Goal: Task Accomplishment & Management: Manage account settings

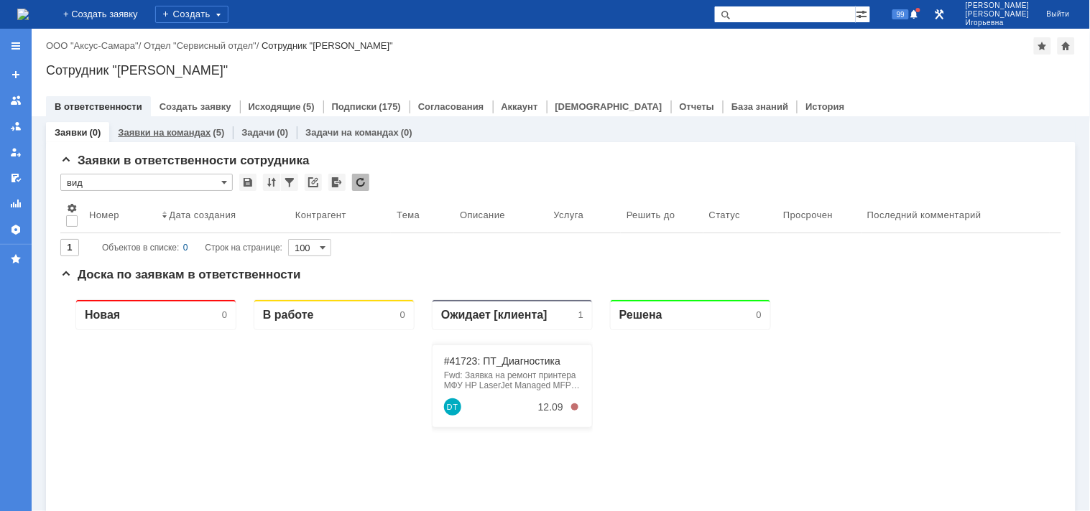
click at [171, 134] on link "Заявки на командах" at bounding box center [164, 132] width 93 height 11
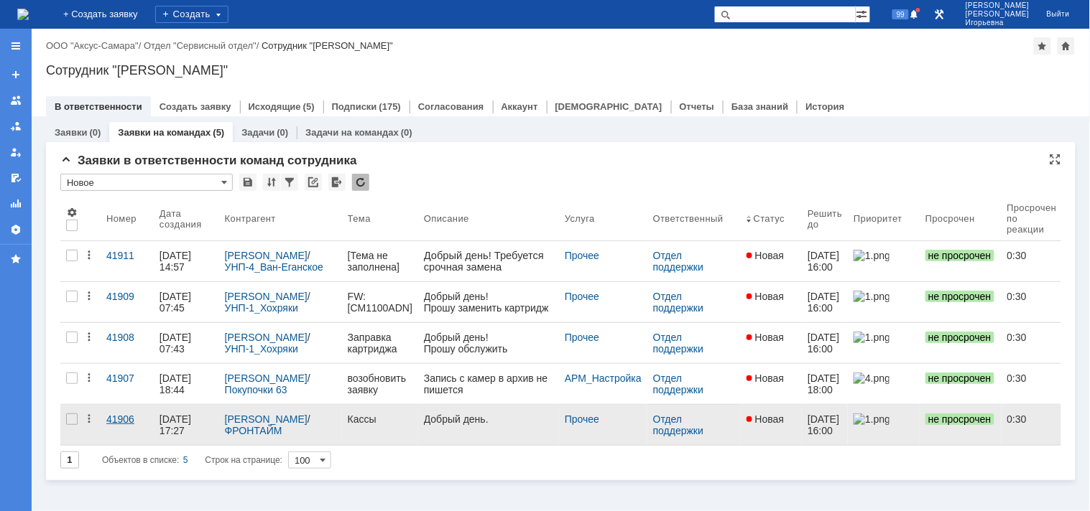
click at [119, 419] on div "41906" at bounding box center [127, 419] width 42 height 11
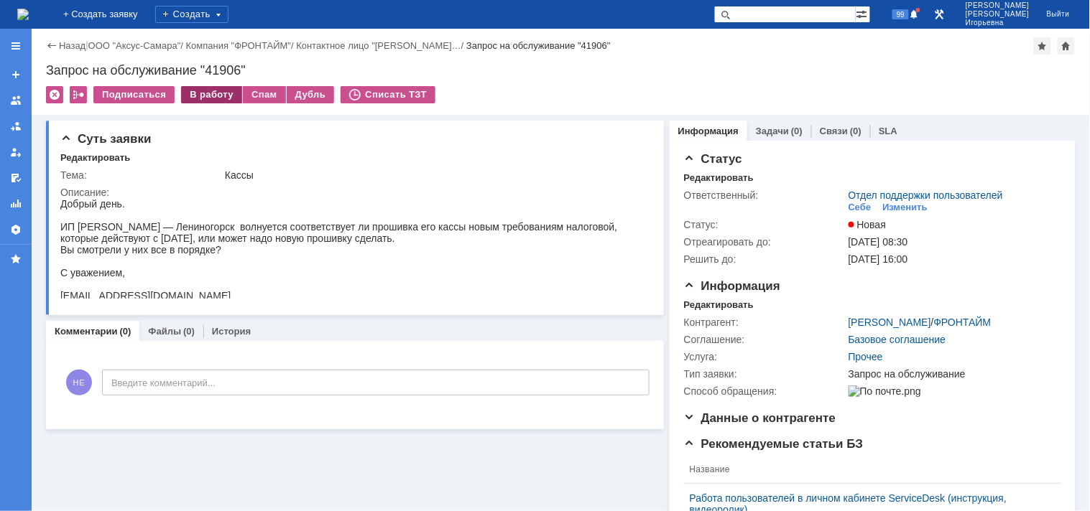
click at [209, 96] on div "В работу" at bounding box center [211, 94] width 61 height 17
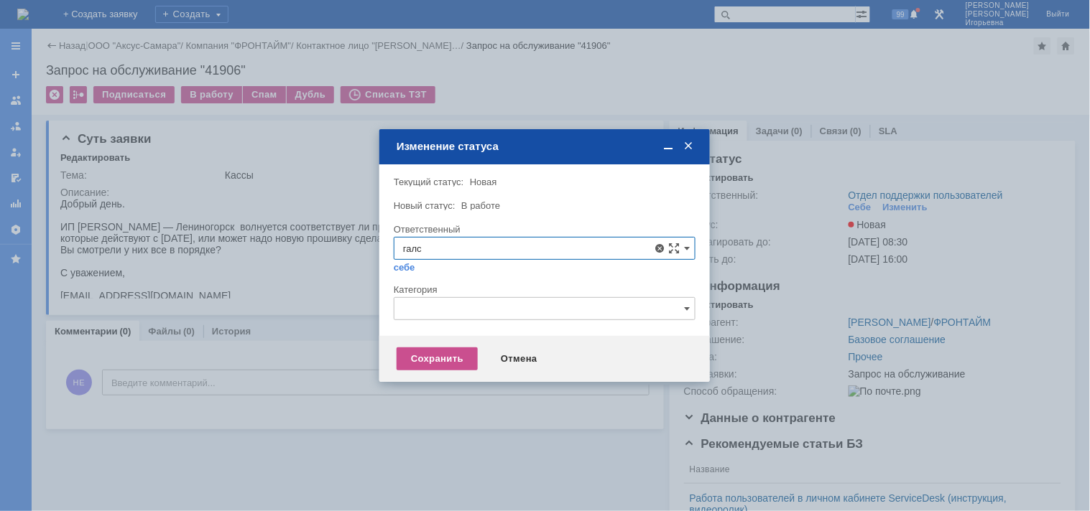
click at [493, 350] on span "[PERSON_NAME]" at bounding box center [544, 352] width 283 height 11
type input "[PERSON_NAME]"
click at [440, 360] on div "Сохранить" at bounding box center [436, 359] width 81 height 23
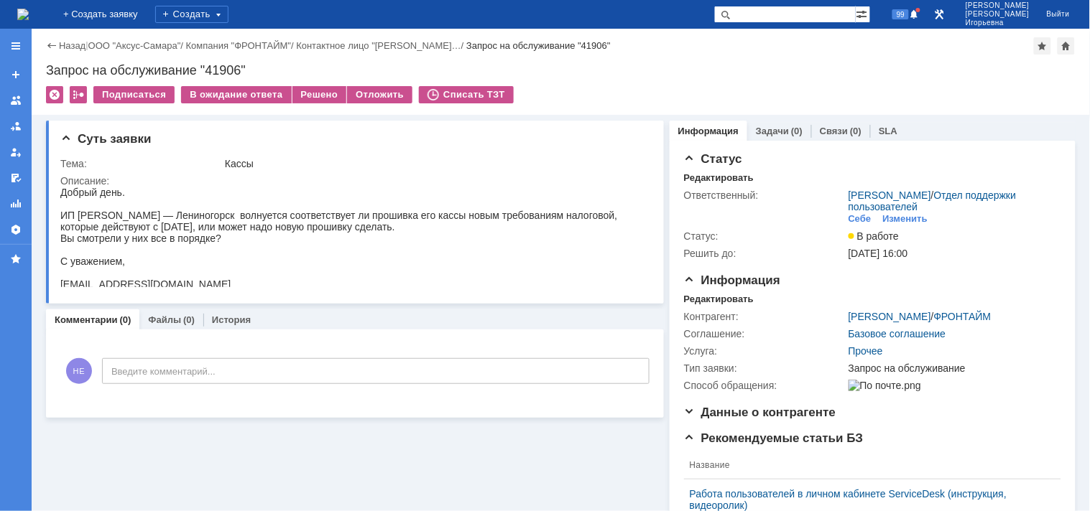
click at [233, 69] on div "Запрос на обслуживание "41906"" at bounding box center [560, 70] width 1029 height 14
copy div "41906"
click at [29, 9] on img at bounding box center [22, 14] width 11 height 11
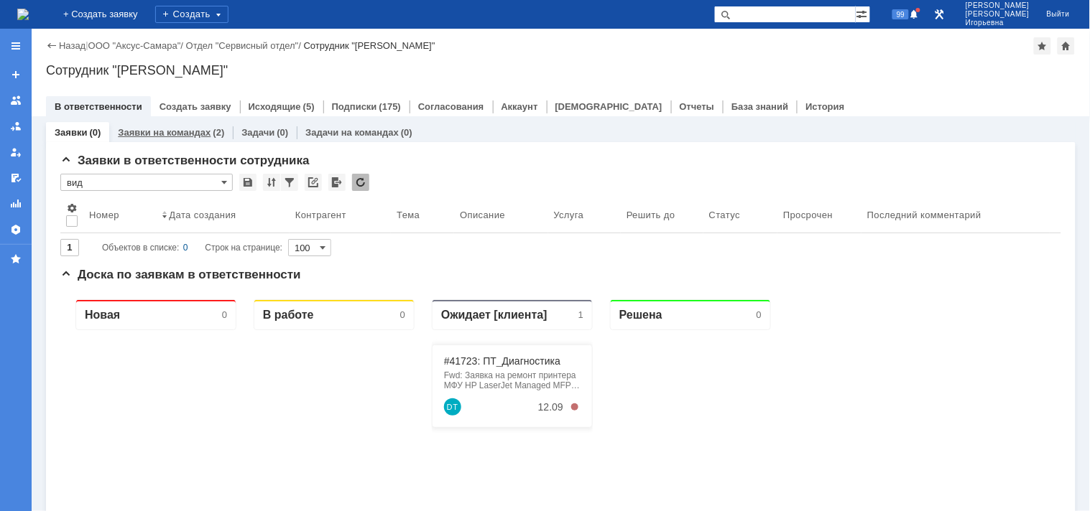
click at [177, 135] on link "Заявки на командах" at bounding box center [164, 132] width 93 height 11
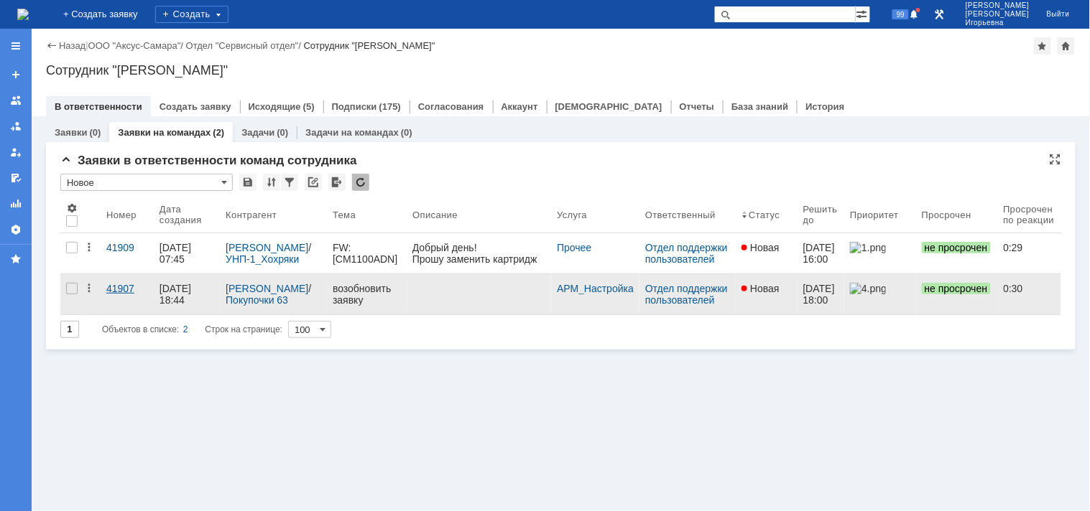
click at [124, 292] on div "41907" at bounding box center [127, 288] width 42 height 11
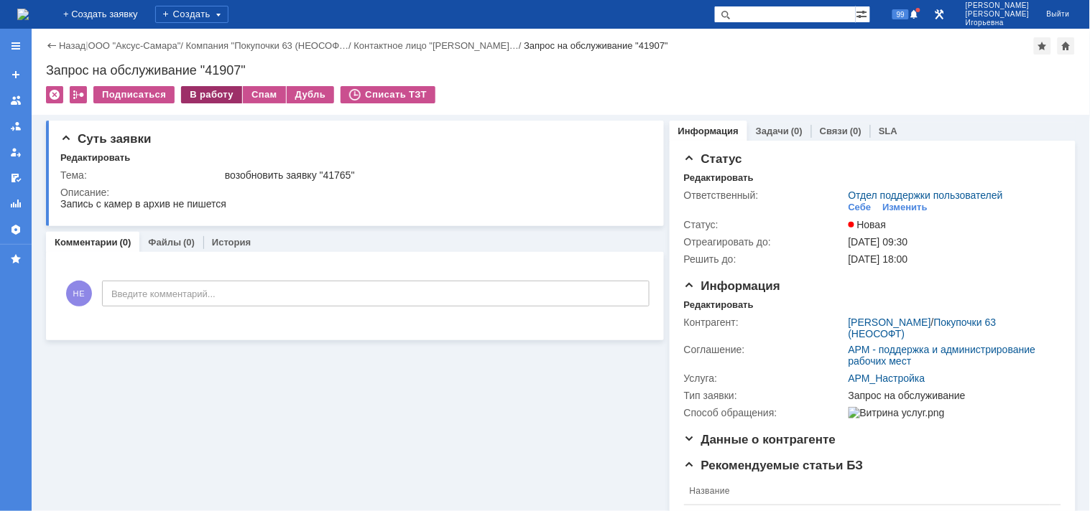
click at [226, 93] on div "В работу" at bounding box center [211, 94] width 61 height 17
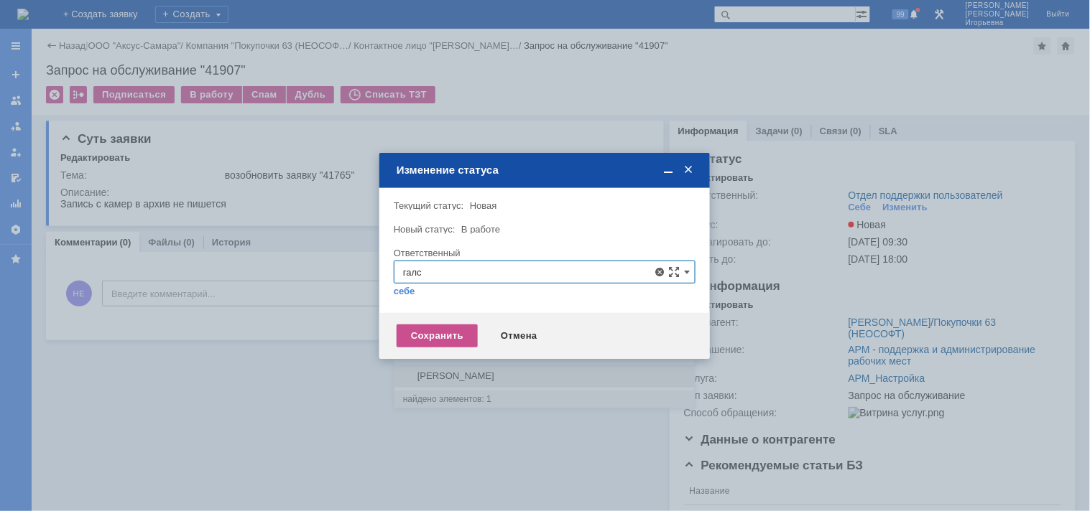
click at [458, 379] on span "[PERSON_NAME]" at bounding box center [544, 376] width 283 height 11
type input "[PERSON_NAME]"
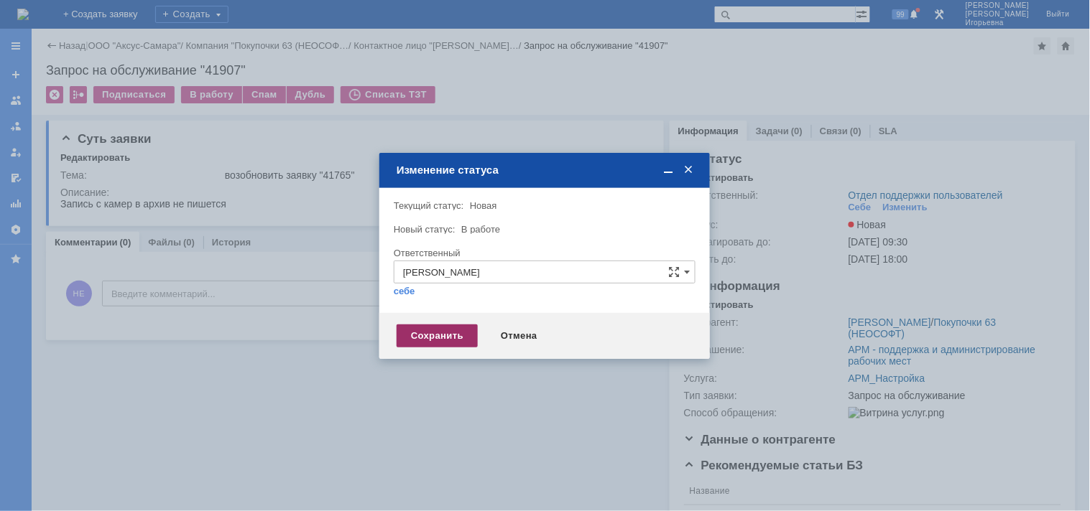
click at [444, 332] on div "Сохранить" at bounding box center [436, 336] width 81 height 23
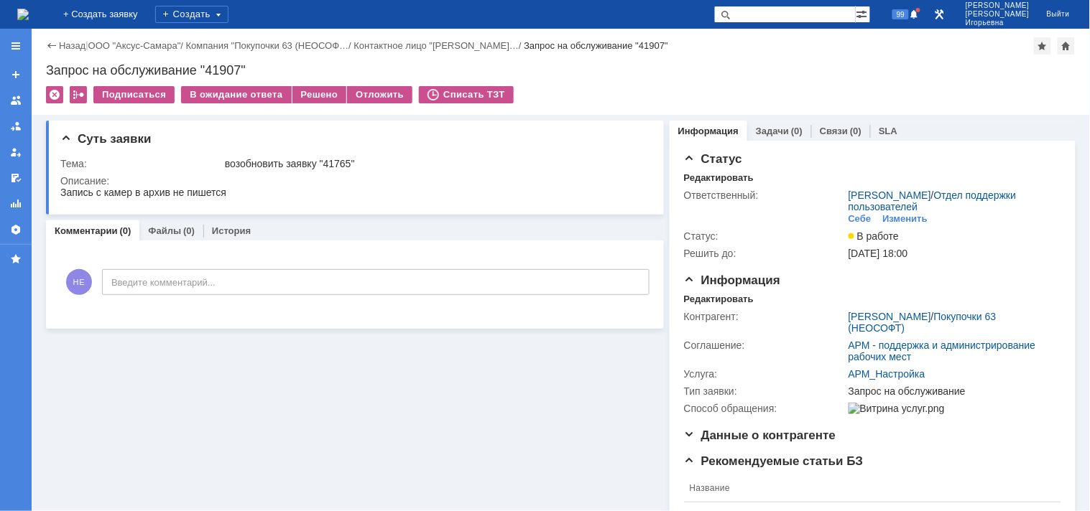
click at [223, 73] on div "Запрос на обслуживание "41907"" at bounding box center [560, 70] width 1029 height 14
copy div "41907"
click at [29, 11] on img at bounding box center [22, 14] width 11 height 11
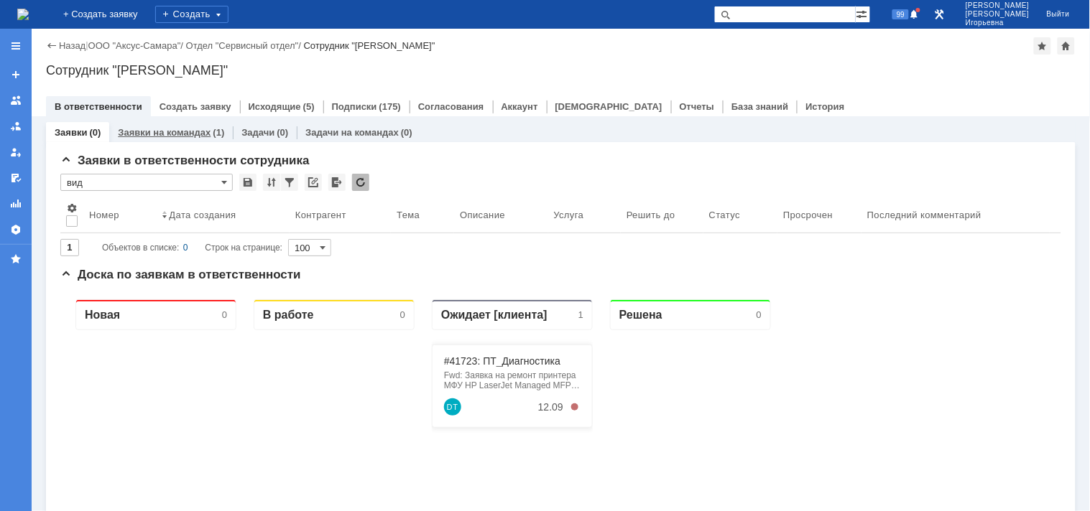
click at [191, 135] on link "Заявки на командах" at bounding box center [164, 132] width 93 height 11
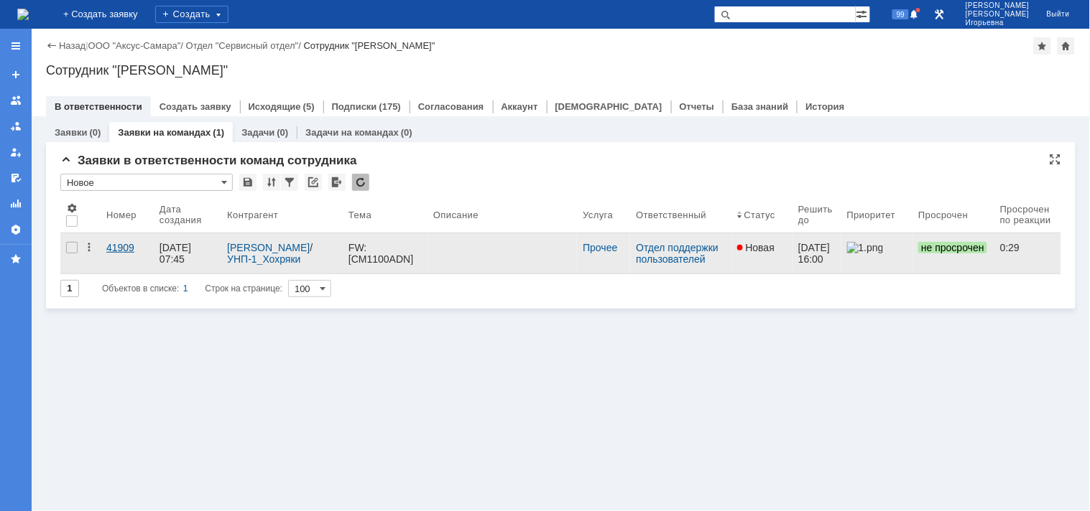
click at [130, 249] on div "41909" at bounding box center [127, 247] width 42 height 11
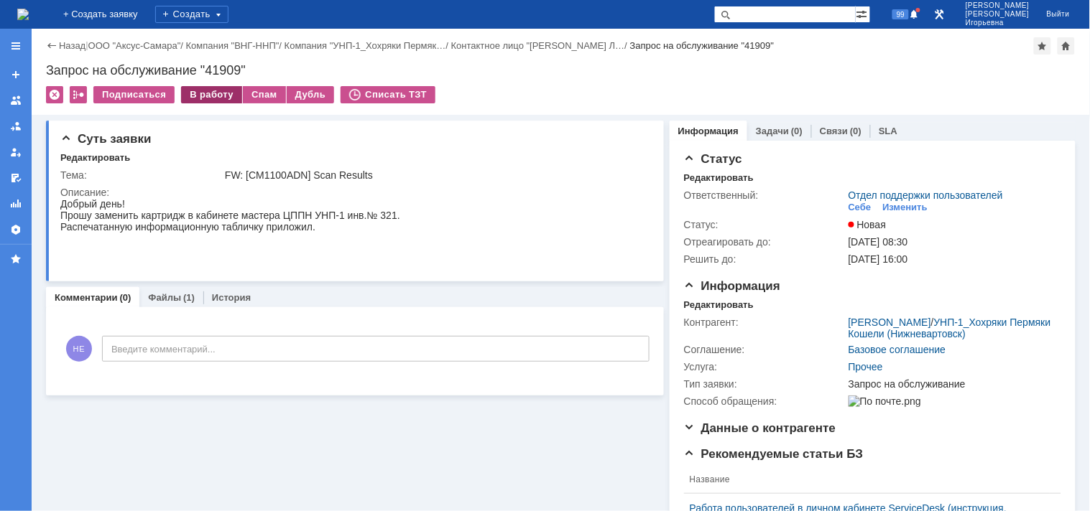
click at [213, 98] on div "В работу" at bounding box center [211, 94] width 61 height 17
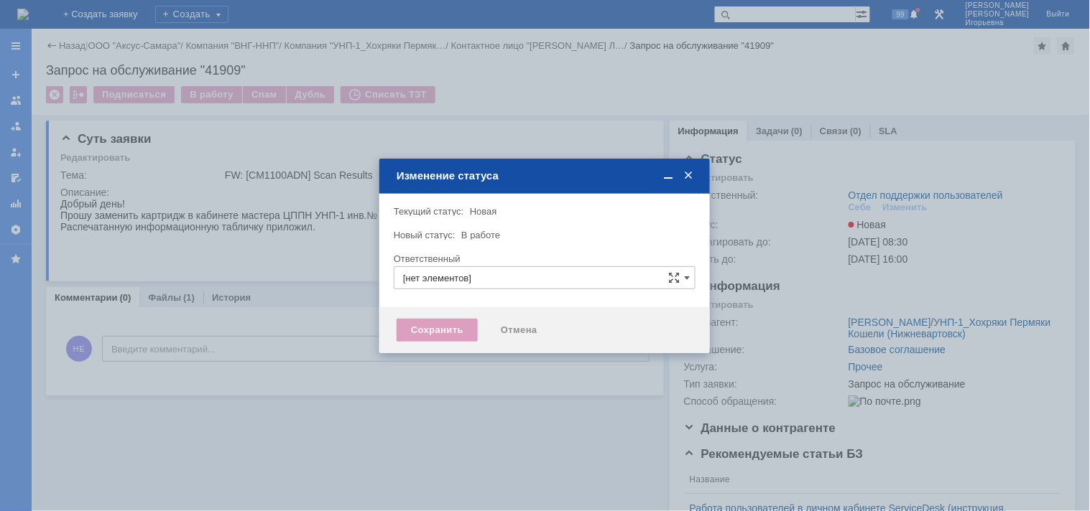
type input "Отдел поддержки пользователей"
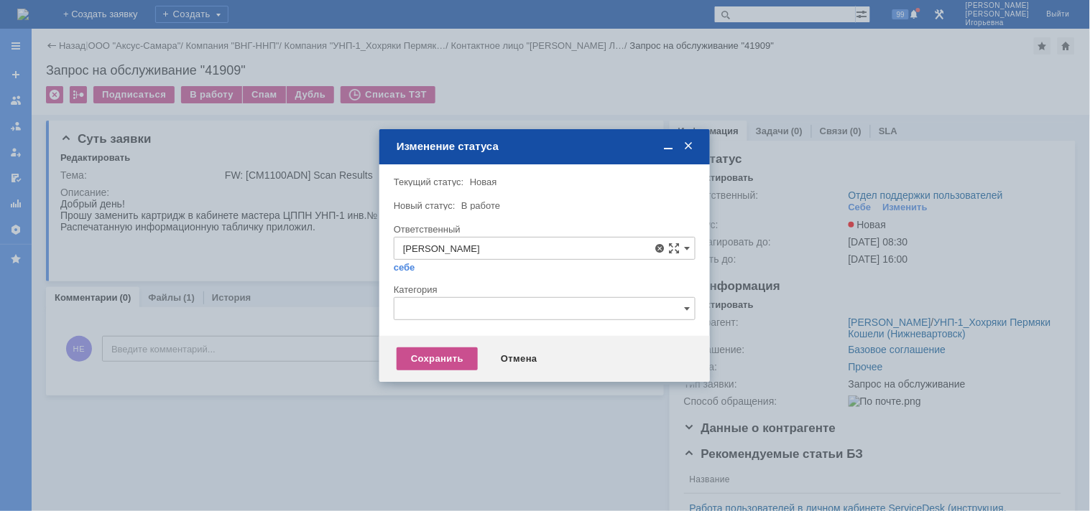
click at [451, 356] on span "[PERSON_NAME]" at bounding box center [544, 352] width 283 height 11
click at [429, 362] on div "Сохранить" at bounding box center [436, 359] width 81 height 23
type input "[PERSON_NAME]"
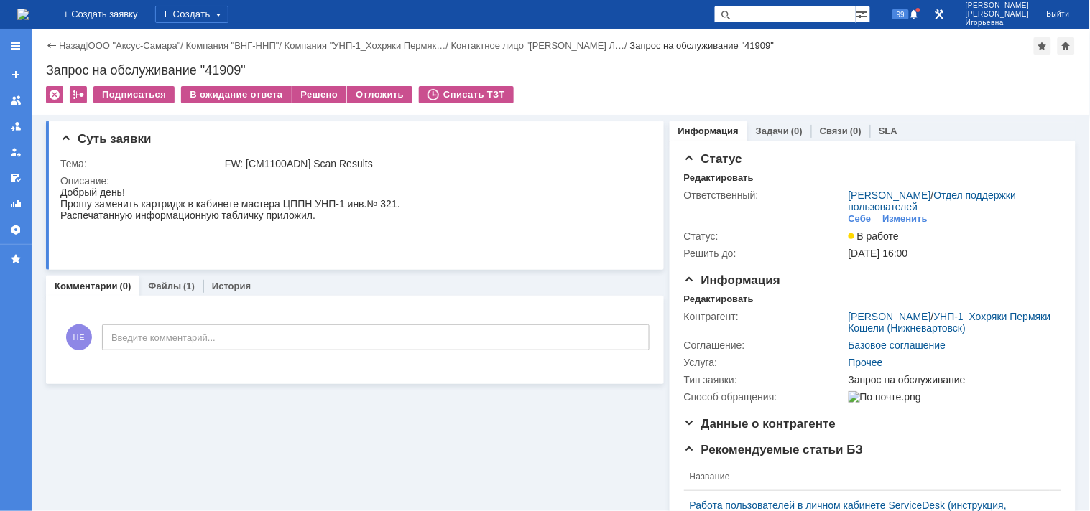
click at [235, 73] on div "Запрос на обслуживание "41909"" at bounding box center [560, 70] width 1029 height 14
copy div "41909"
click at [29, 9] on img at bounding box center [22, 14] width 11 height 11
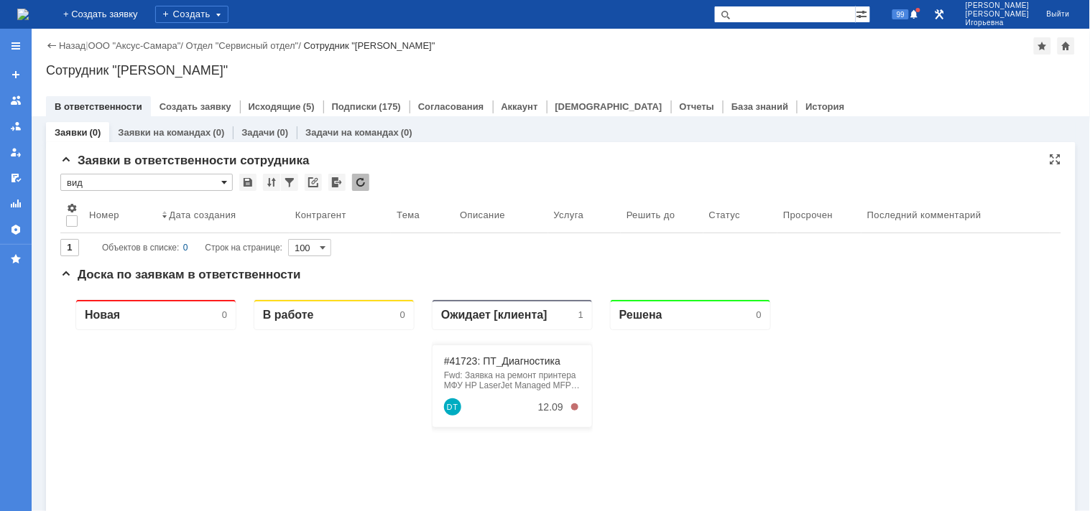
click at [226, 180] on span at bounding box center [224, 182] width 6 height 11
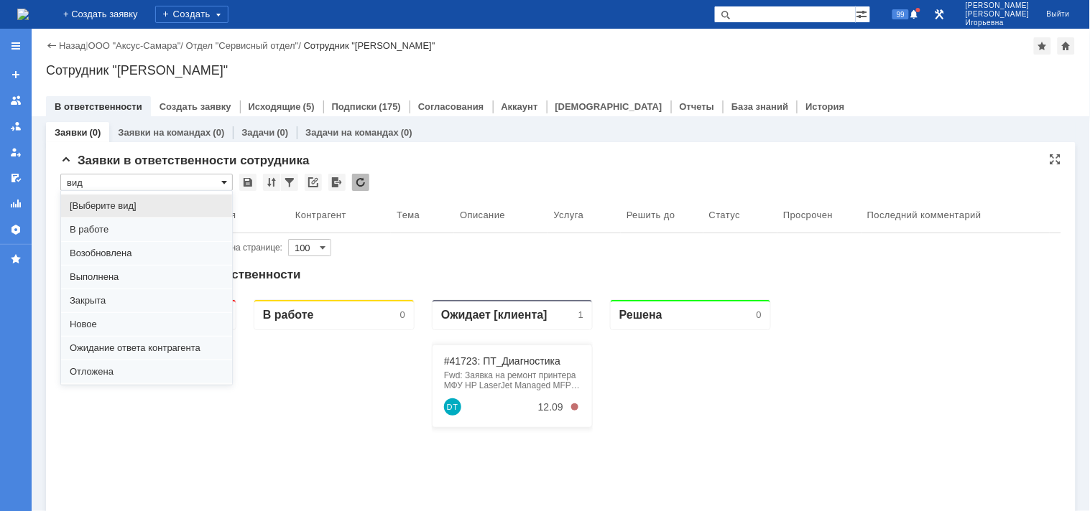
scroll to position [40, 0]
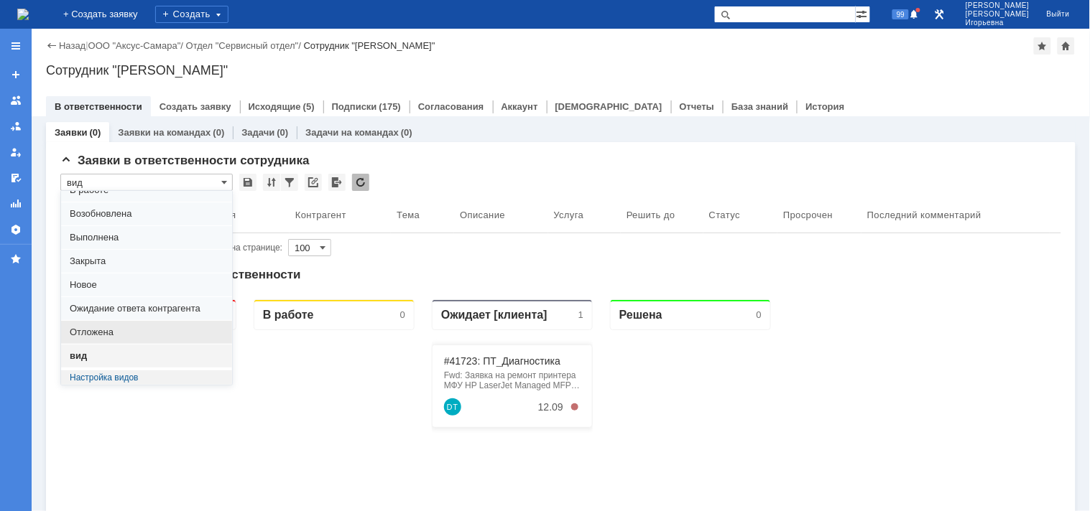
click at [103, 331] on span "Отложена" at bounding box center [147, 332] width 154 height 11
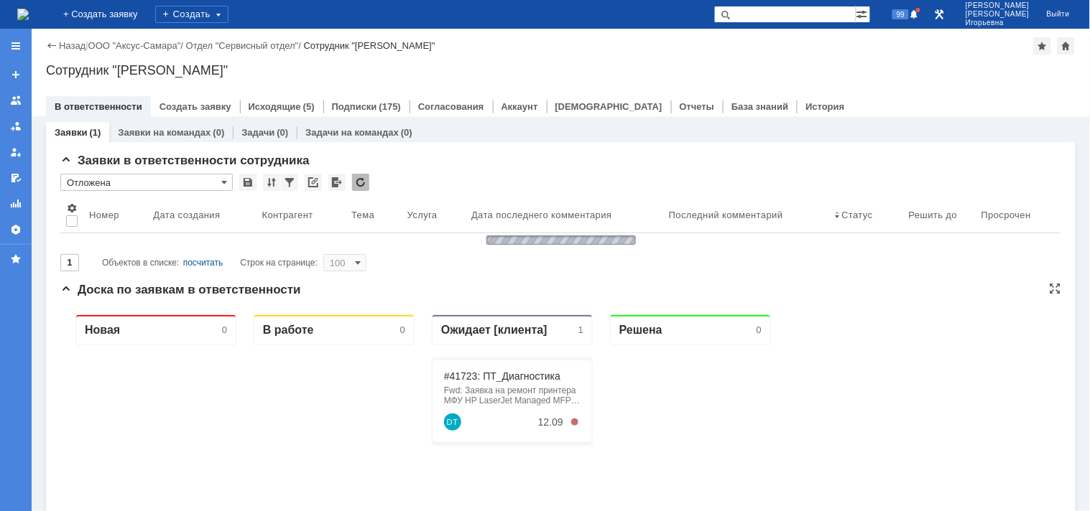
type input "Отложена"
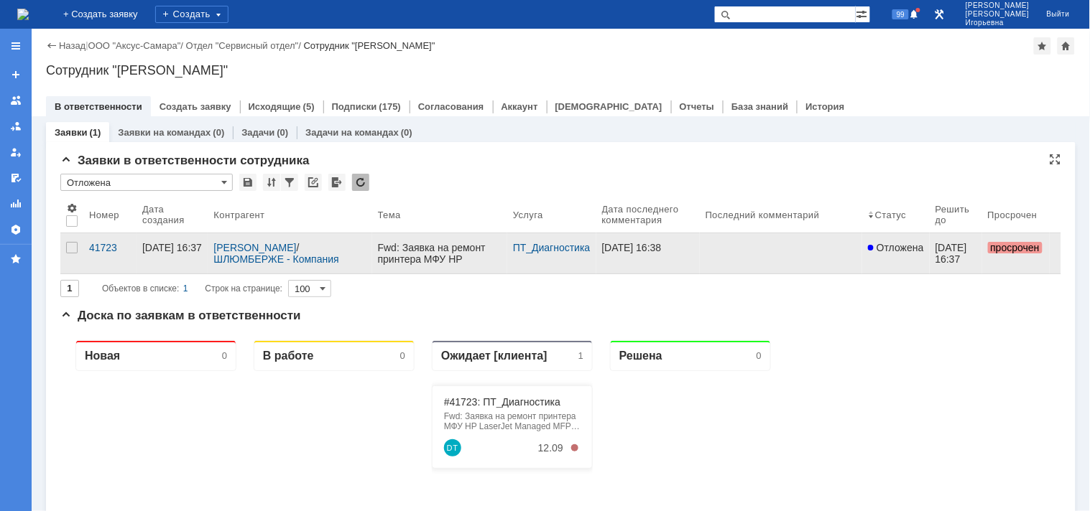
scroll to position [0, 0]
click at [96, 251] on div "41723" at bounding box center [110, 247] width 42 height 11
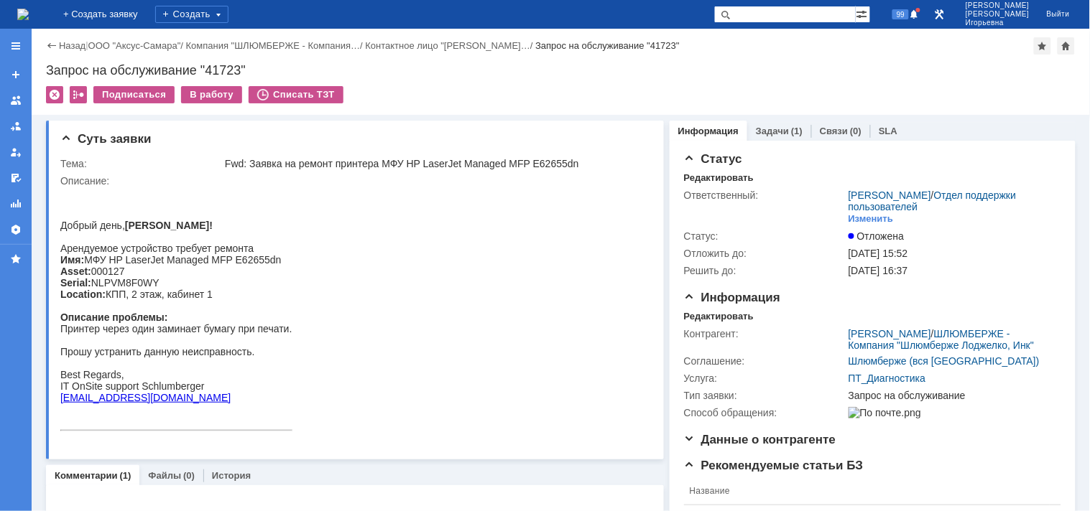
click at [29, 9] on img at bounding box center [22, 14] width 11 height 11
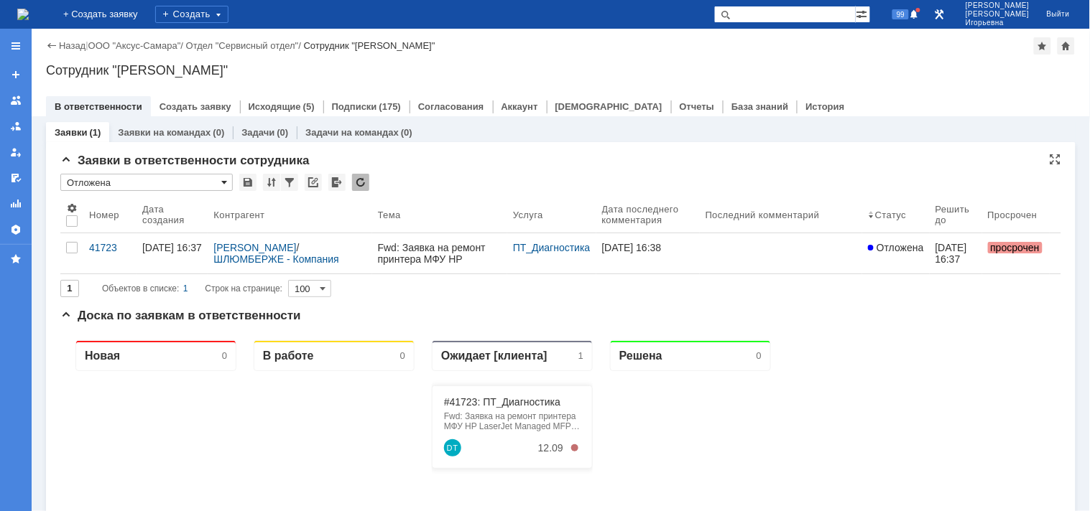
click at [221, 177] on span at bounding box center [224, 182] width 6 height 11
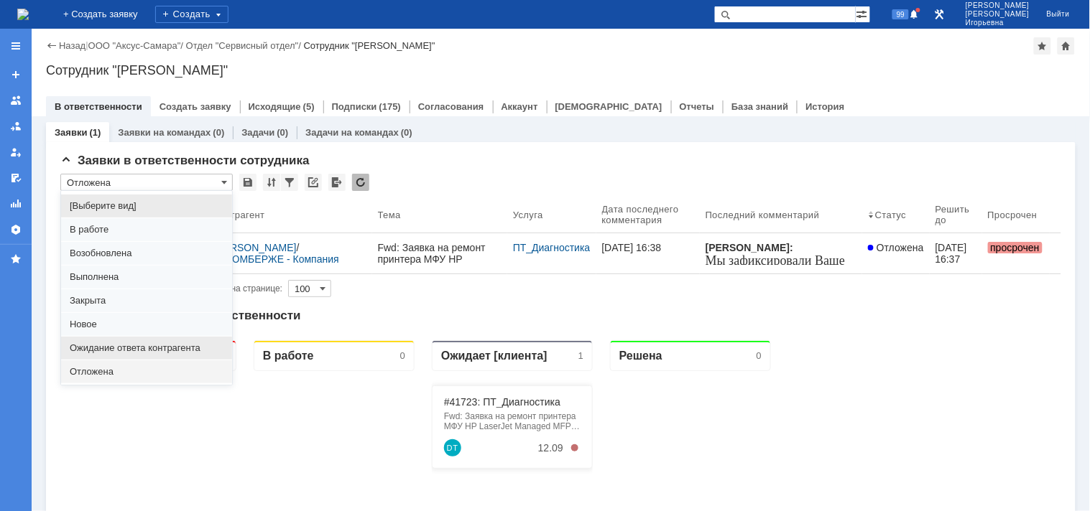
click at [98, 349] on span "Ожидание ответа контрагента" at bounding box center [147, 348] width 154 height 11
type input "Ожидание ответа контрагента"
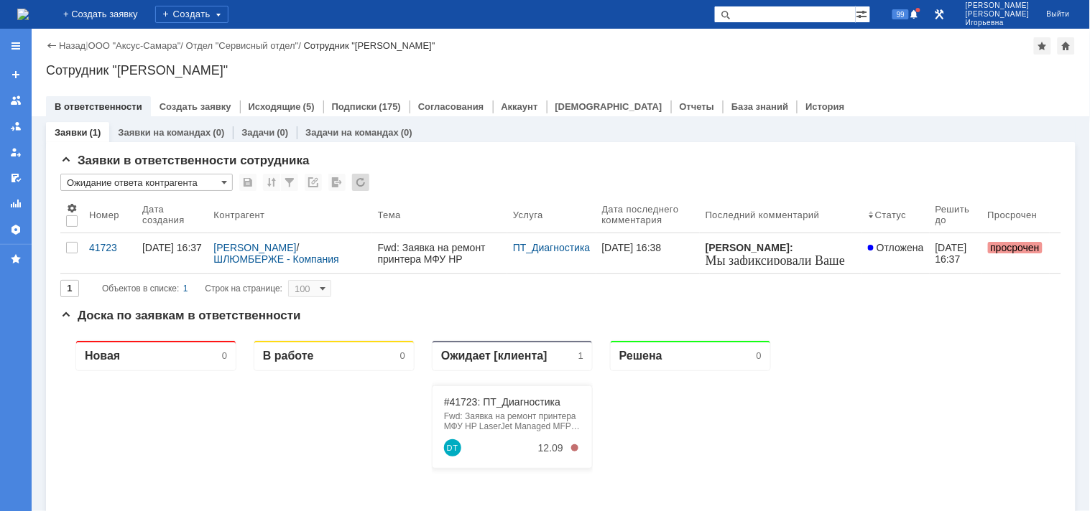
type input "20"
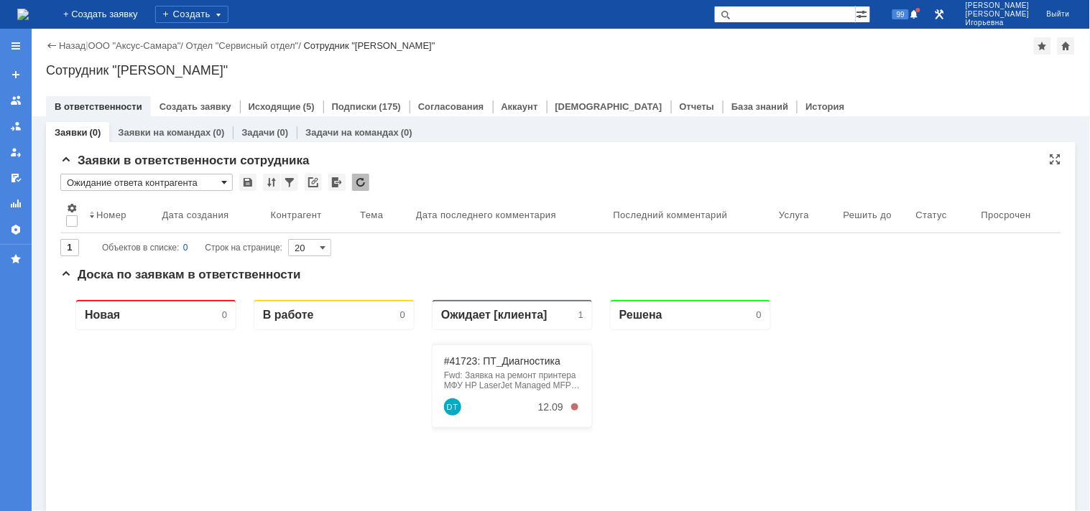
click at [226, 180] on span at bounding box center [224, 182] width 6 height 11
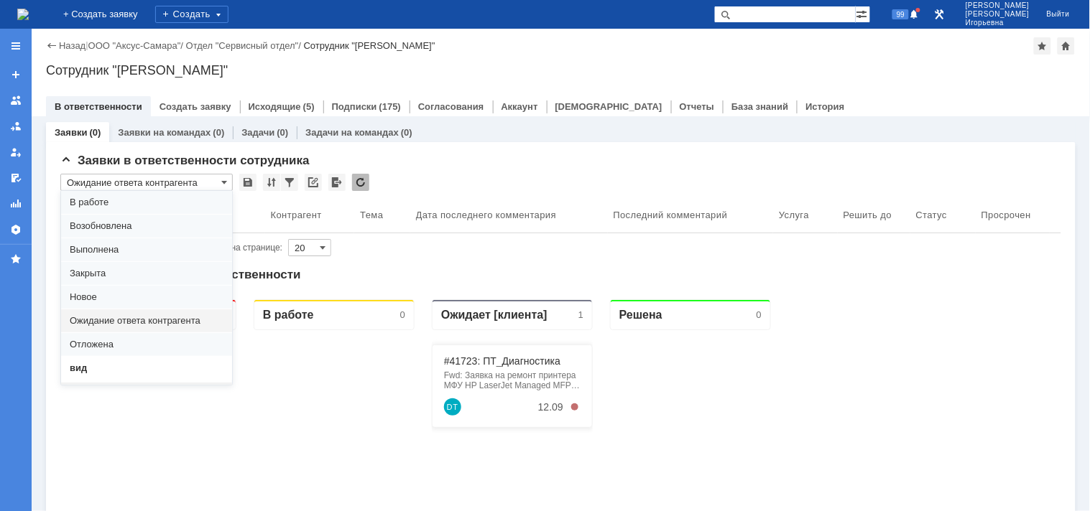
scroll to position [40, 0]
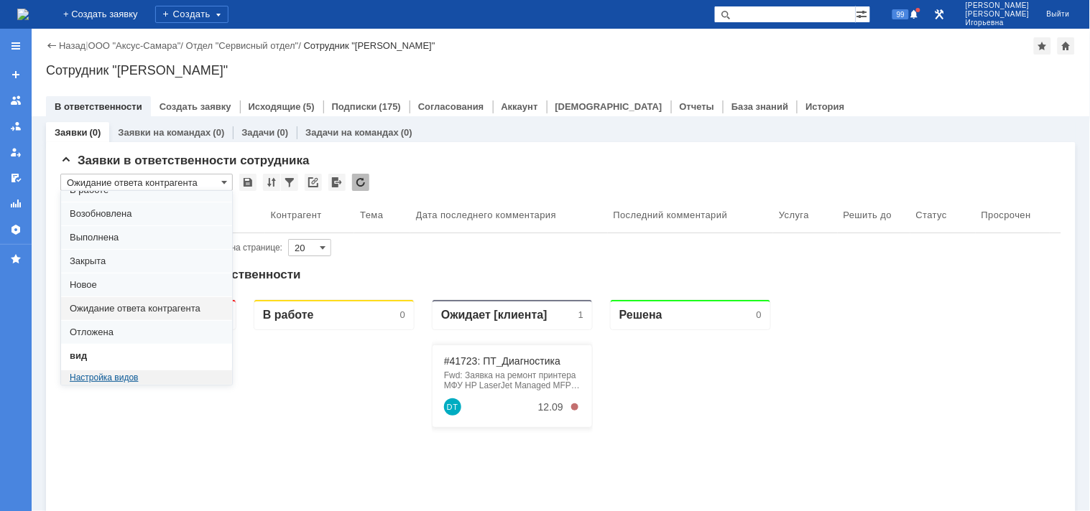
click at [84, 361] on span "вид" at bounding box center [147, 355] width 154 height 11
type input "вид"
type input "100"
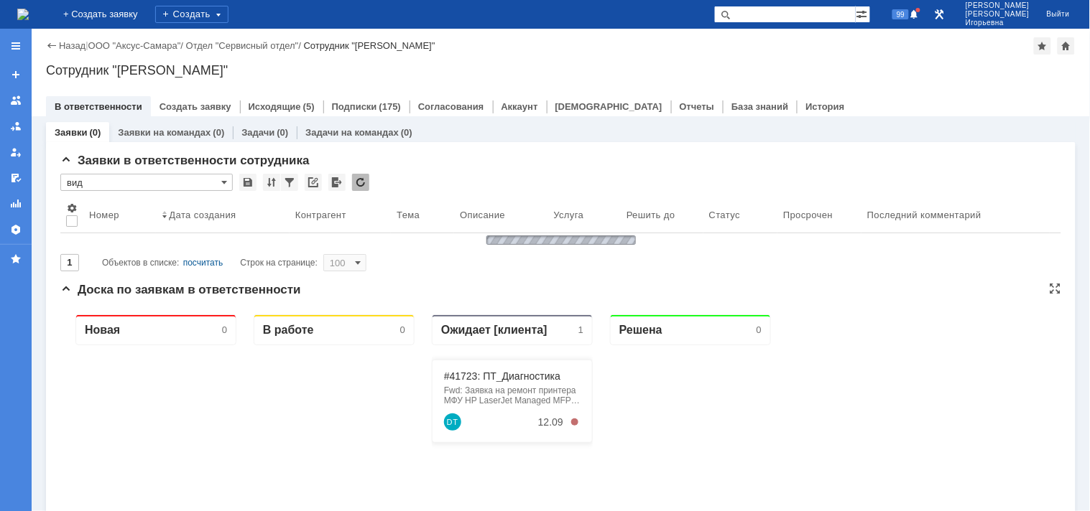
type input "вид"
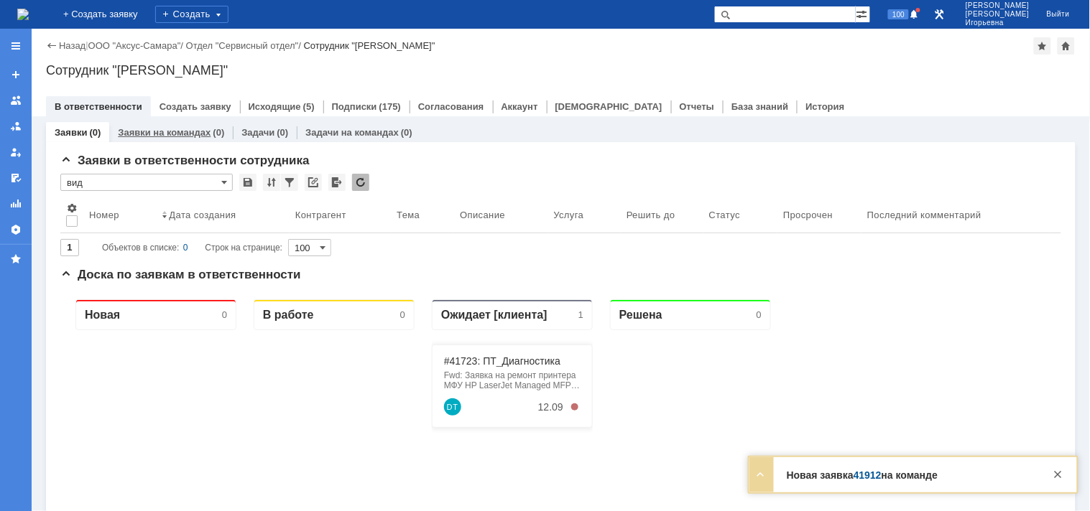
click at [169, 134] on link "Заявки на командах" at bounding box center [164, 132] width 93 height 11
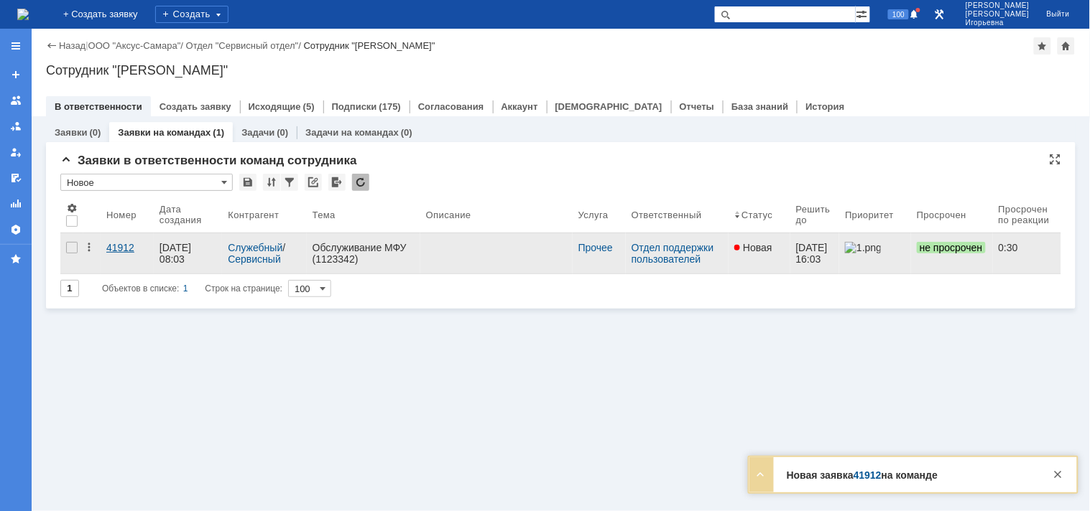
click at [129, 239] on link "41912" at bounding box center [127, 253] width 53 height 40
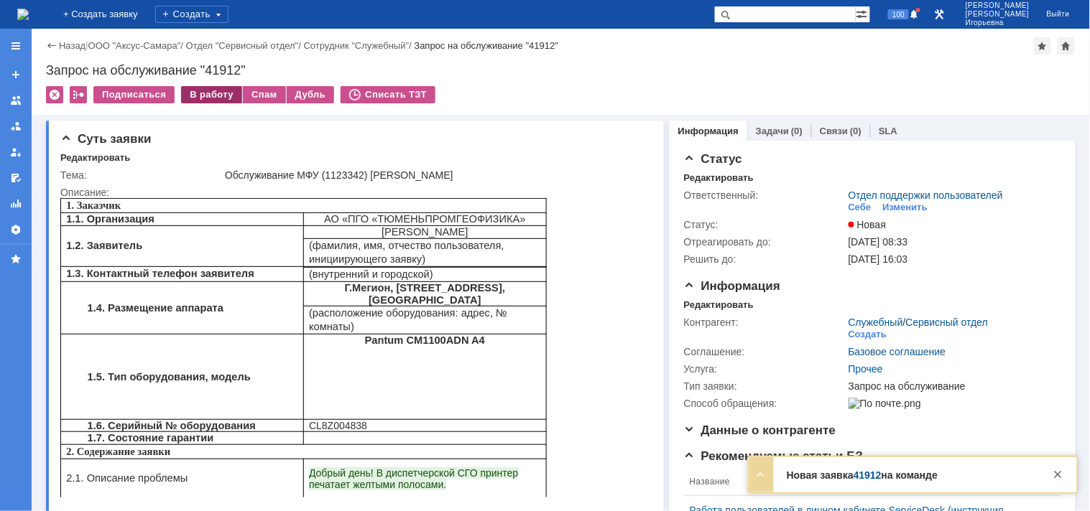
click at [213, 91] on div "В работу" at bounding box center [211, 94] width 61 height 17
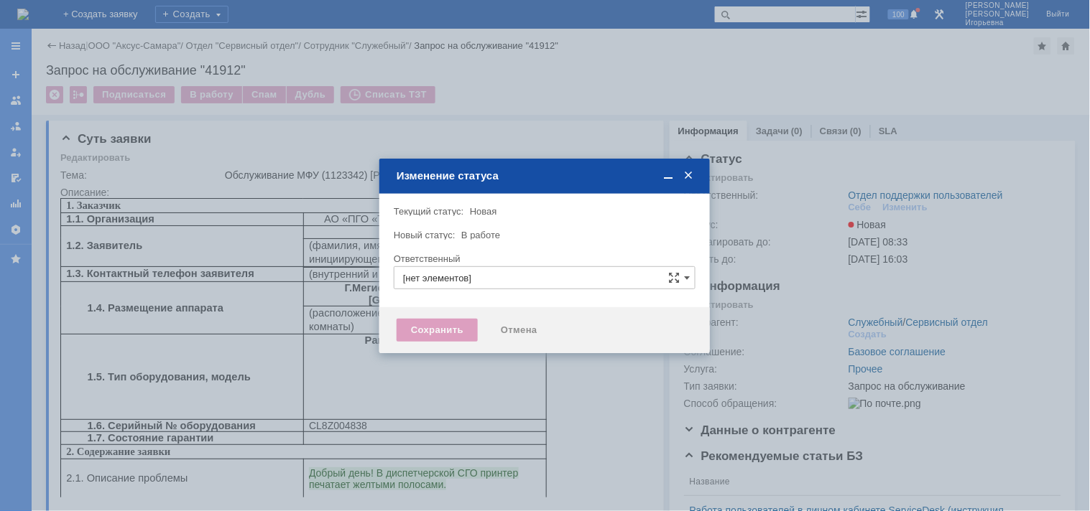
type input "Отдел поддержки пользователей"
type input "[PERSON_NAME]"
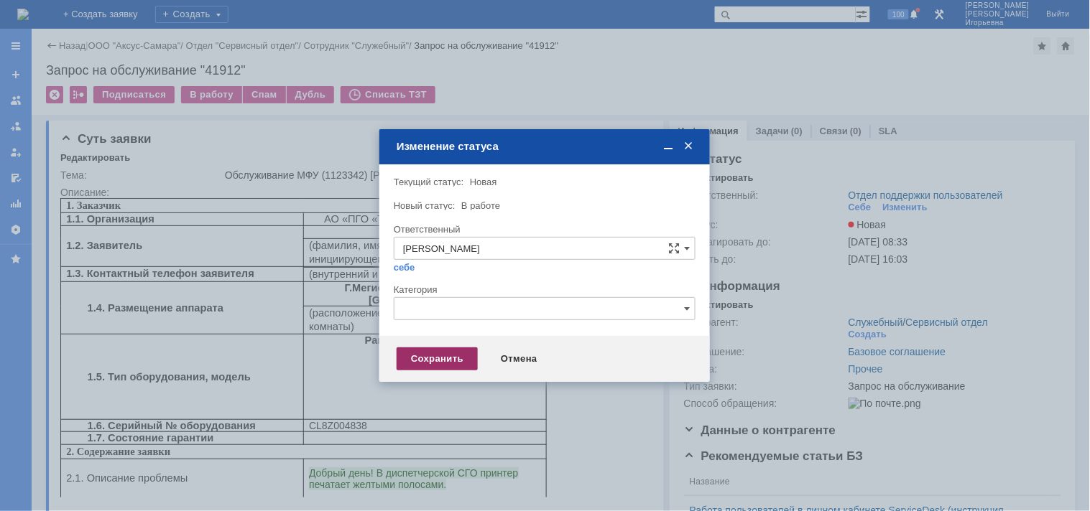
click at [435, 356] on div "Сохранить" at bounding box center [436, 359] width 81 height 23
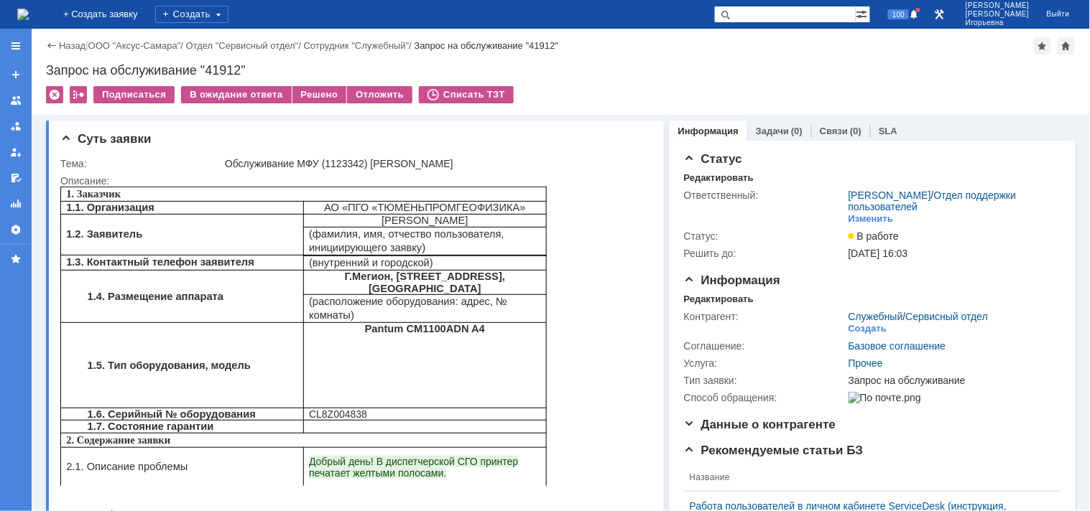
click at [29, 9] on img at bounding box center [22, 14] width 11 height 11
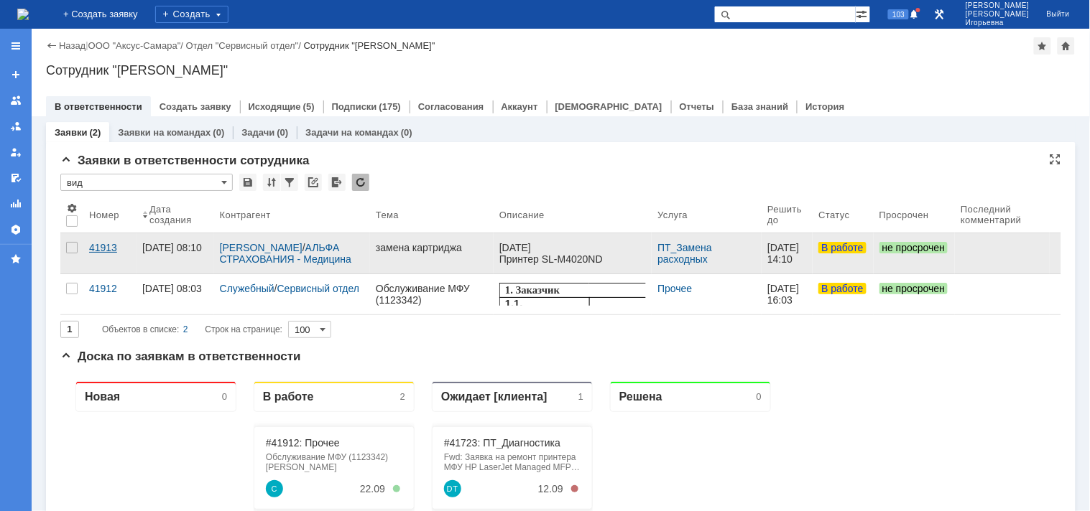
click at [98, 248] on div "41913" at bounding box center [110, 247] width 42 height 11
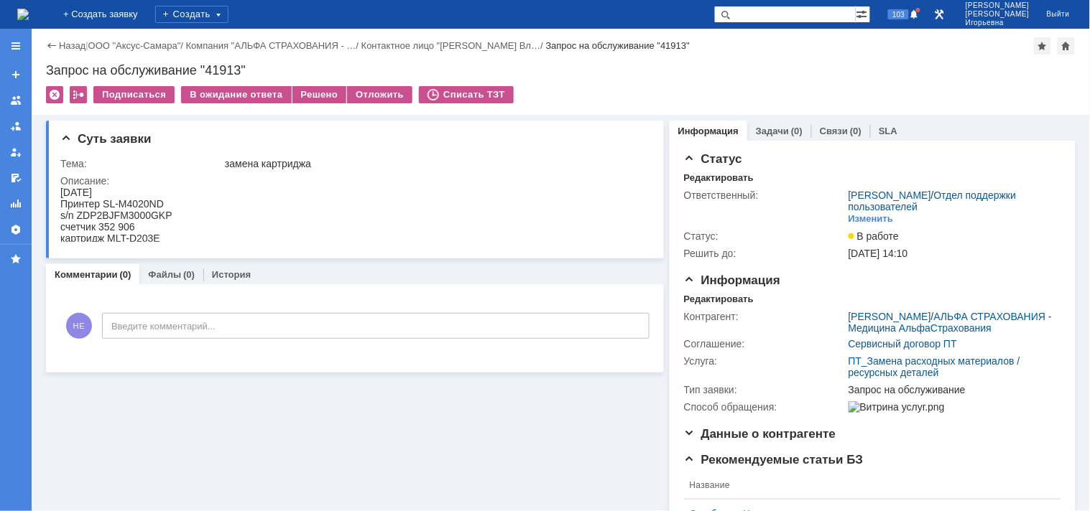
click at [144, 212] on div "s/n ZDP2BJFM3000GKP" at bounding box center [116, 214] width 112 height 11
copy div "ZDP2BJFM3000GKP"
click at [220, 75] on div "Запрос на обслуживание "41913"" at bounding box center [560, 70] width 1029 height 14
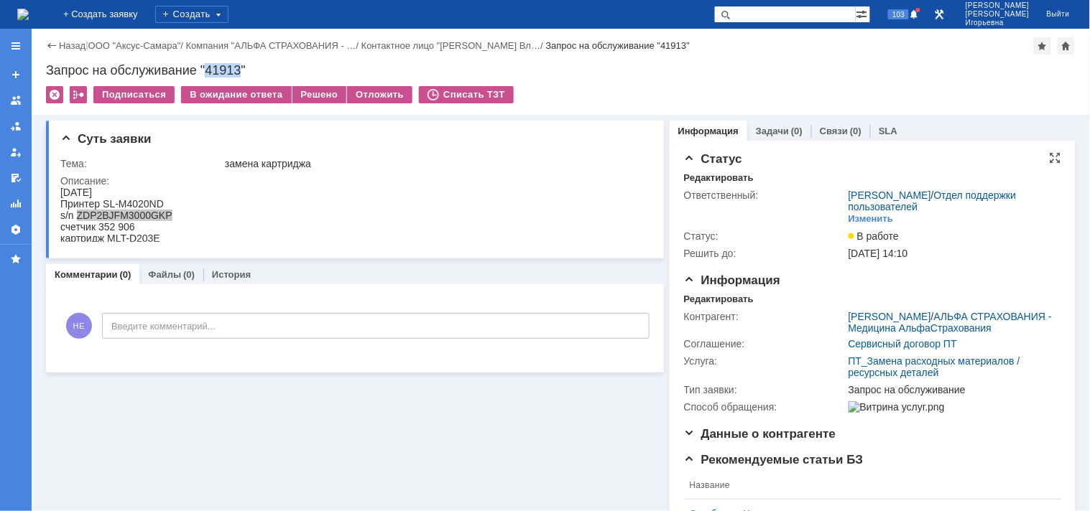
copy div "41913"
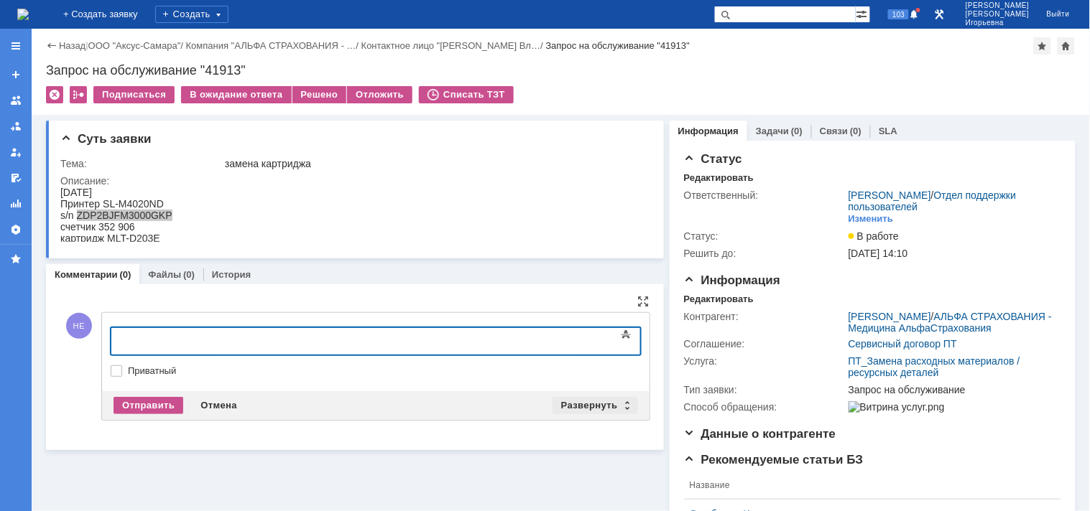
click at [620, 405] on div "Развернуть" at bounding box center [594, 405] width 85 height 17
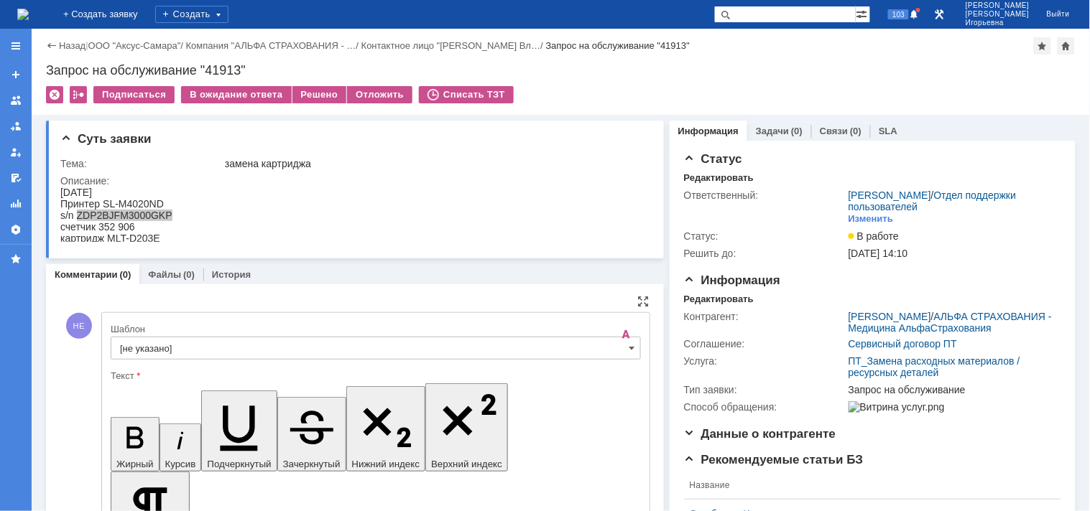
click at [629, 350] on input "[не указано]" at bounding box center [376, 348] width 530 height 23
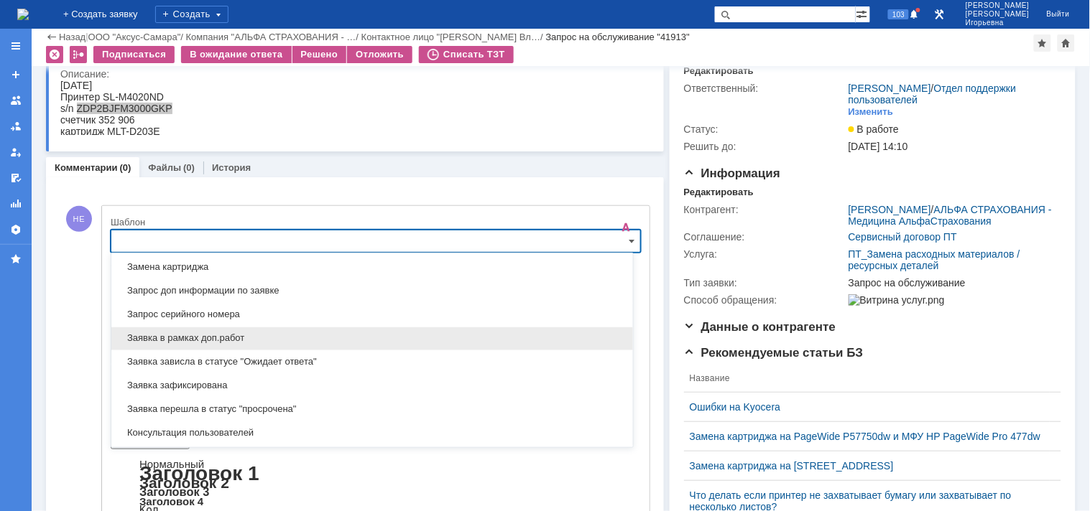
scroll to position [742, 0]
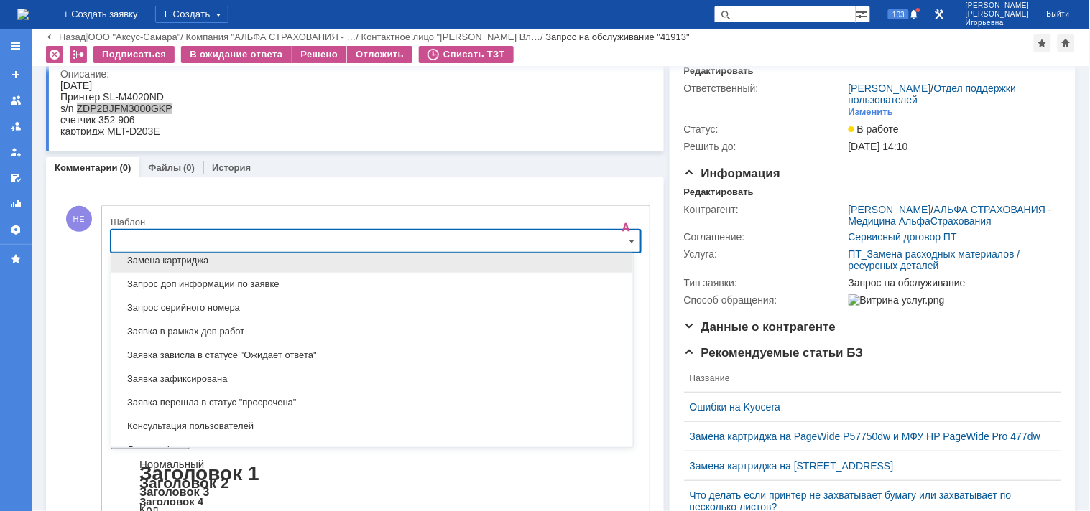
click at [152, 262] on span "Замена картриджа" at bounding box center [372, 261] width 504 height 11
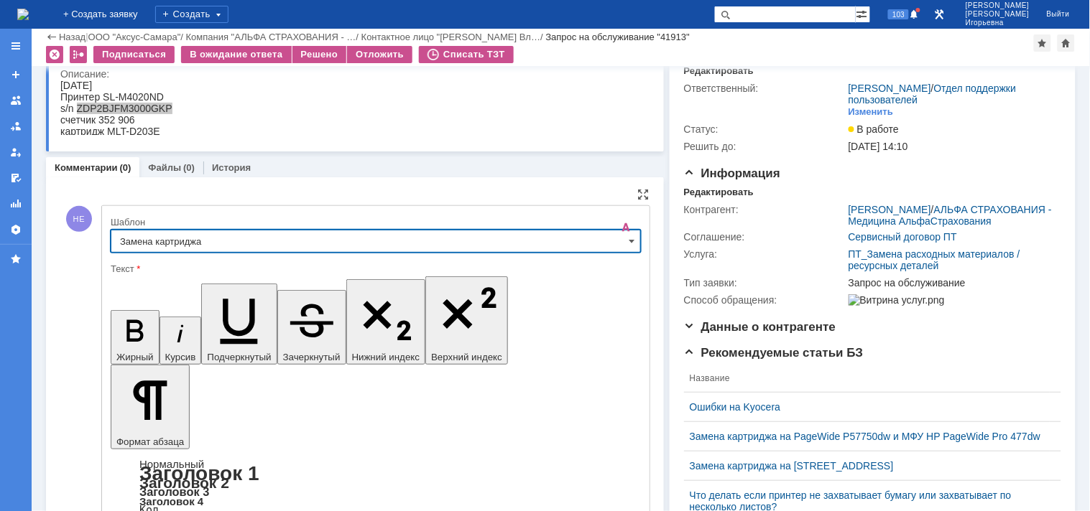
type input "Замена картриджа"
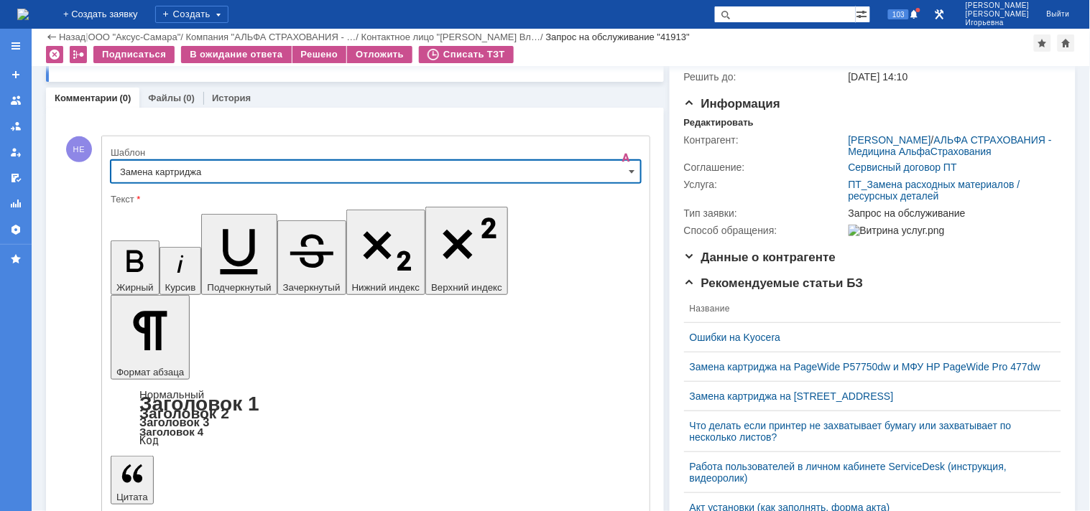
scroll to position [218, 0]
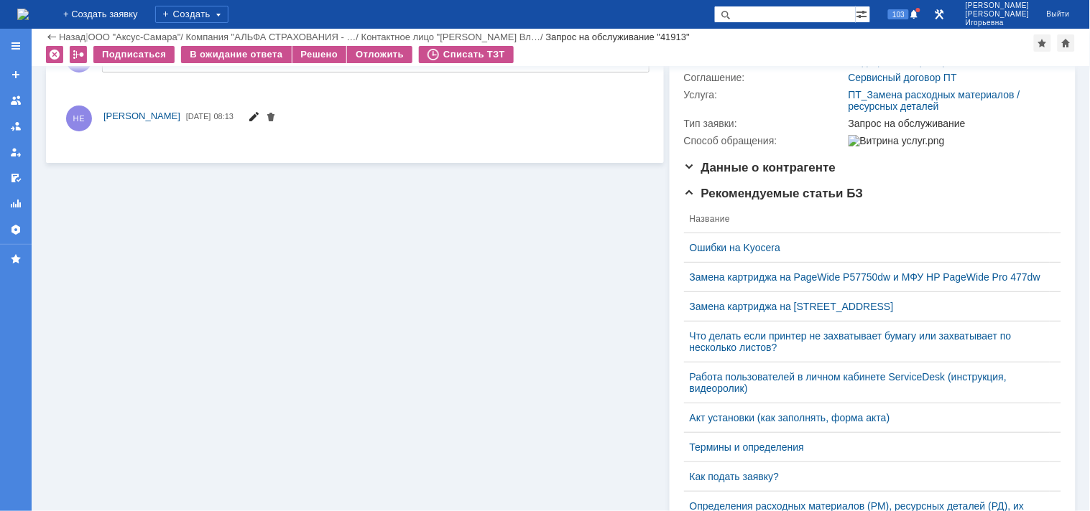
scroll to position [0, 0]
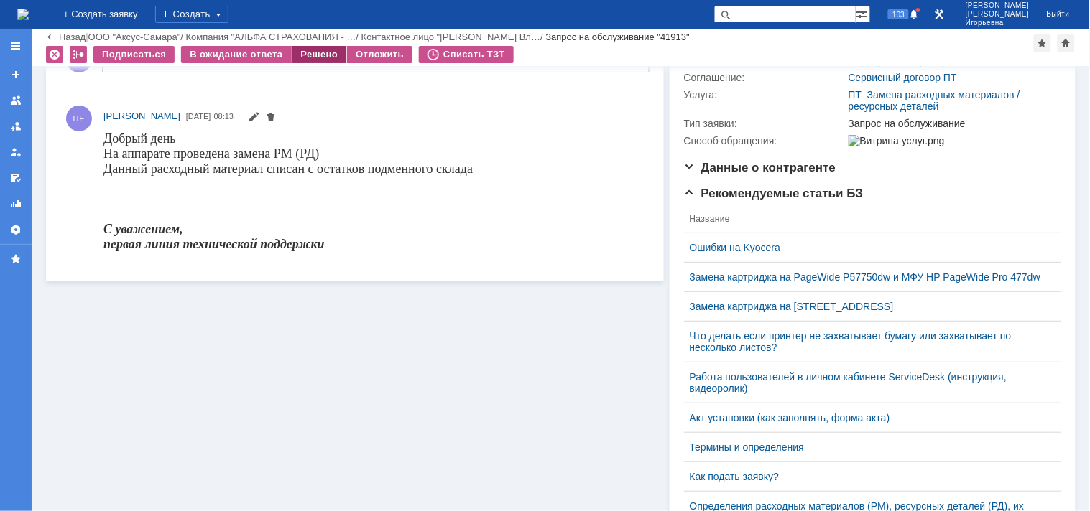
click at [316, 52] on div "Решено" at bounding box center [319, 54] width 55 height 17
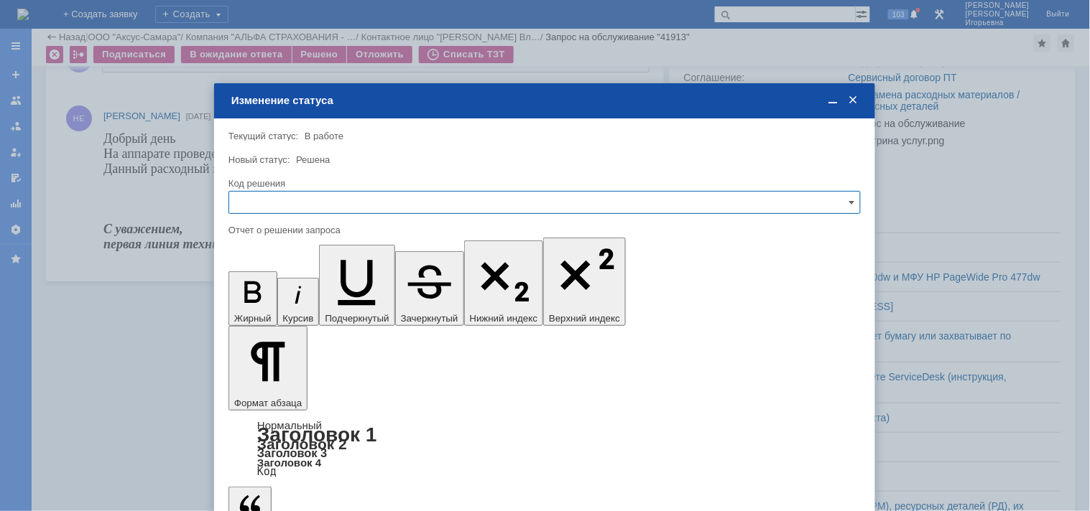
click at [282, 198] on input "text" at bounding box center [544, 202] width 632 height 23
click at [275, 299] on span "Решено" at bounding box center [544, 299] width 613 height 11
type input "Решено"
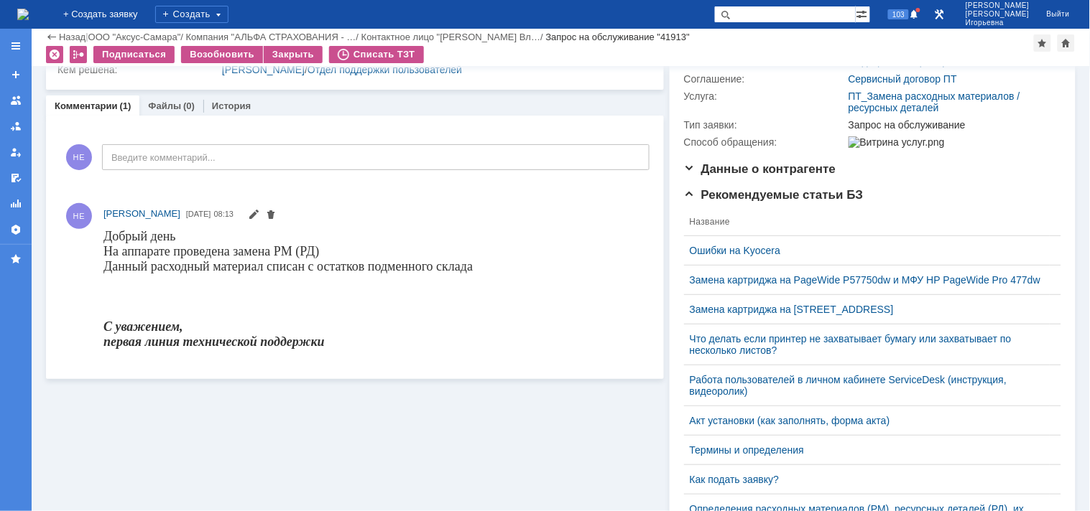
click at [27, 12] on img at bounding box center [22, 14] width 11 height 11
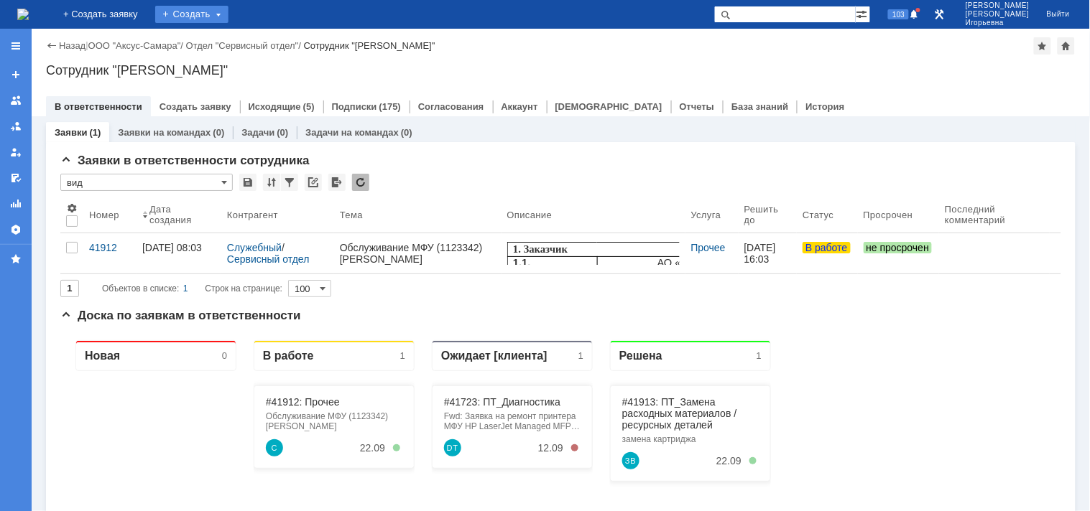
click at [228, 11] on div "Создать" at bounding box center [191, 14] width 73 height 17
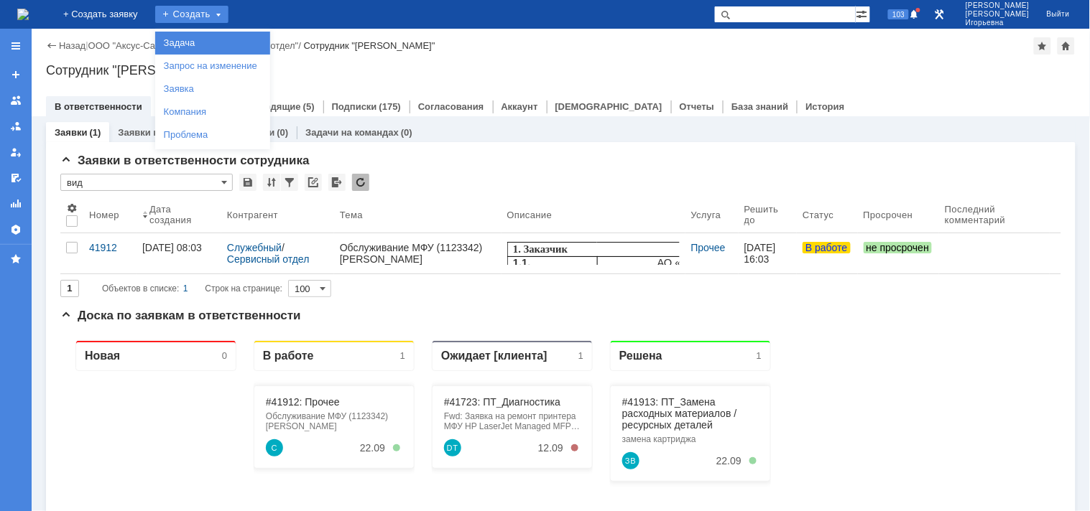
click at [223, 40] on link "Задача" at bounding box center [212, 42] width 109 height 17
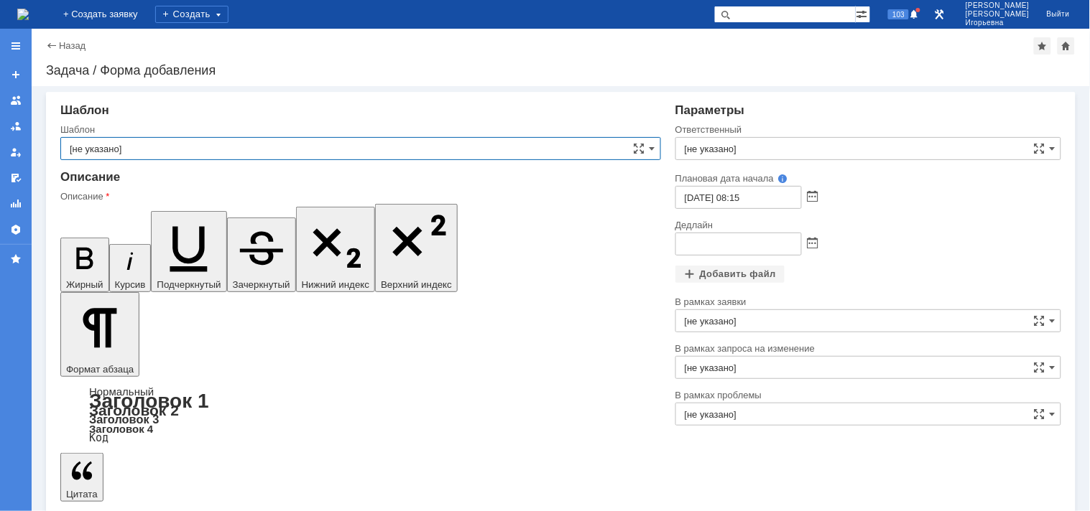
click at [139, 147] on input "[не указано]" at bounding box center [360, 148] width 600 height 23
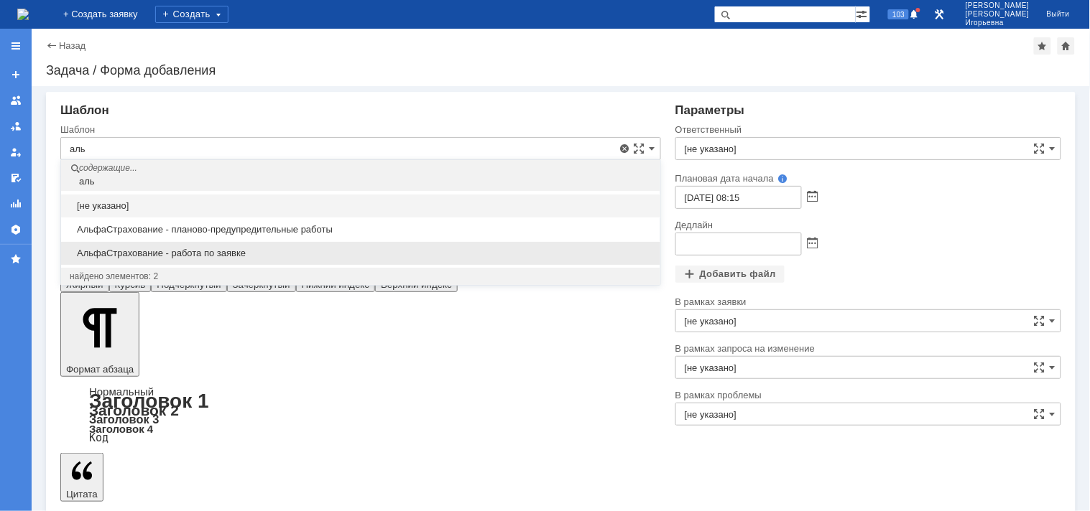
click at [129, 253] on span "АльфаСтрахование - работа по заявке" at bounding box center [361, 253] width 582 height 11
type input "АльфаСтрахование - работа по заявке"
type input "[PERSON_NAME]"
type input "[DATE] 17:15"
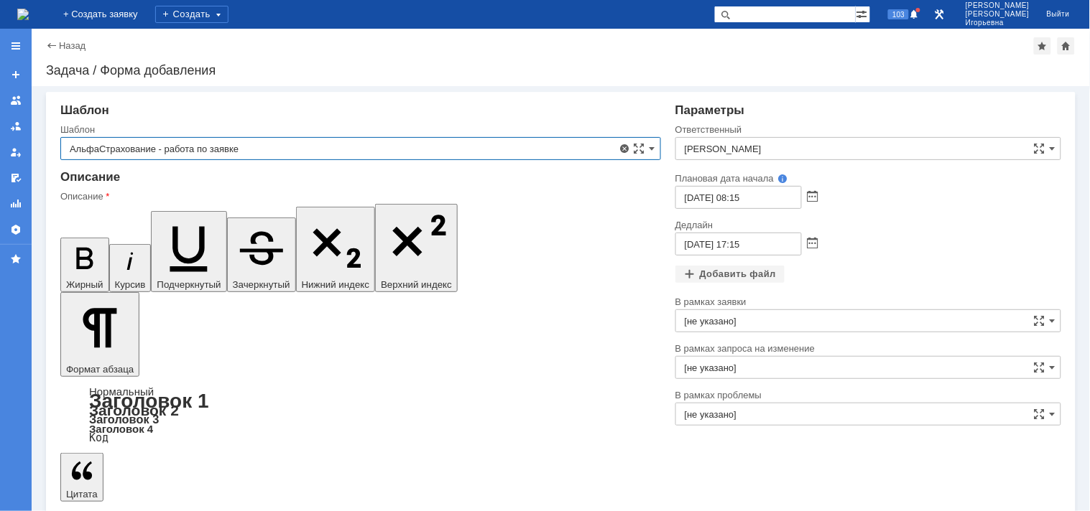
type input "АльфаСтрахование - работа по заявке"
drag, startPoint x: 239, startPoint y: 3978, endPoint x: 63, endPoint y: 3954, distance: 177.6
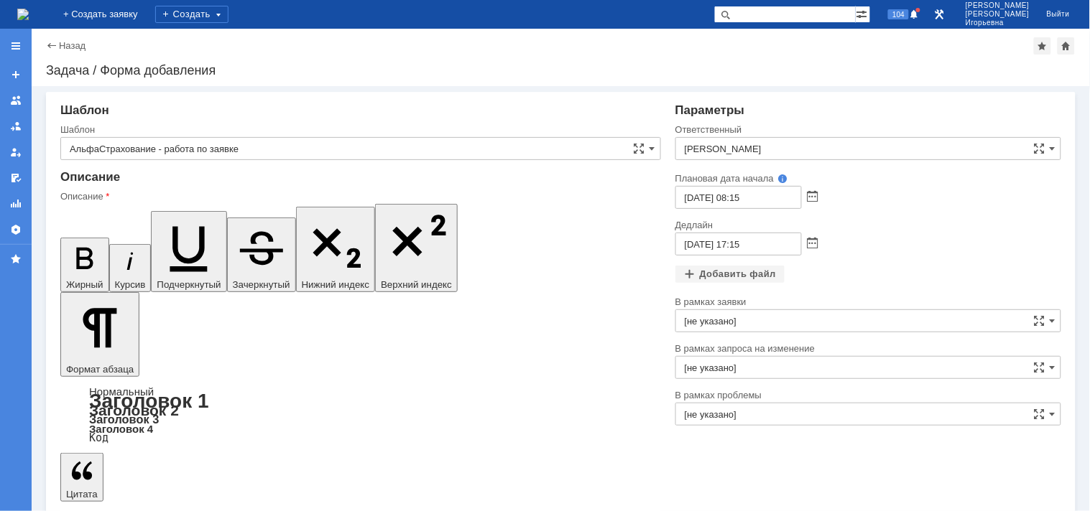
click at [157, 213] on icon "button" at bounding box center [189, 245] width 64 height 64
click at [73, 240] on icon "button" at bounding box center [84, 258] width 37 height 37
click at [812, 238] on span at bounding box center [812, 243] width 11 height 11
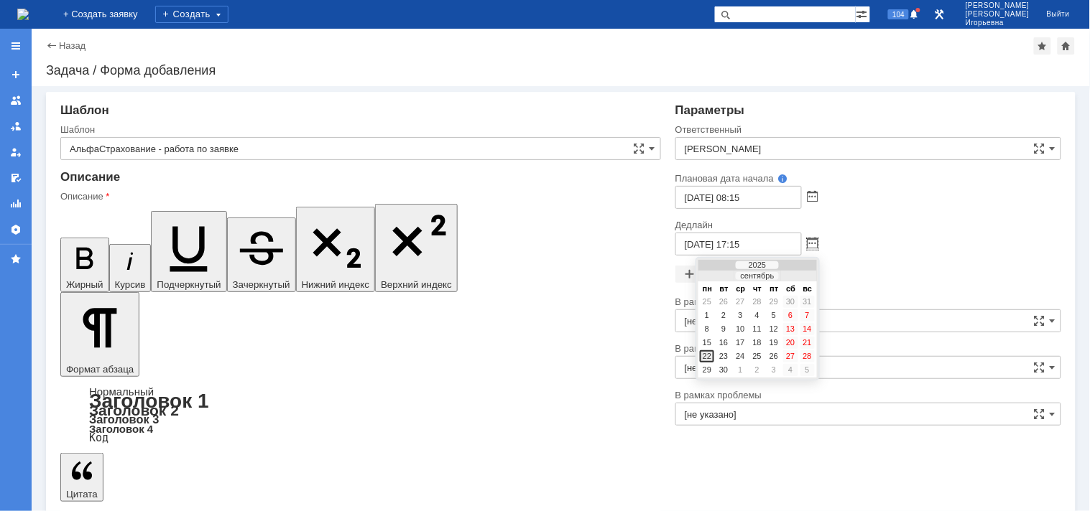
click at [705, 353] on div "22" at bounding box center [707, 356] width 14 height 12
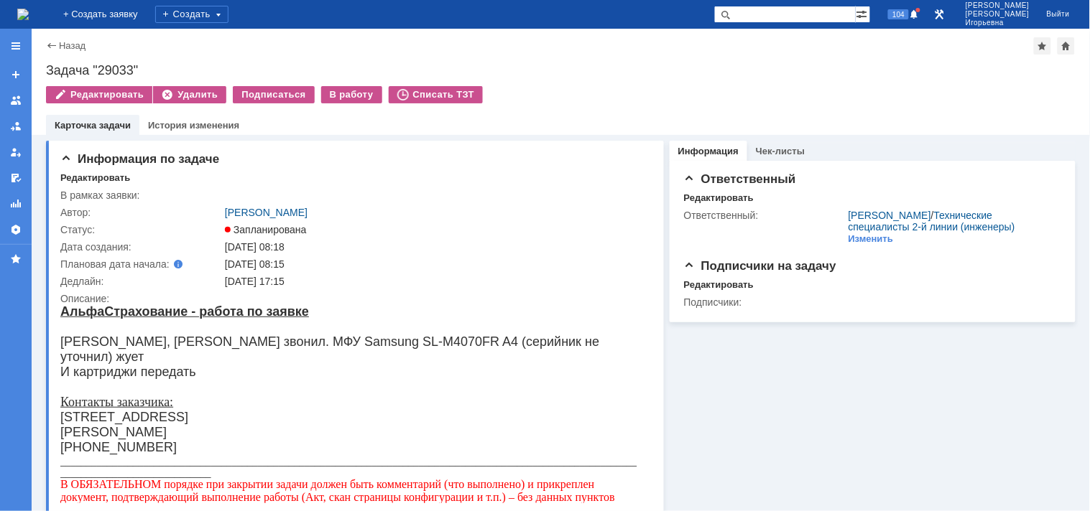
click at [29, 9] on img at bounding box center [22, 14] width 11 height 11
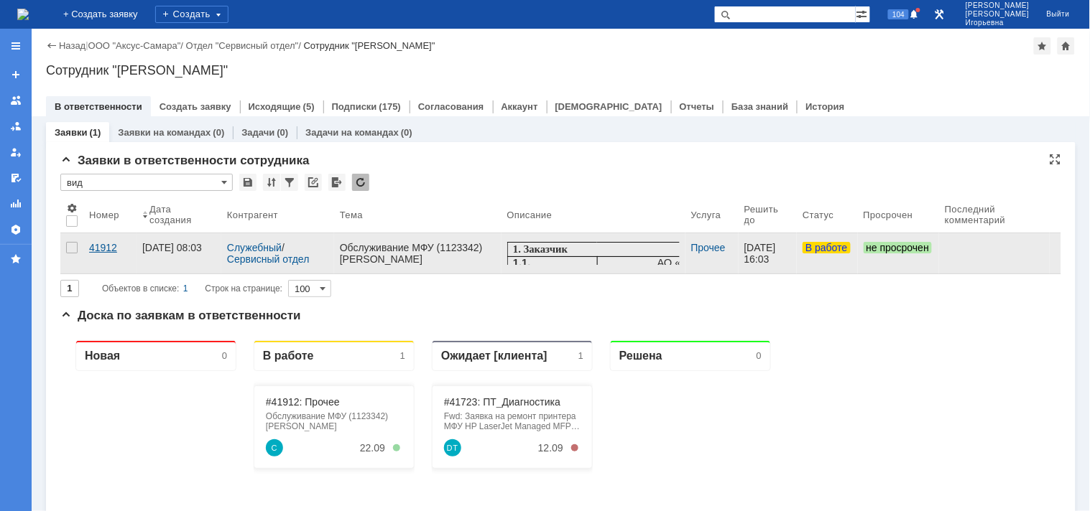
click at [110, 249] on div "41912" at bounding box center [110, 247] width 42 height 11
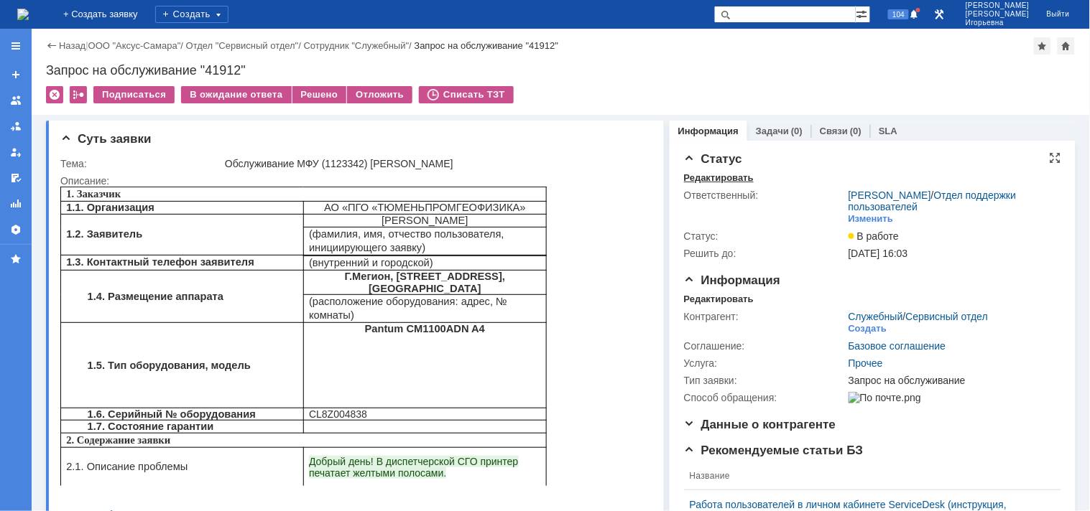
click at [712, 175] on div "Редактировать" at bounding box center [719, 177] width 70 height 11
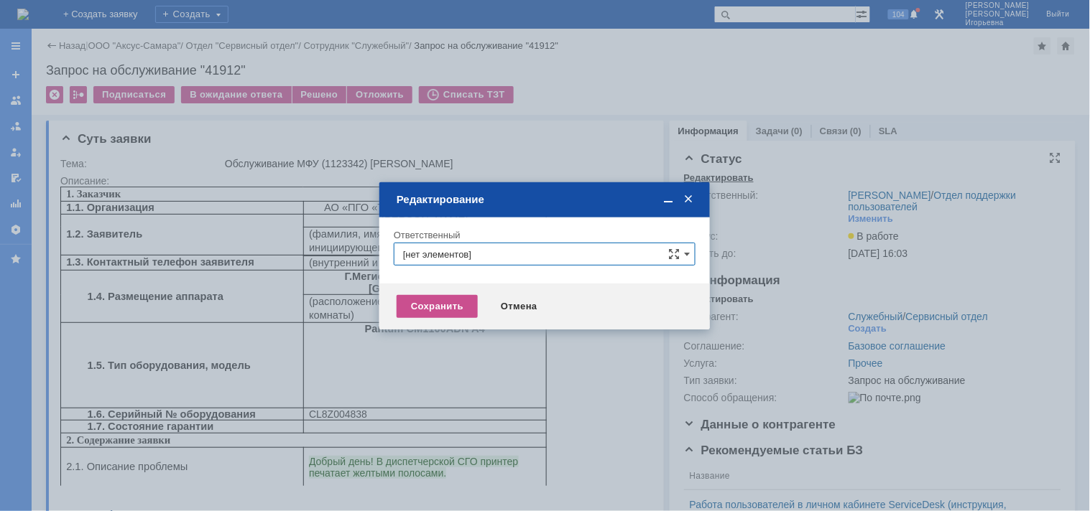
type input "[PERSON_NAME]"
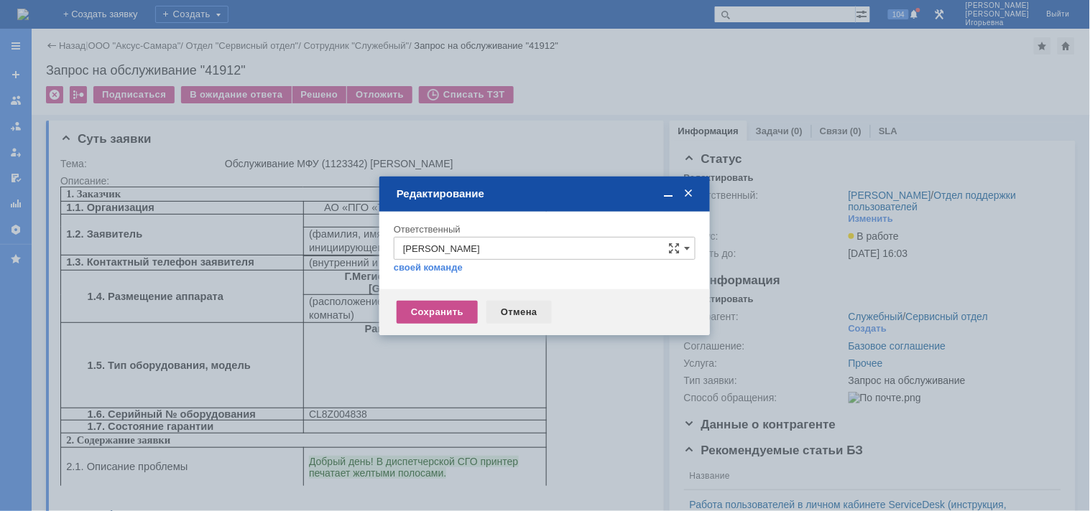
drag, startPoint x: 514, startPoint y: 309, endPoint x: 544, endPoint y: 129, distance: 182.0
click at [514, 309] on div "Отмена" at bounding box center [518, 312] width 65 height 23
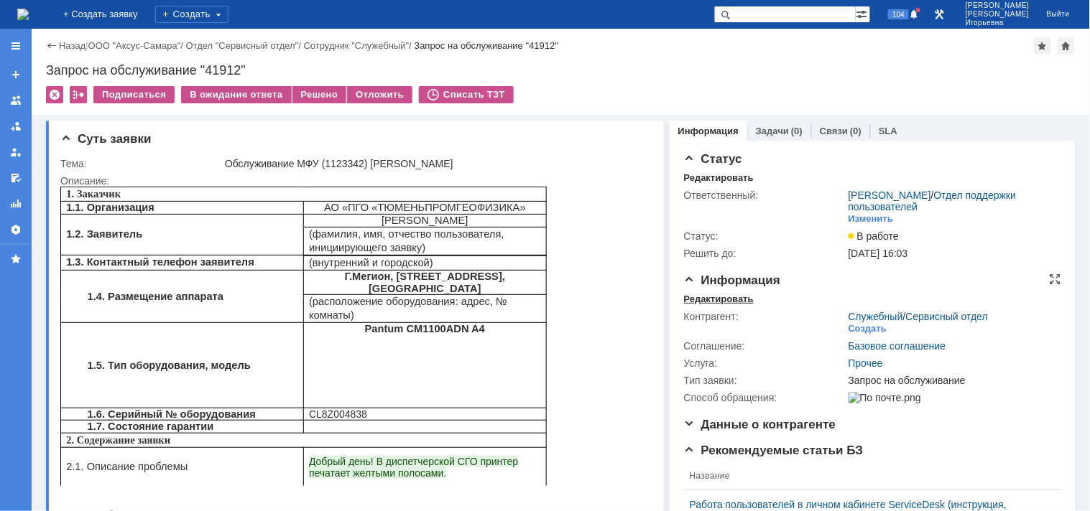
click at [685, 295] on div "Редактировать" at bounding box center [719, 299] width 70 height 11
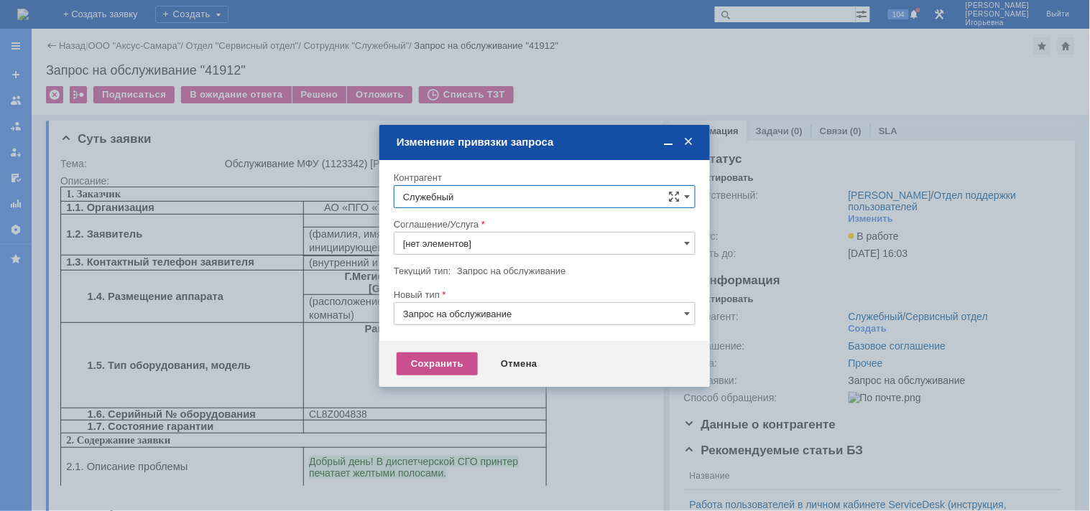
type input "Прочее"
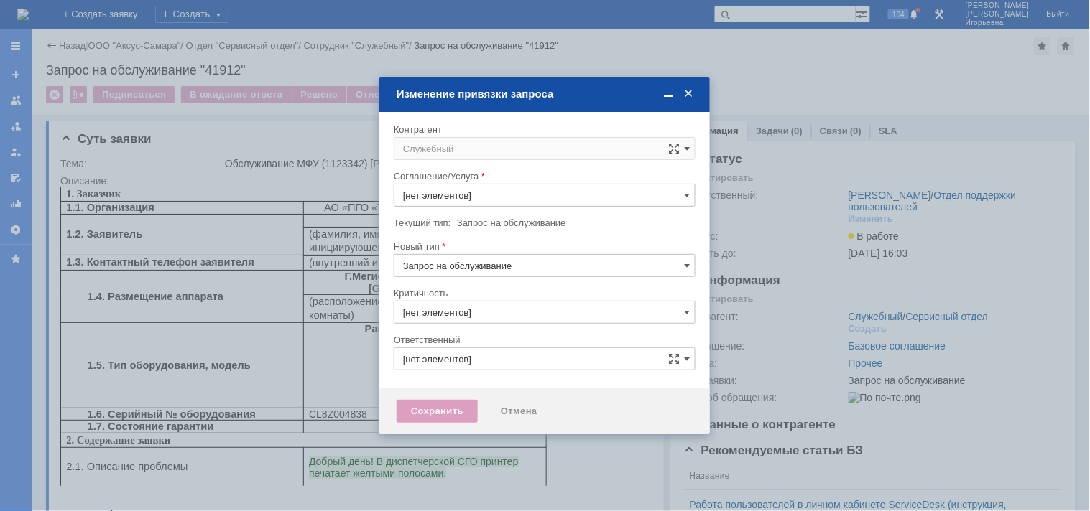
type input "3. Низкая"
type input "[PERSON_NAME]"
type input "[не указано]"
type input "Прочее"
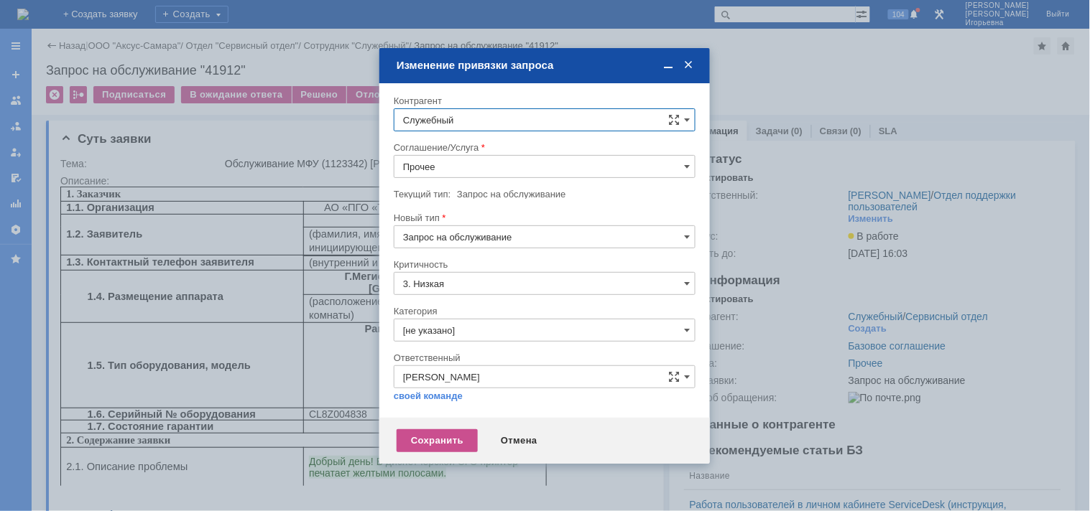
click at [463, 113] on input "Служебный" at bounding box center [545, 119] width 302 height 23
click at [514, 334] on span "[PERSON_NAME]" at bounding box center [475, 335] width 77 height 11
type input "[PERSON_NAME]"
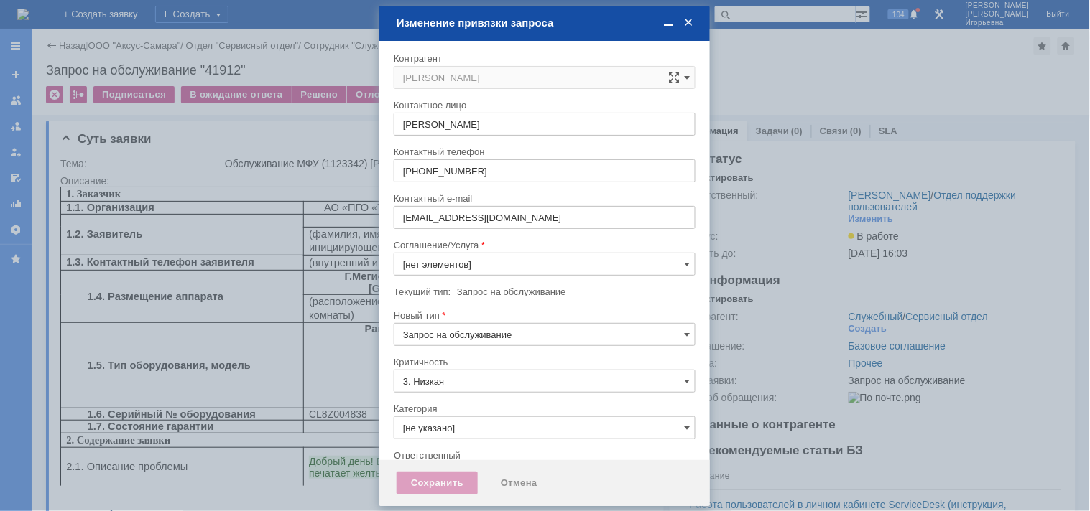
type input "[PERSON_NAME]"
click at [441, 261] on input "Прочее" at bounding box center [545, 264] width 302 height 23
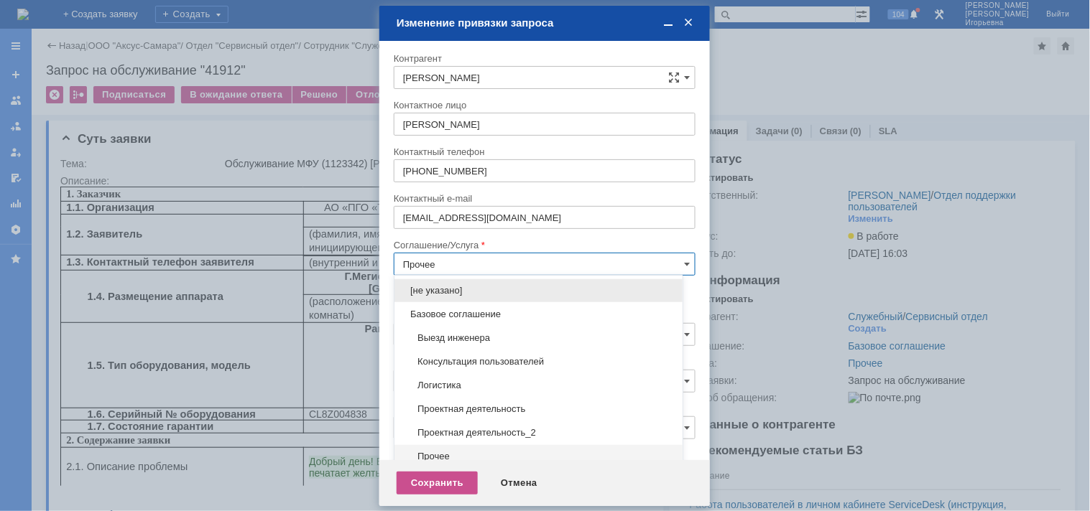
scroll to position [24, 0]
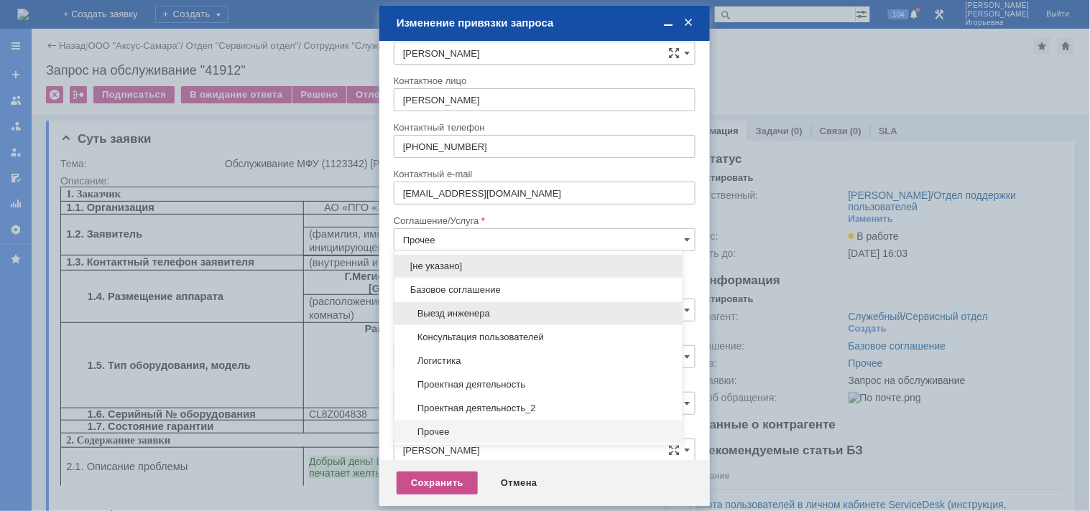
click at [448, 312] on span "Выезд инженера" at bounding box center [538, 313] width 271 height 11
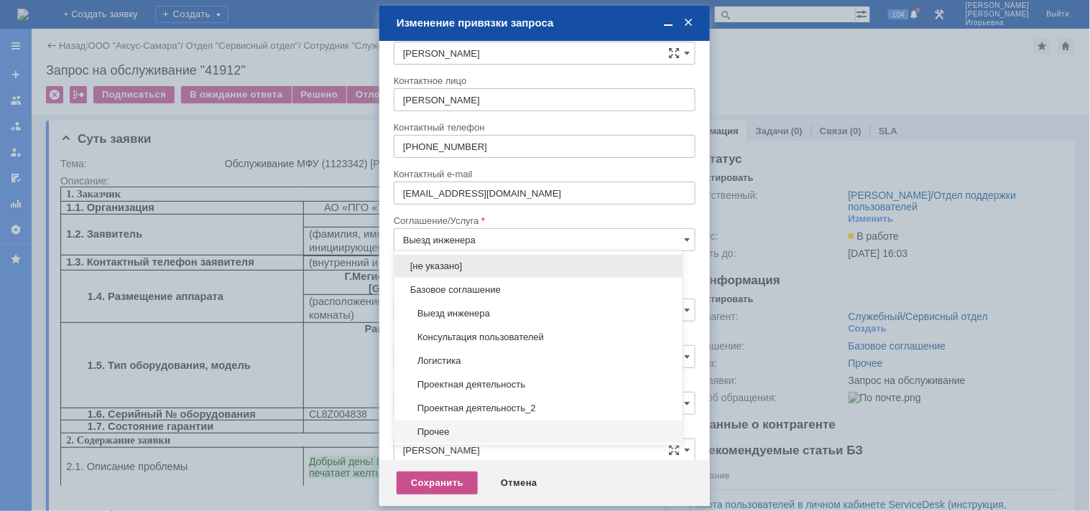
scroll to position [8, 0]
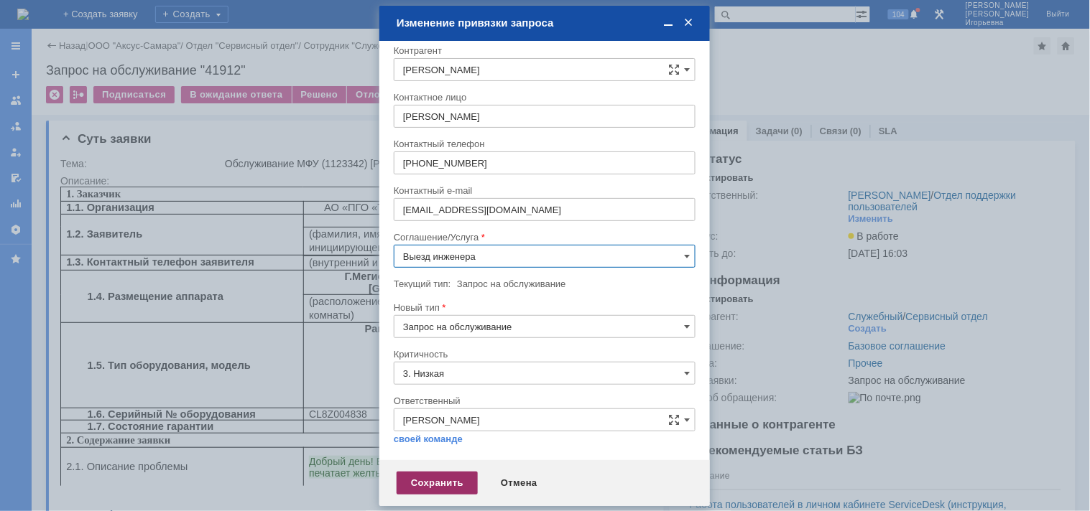
type input "Выезд инженера"
click at [440, 485] on div "Сохранить" at bounding box center [436, 483] width 81 height 23
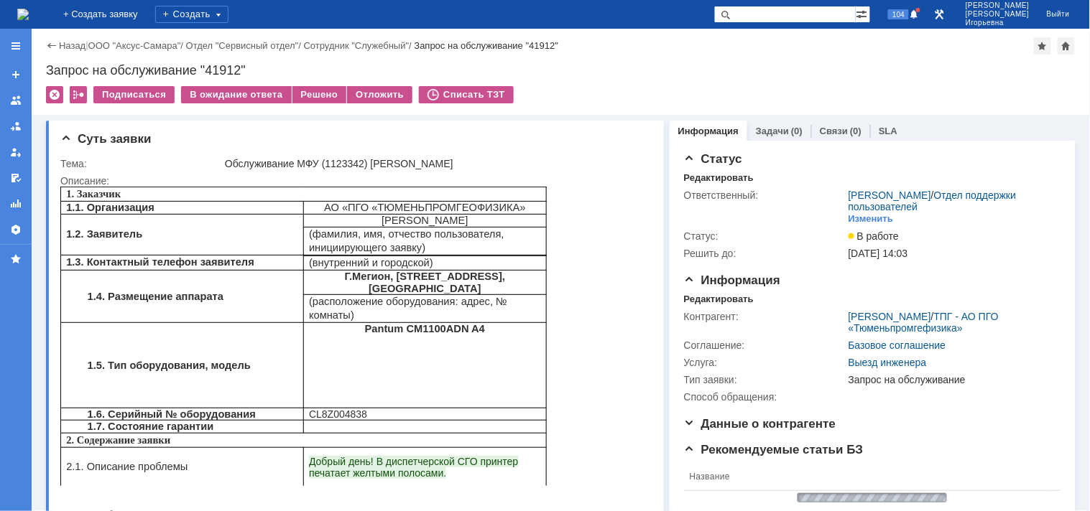
scroll to position [0, 0]
click at [701, 300] on div "Редактировать" at bounding box center [719, 299] width 70 height 11
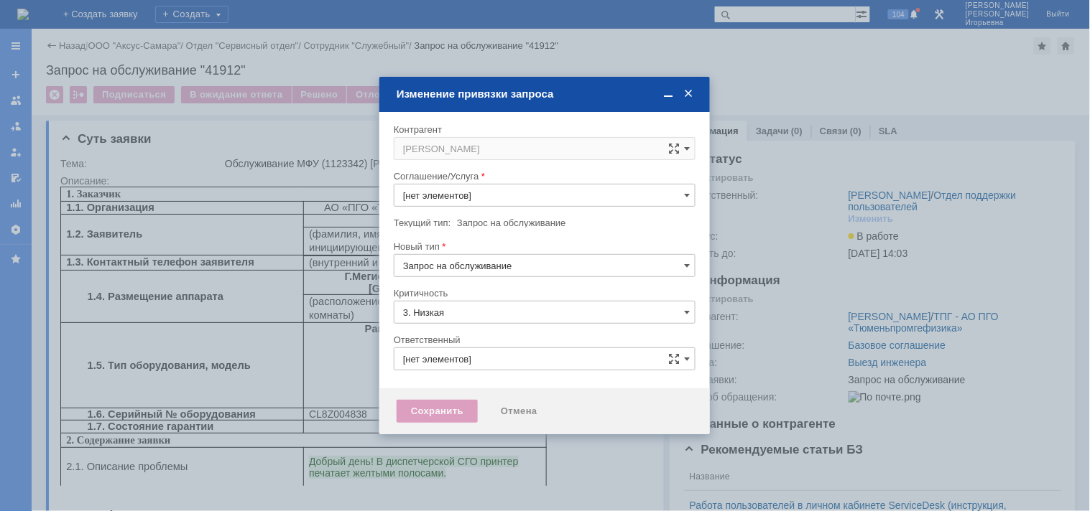
type input "[PERSON_NAME]"
type input "Выезд инженера"
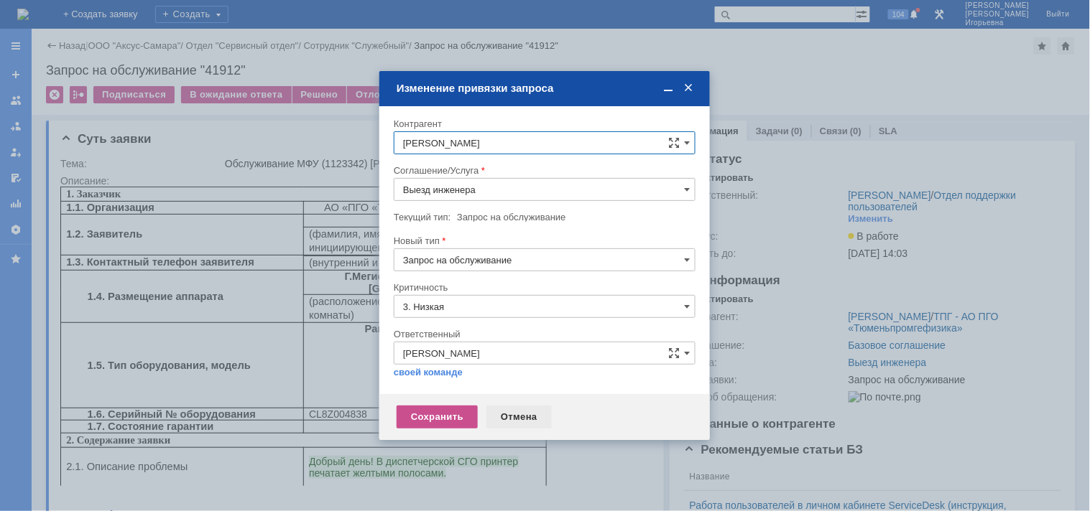
click at [516, 414] on div "Отмена" at bounding box center [518, 417] width 65 height 23
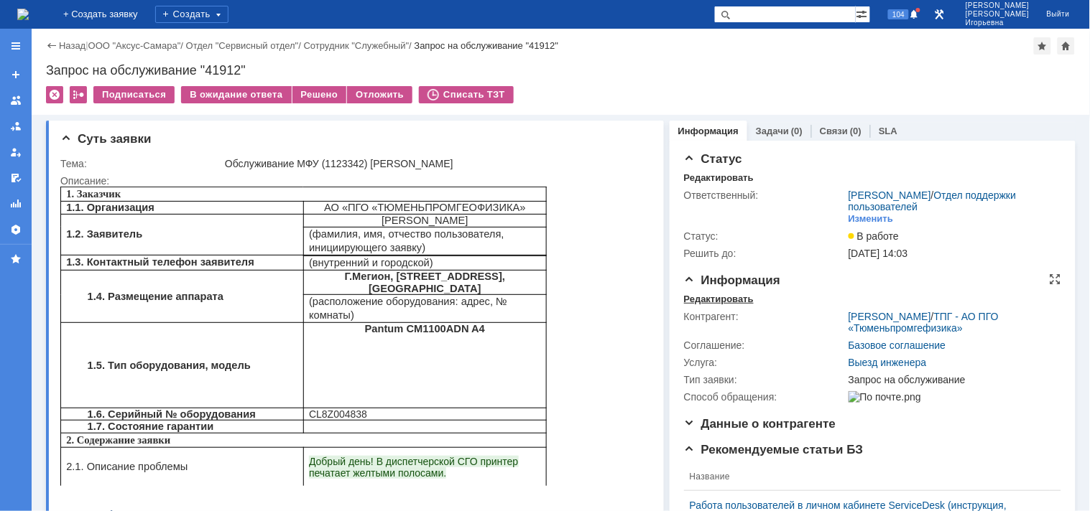
click at [684, 295] on div "Редактировать" at bounding box center [719, 299] width 70 height 11
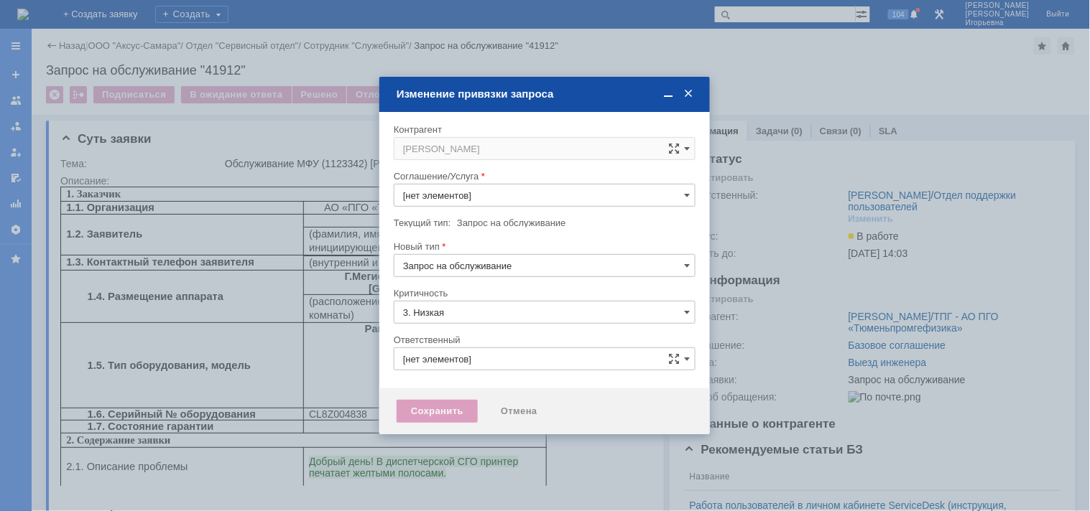
type input "[PERSON_NAME]"
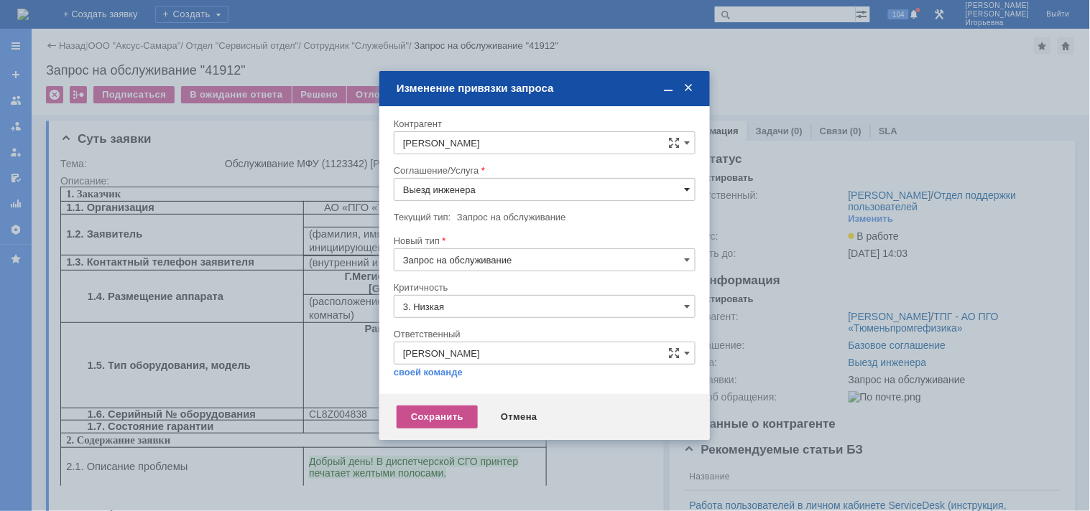
click at [684, 188] on span at bounding box center [687, 189] width 6 height 11
click at [468, 335] on span "ПТ_Гарантийный ремонт" at bounding box center [544, 340] width 283 height 11
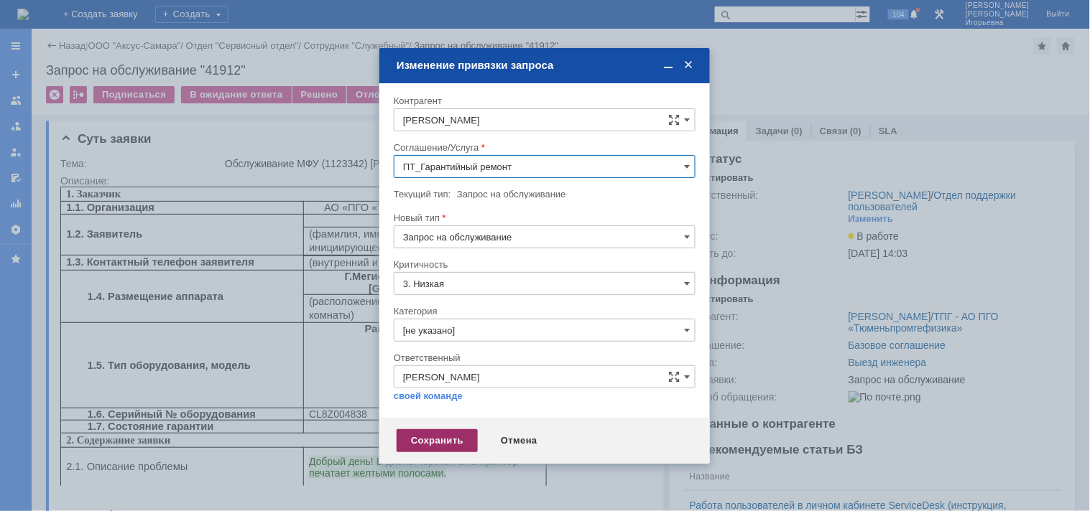
type input "ПТ_Гарантийный ремонт"
click at [437, 438] on div "Сохранить" at bounding box center [436, 440] width 81 height 23
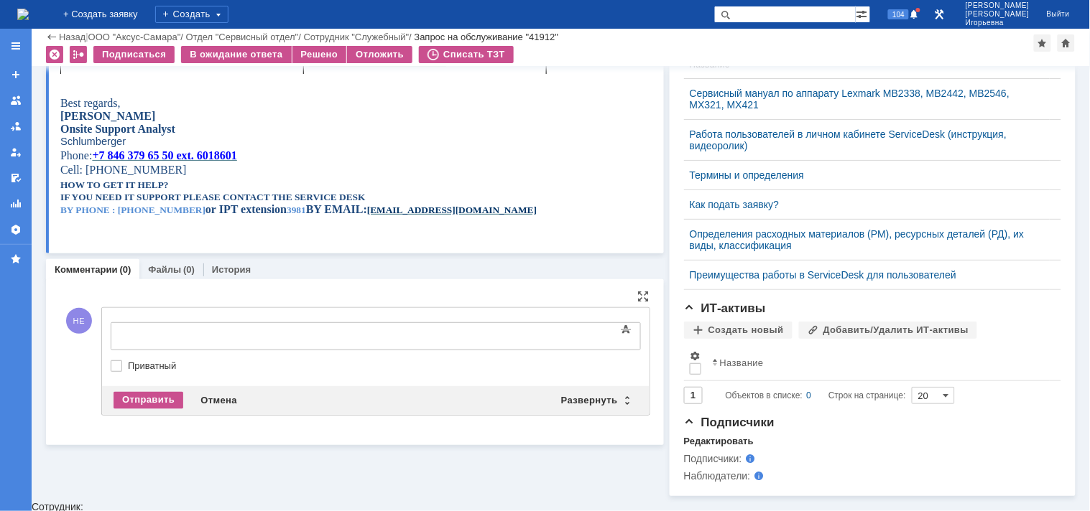
scroll to position [0, 0]
click at [621, 397] on div "Развернуть" at bounding box center [594, 400] width 85 height 17
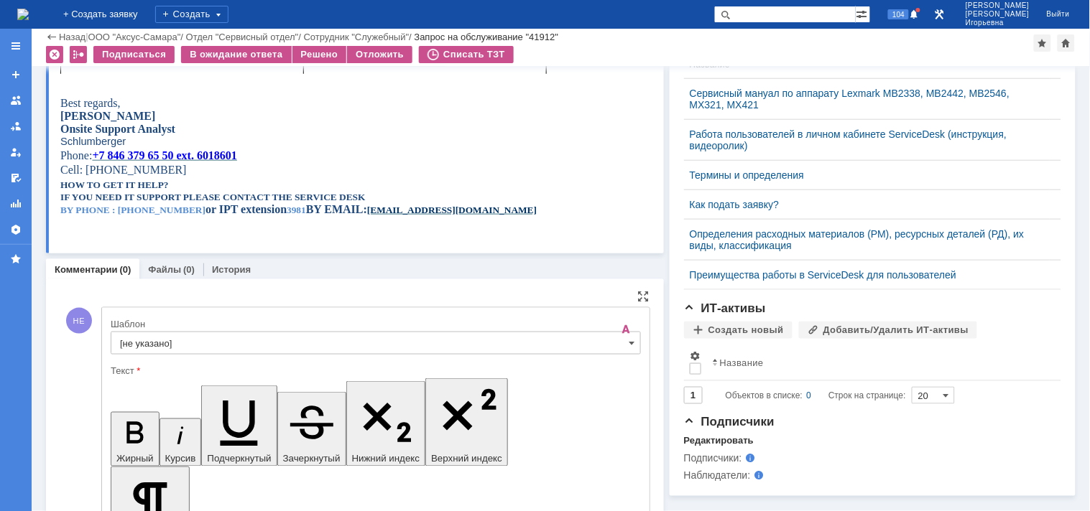
click at [616, 342] on input "[не указано]" at bounding box center [376, 343] width 530 height 23
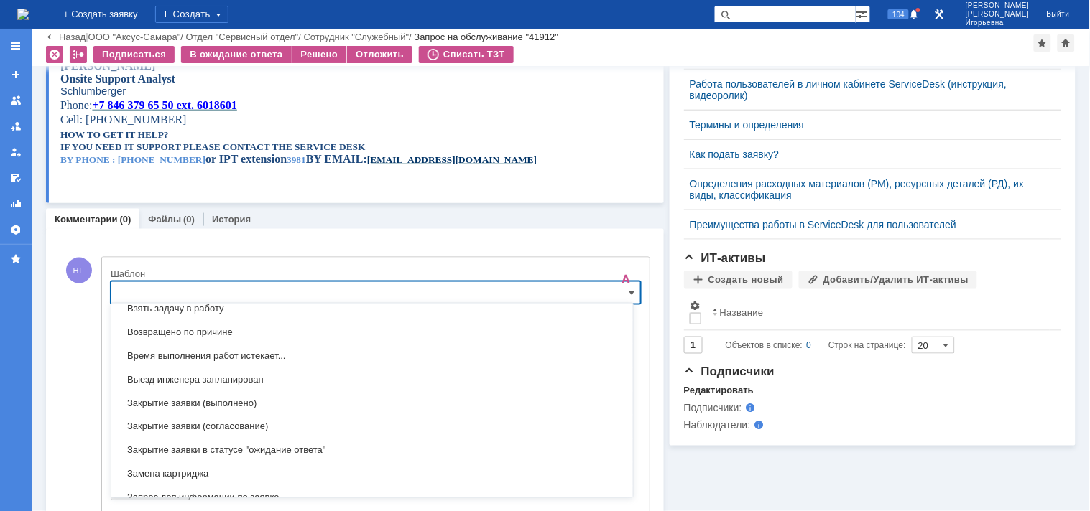
scroll to position [582, 0]
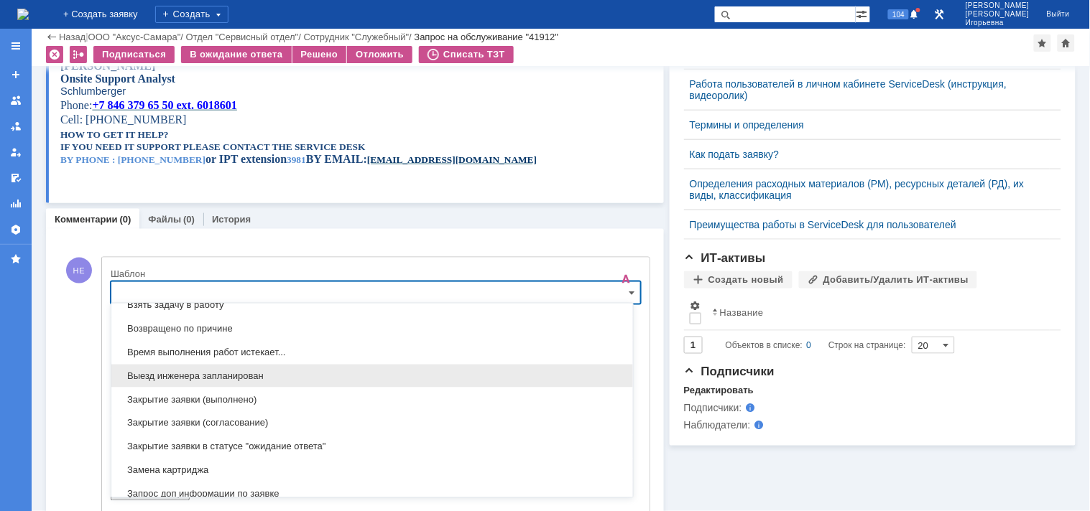
click at [154, 381] on span "Выезд инженера запланирован" at bounding box center [372, 376] width 504 height 11
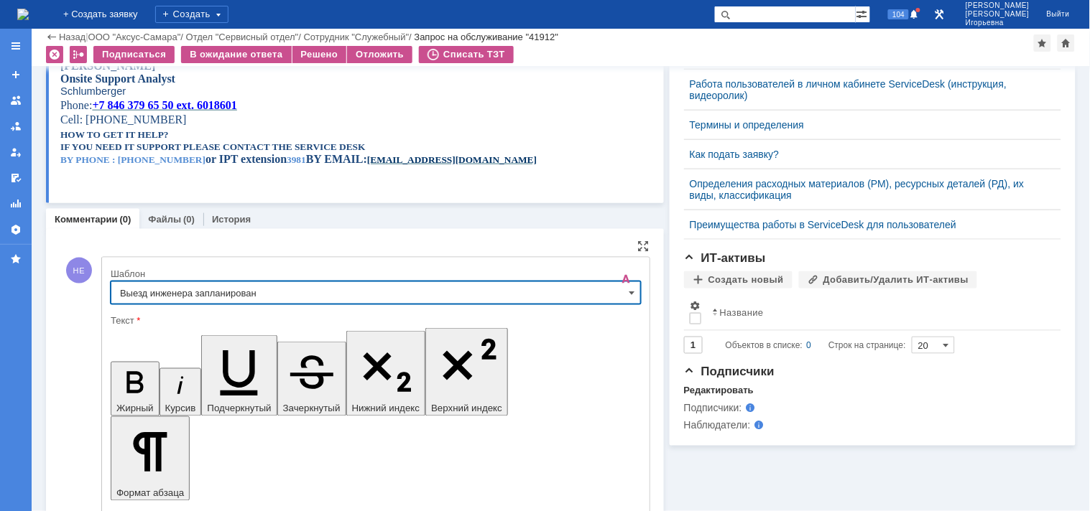
type input "Выезд инженера запланирован"
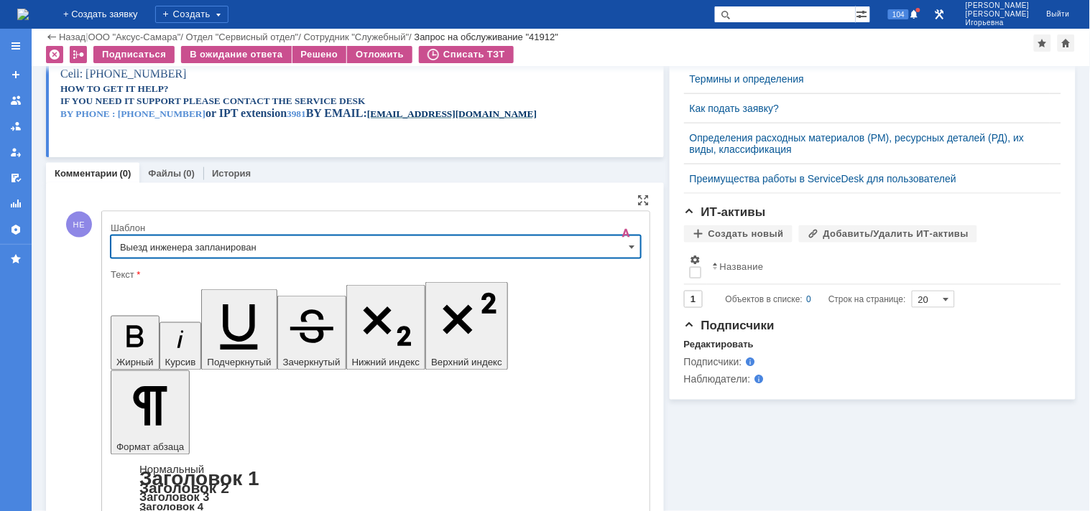
scroll to position [539, 0]
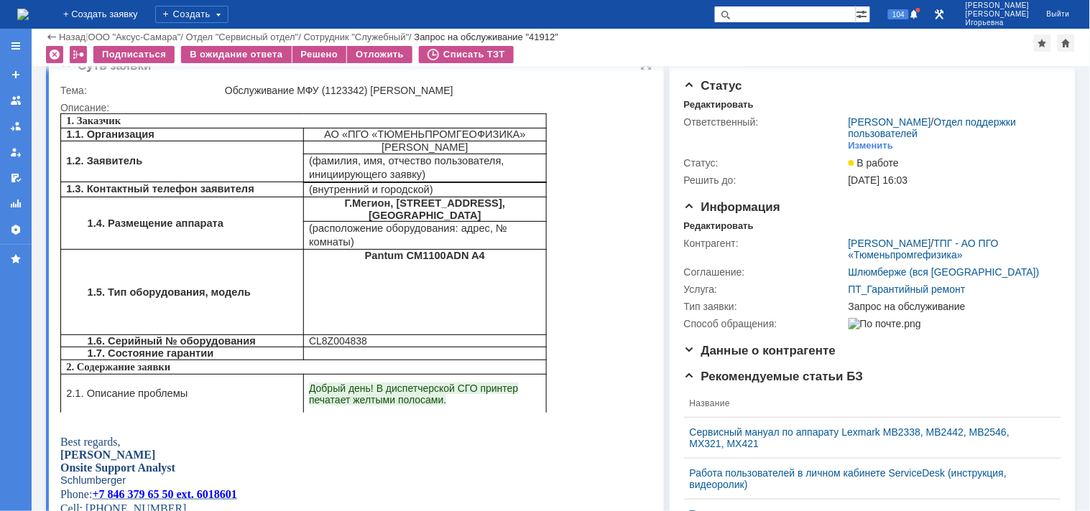
scroll to position [0, 0]
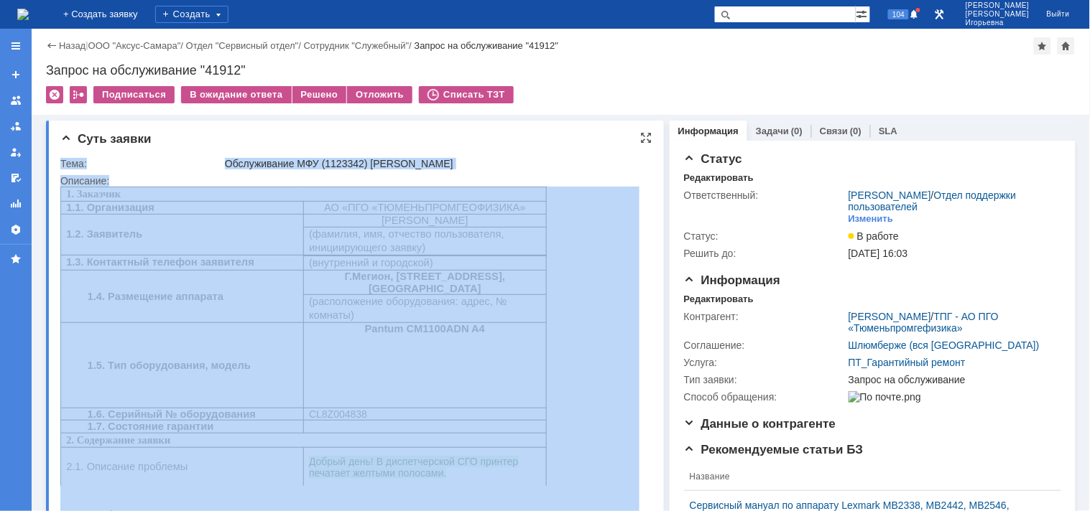
drag, startPoint x: 119, startPoint y: 340, endPoint x: 496, endPoint y: 282, distance: 381.5
copy tbody "Тема: Обслуживание МФУ (1123342) Мегион ТПГ Описание:"
click at [766, 129] on link "Задачи" at bounding box center [772, 131] width 33 height 11
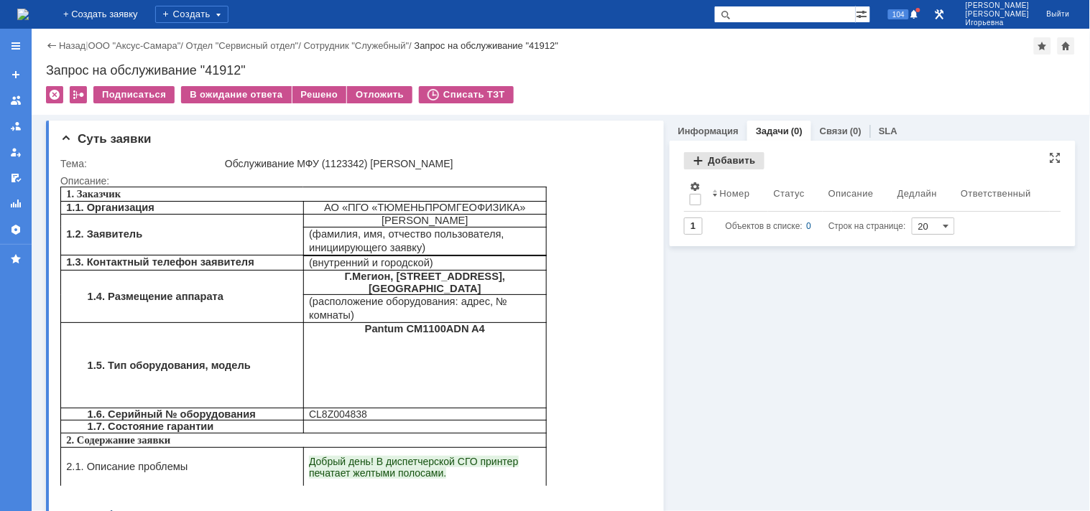
click at [704, 164] on div "Добавить" at bounding box center [724, 160] width 80 height 17
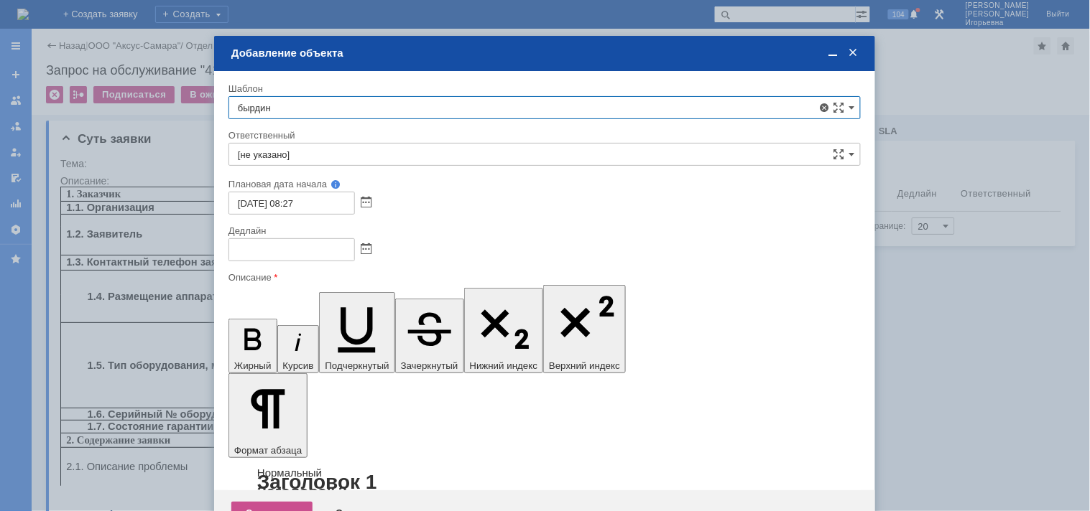
type input "бырдин"
click at [275, 144] on div "бырдин" at bounding box center [546, 139] width 627 height 11
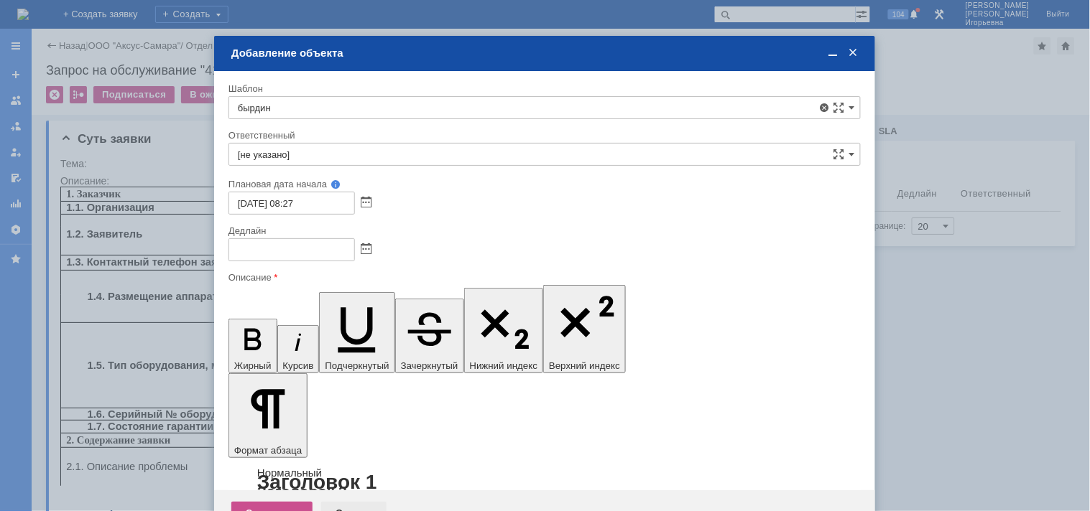
click at [349, 502] on div "Отмена" at bounding box center [353, 513] width 65 height 23
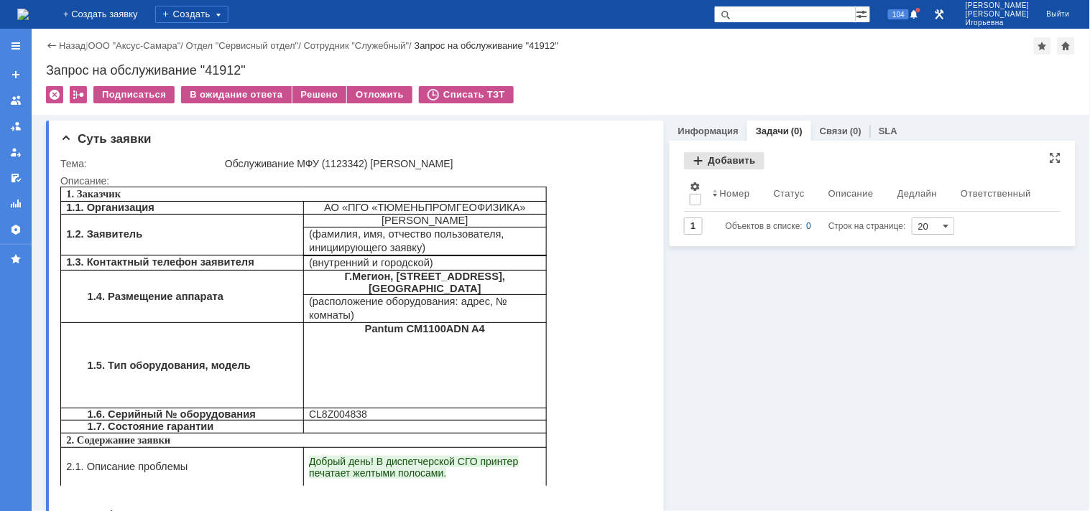
click at [710, 166] on div "Добавить" at bounding box center [724, 160] width 80 height 17
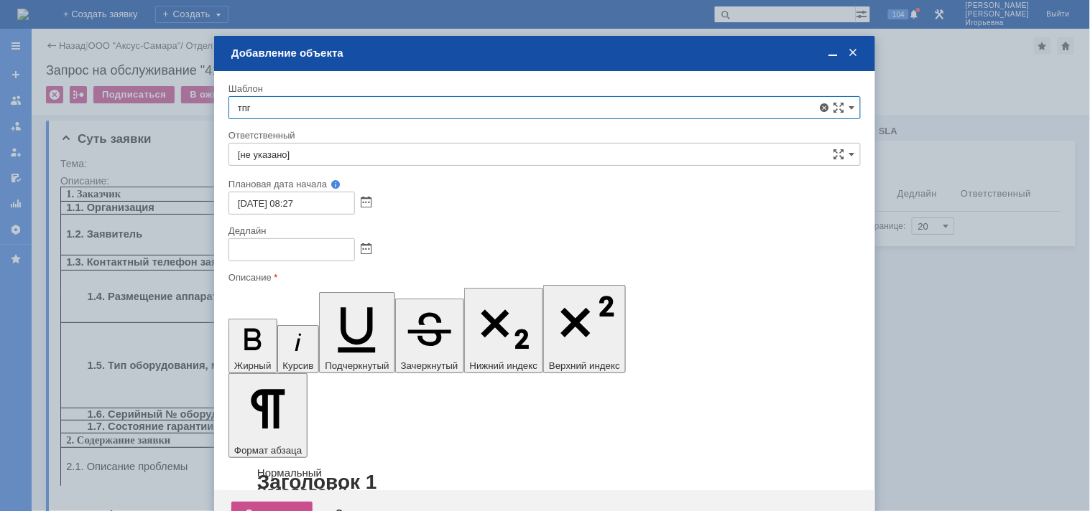
scroll to position [96, 0]
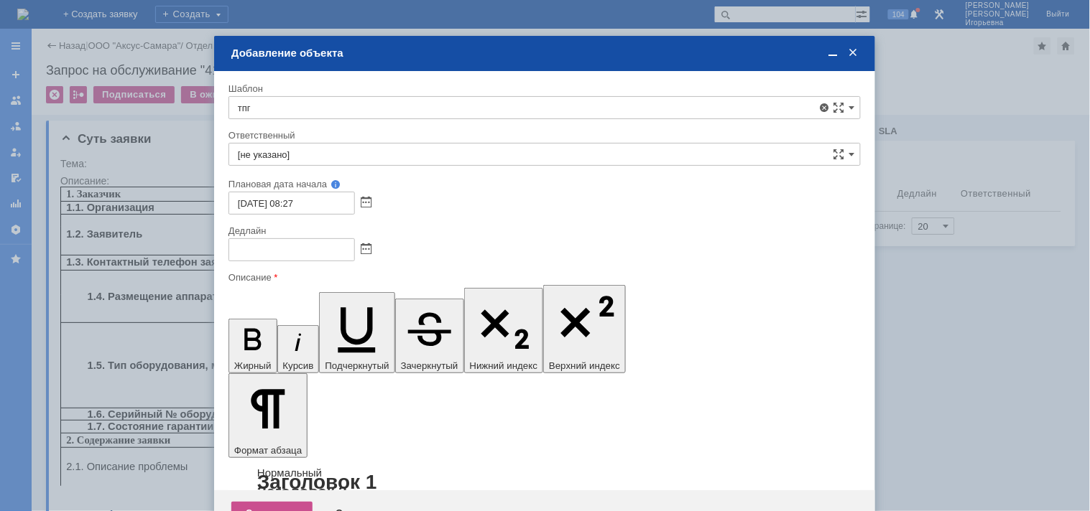
click at [340, 284] on span "ТПГ (Мегион) - ремонт оборудования" at bounding box center [544, 282] width 613 height 11
type input "ТПГ (Мегион) - ремонт оборудования"
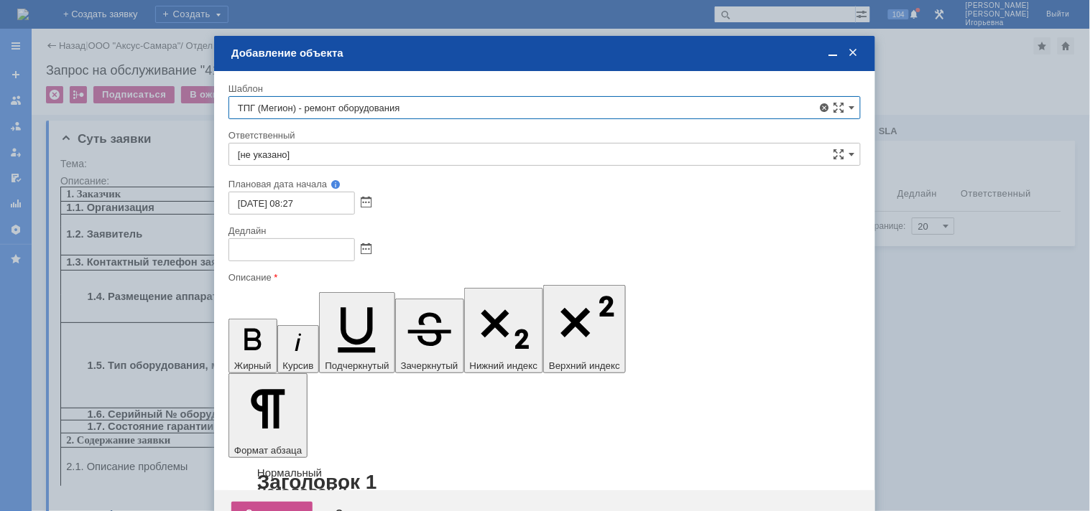
type input "[PERSON_NAME]"
type input "[DATE] 17:27"
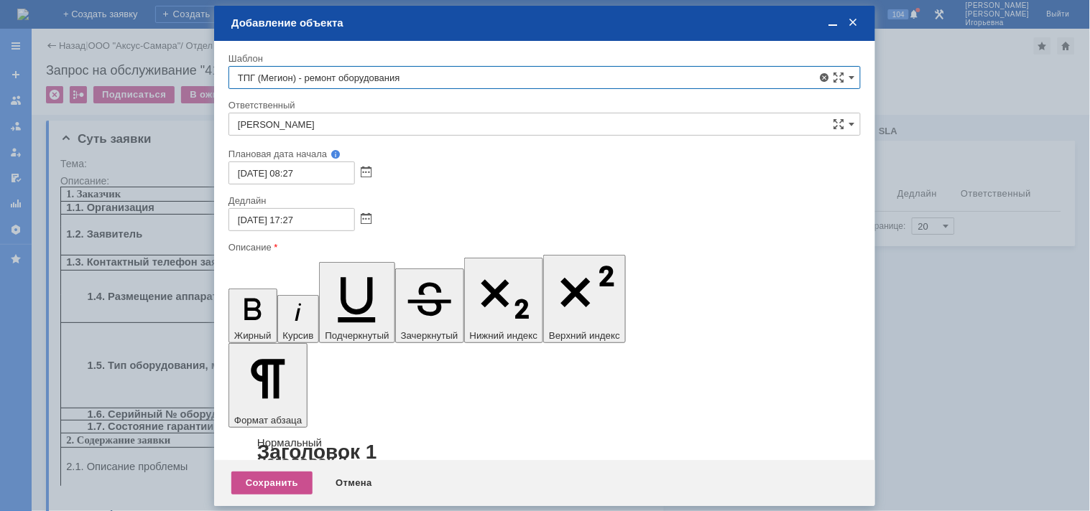
type input "ТПГ (Мегион) - ремонт оборудования"
drag, startPoint x: 250, startPoint y: 4120, endPoint x: 258, endPoint y: 4140, distance: 21.6
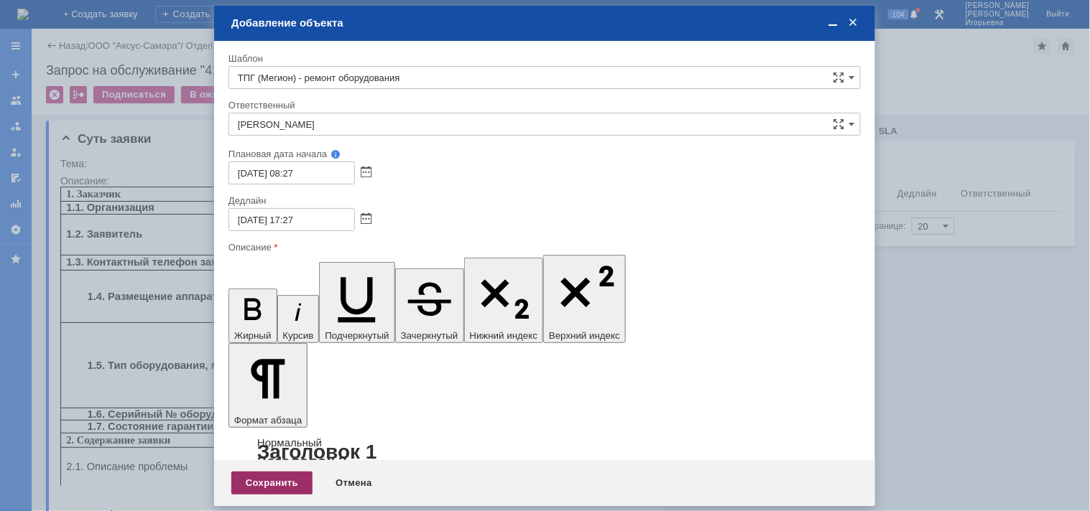
click at [285, 481] on div "Сохранить" at bounding box center [271, 483] width 81 height 23
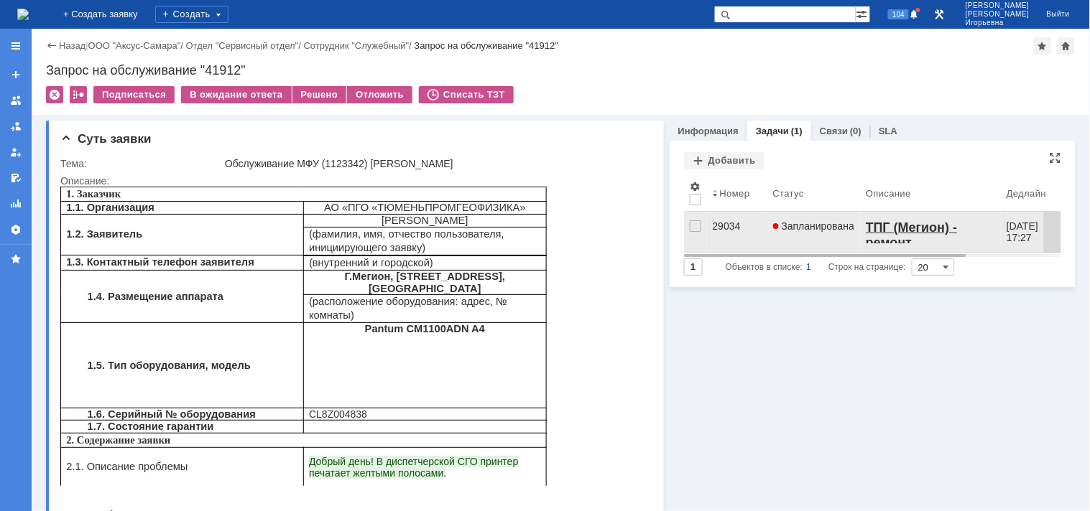
click at [721, 225] on div "29034" at bounding box center [736, 225] width 49 height 11
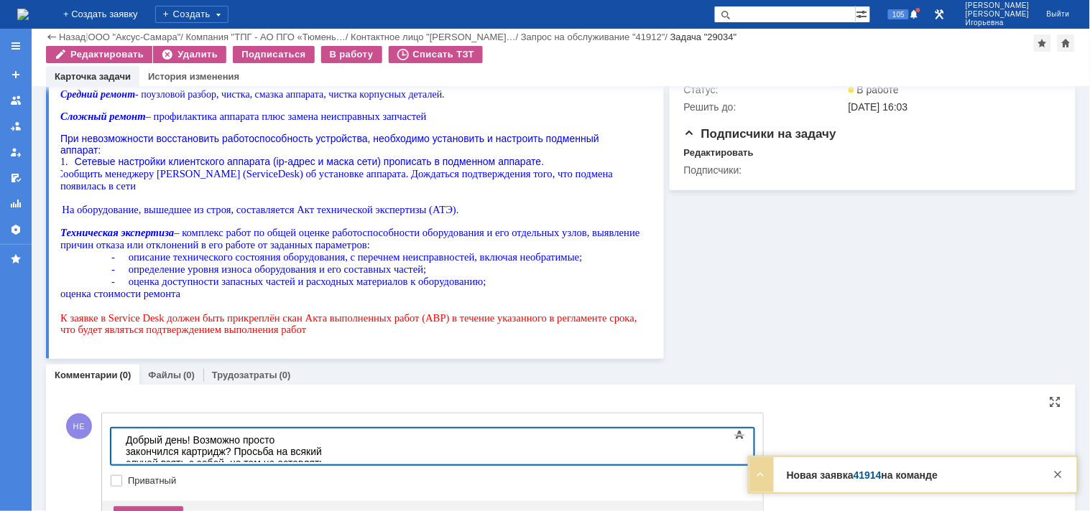
scroll to position [804, 0]
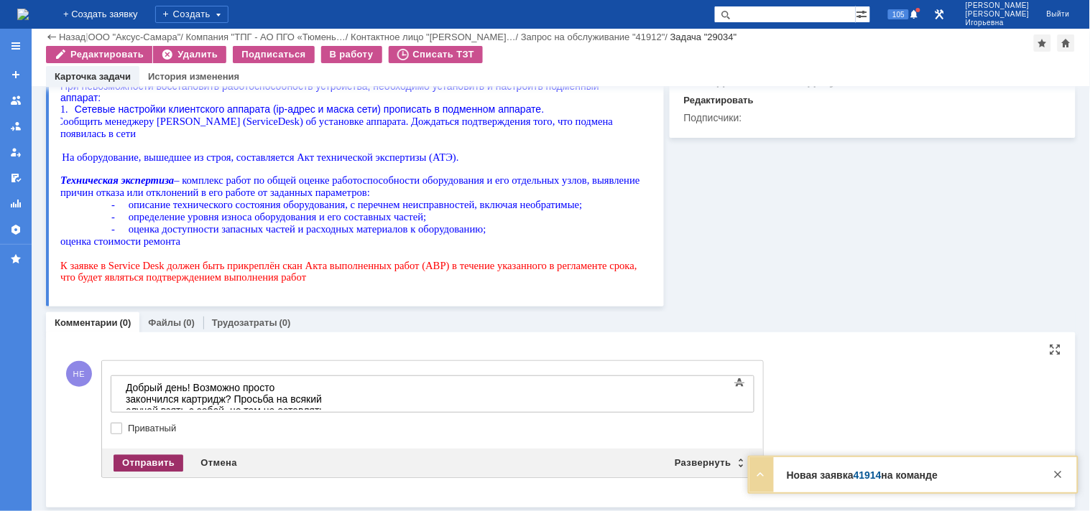
click at [148, 463] on div "Отправить" at bounding box center [148, 463] width 70 height 17
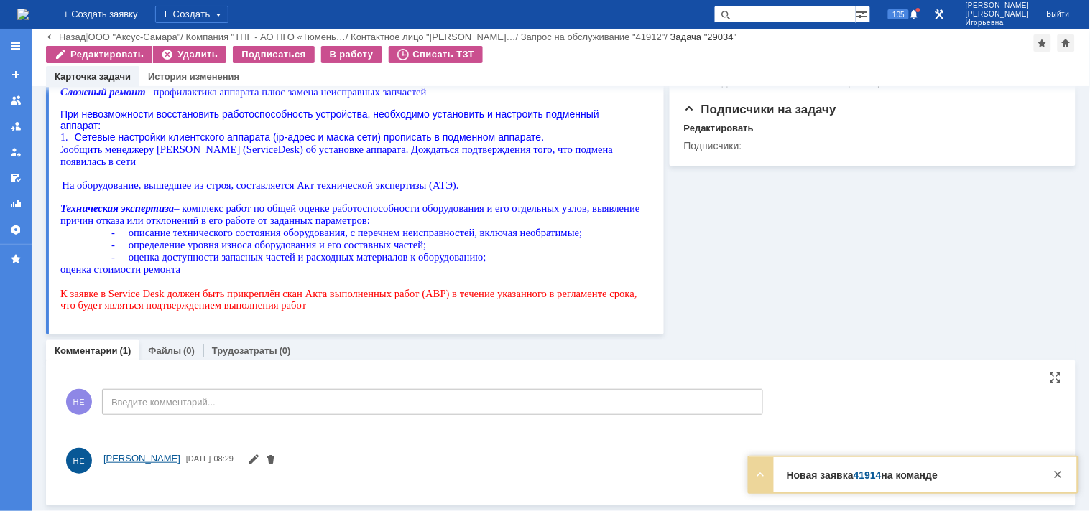
scroll to position [781, 0]
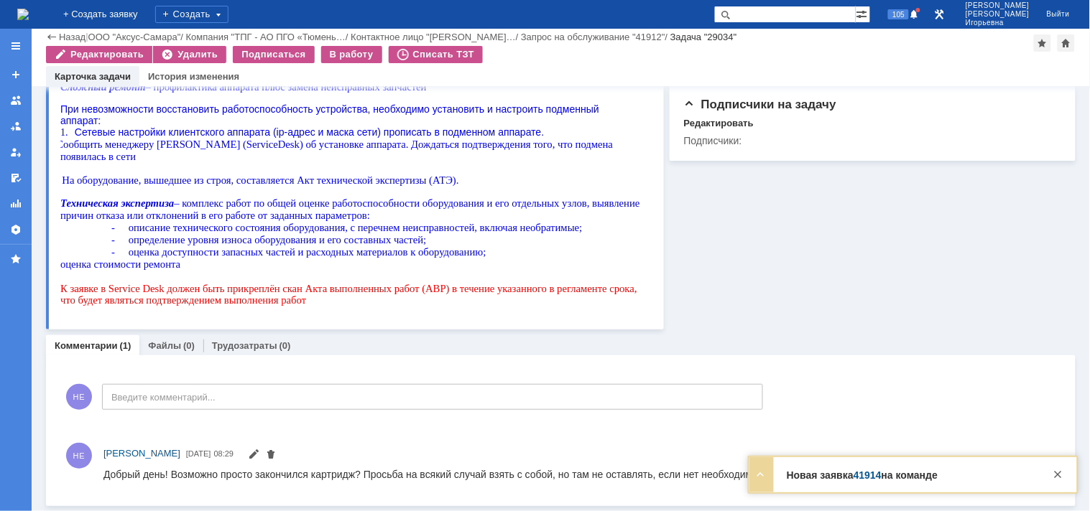
click at [26, 9] on img at bounding box center [22, 14] width 11 height 11
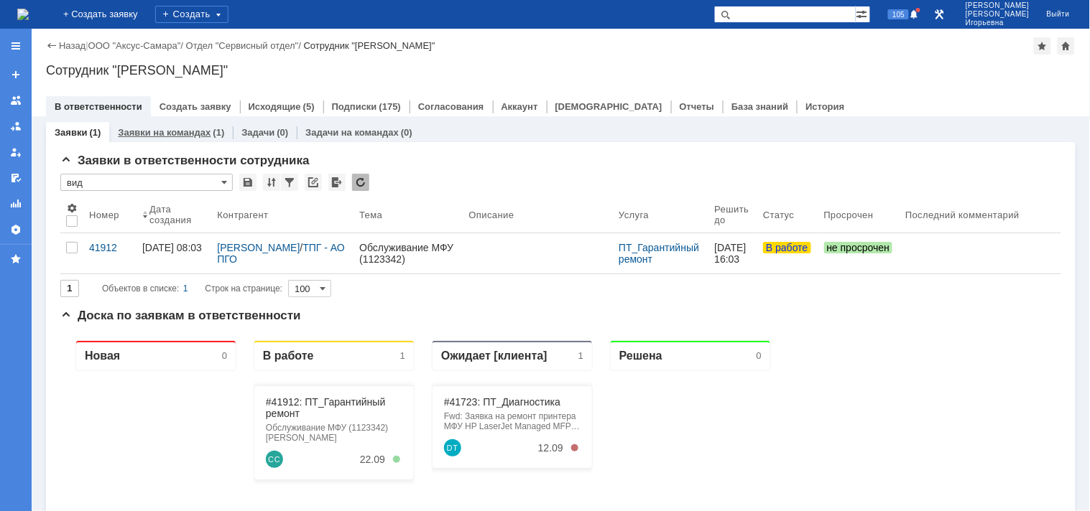
click at [192, 134] on link "Заявки на командах" at bounding box center [164, 132] width 93 height 11
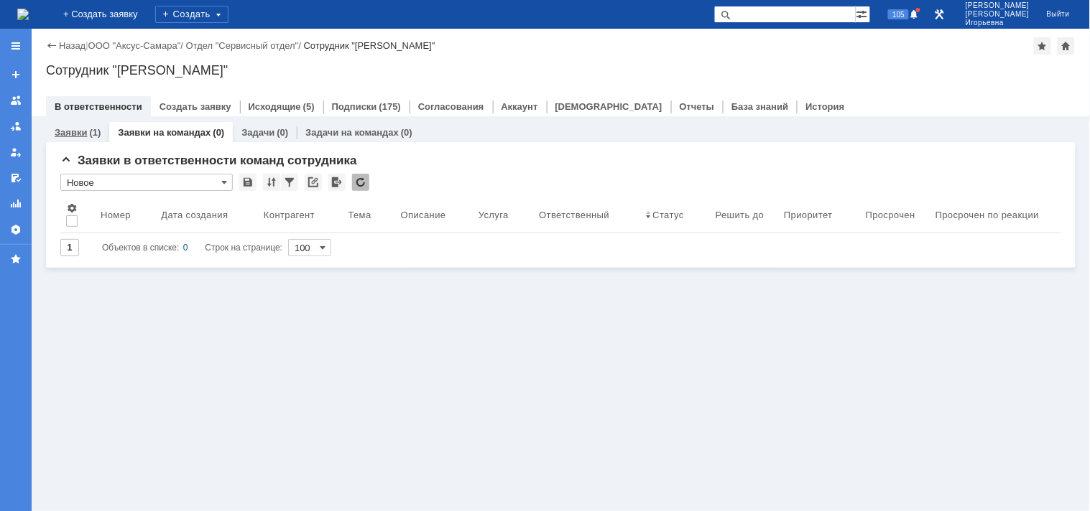
click at [67, 131] on link "Заявки" at bounding box center [71, 132] width 32 height 11
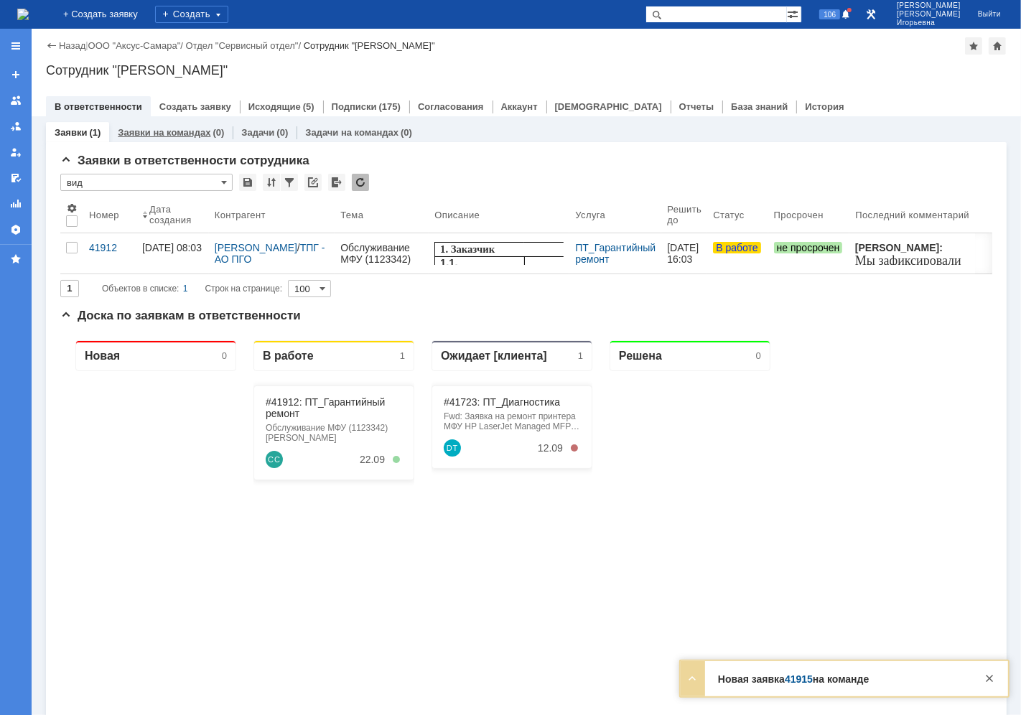
click at [163, 127] on link "Заявки на командах" at bounding box center [164, 132] width 93 height 11
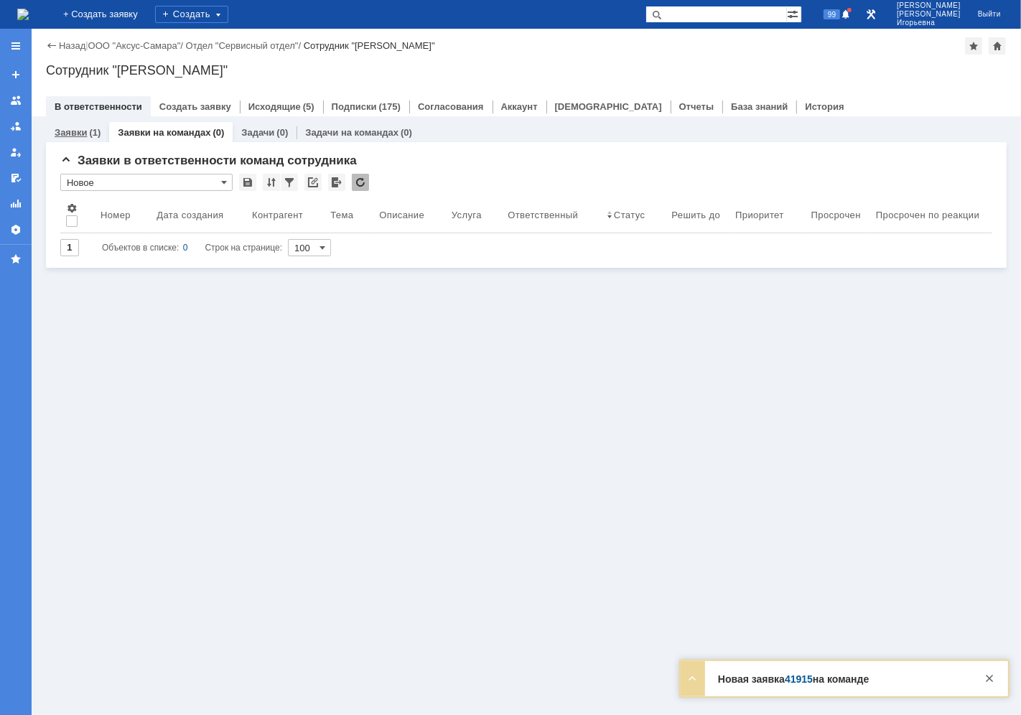
click at [57, 131] on link "Заявки" at bounding box center [71, 132] width 32 height 11
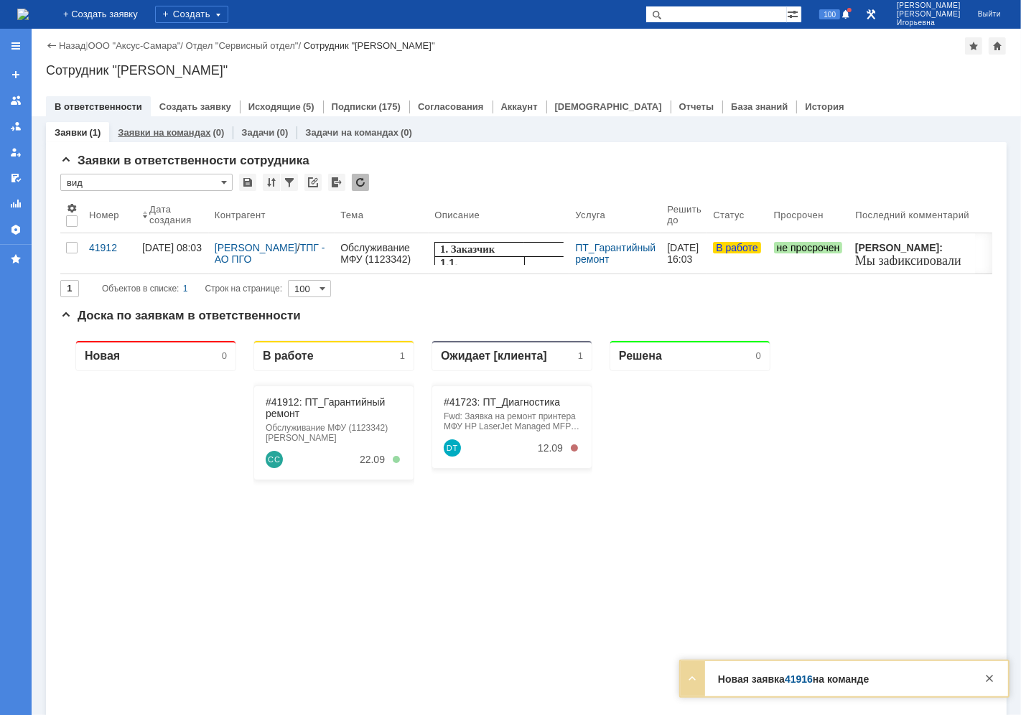
click at [177, 136] on link "Заявки на командах" at bounding box center [164, 132] width 93 height 11
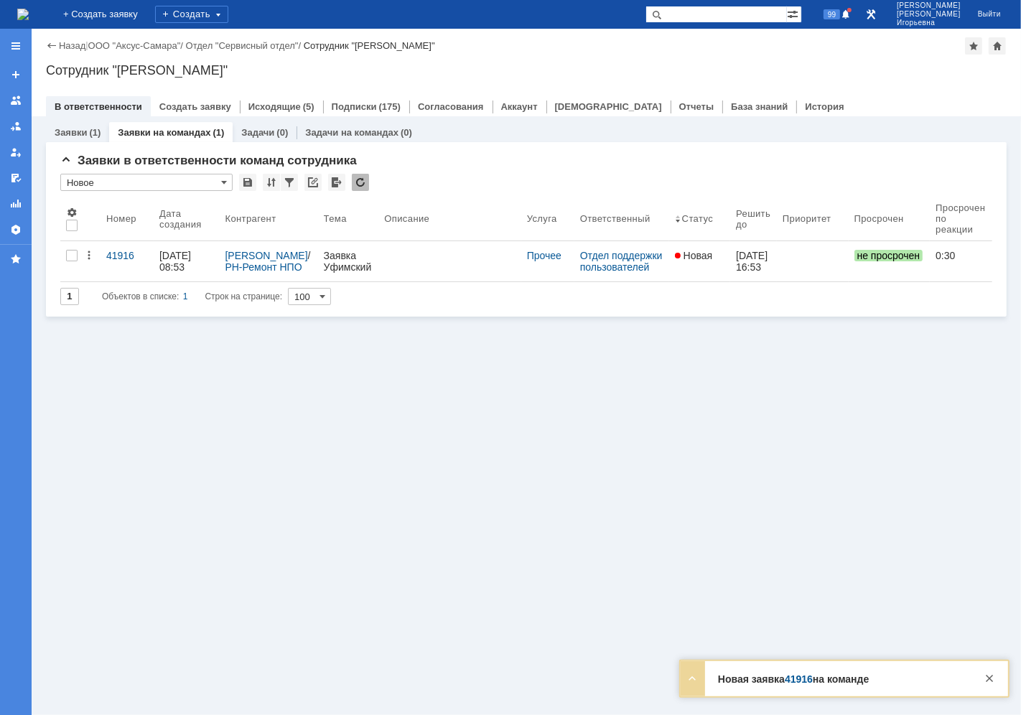
click at [164, 135] on link "Заявки на командах" at bounding box center [164, 132] width 93 height 11
click at [162, 133] on link "Заявки на командах" at bounding box center [164, 132] width 93 height 11
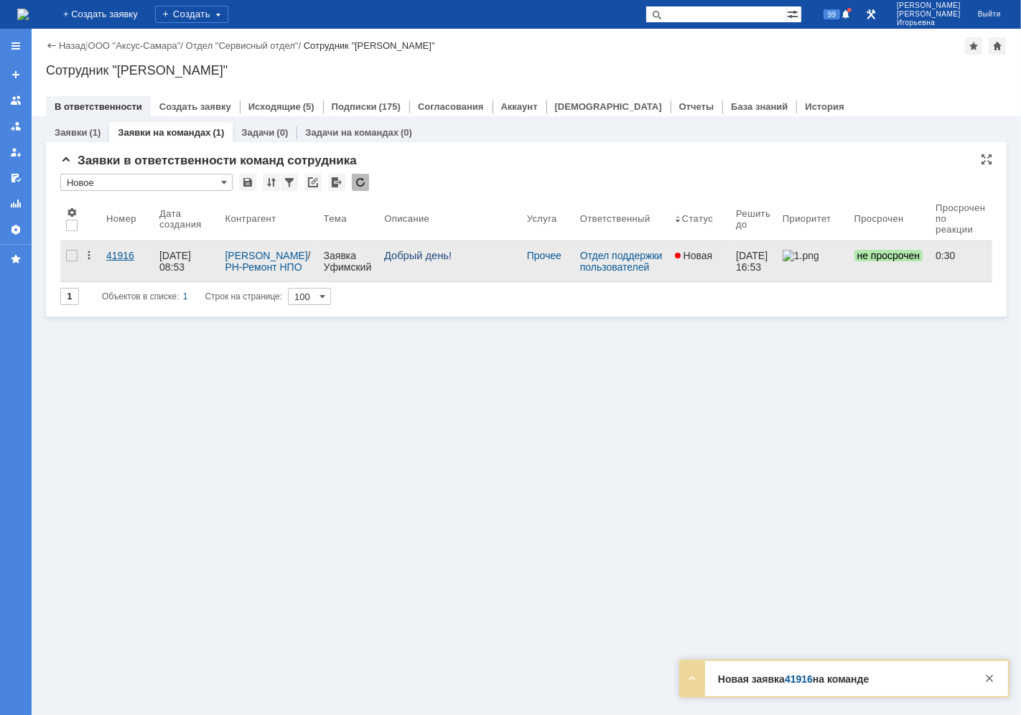
click at [109, 253] on div "41916" at bounding box center [127, 255] width 42 height 11
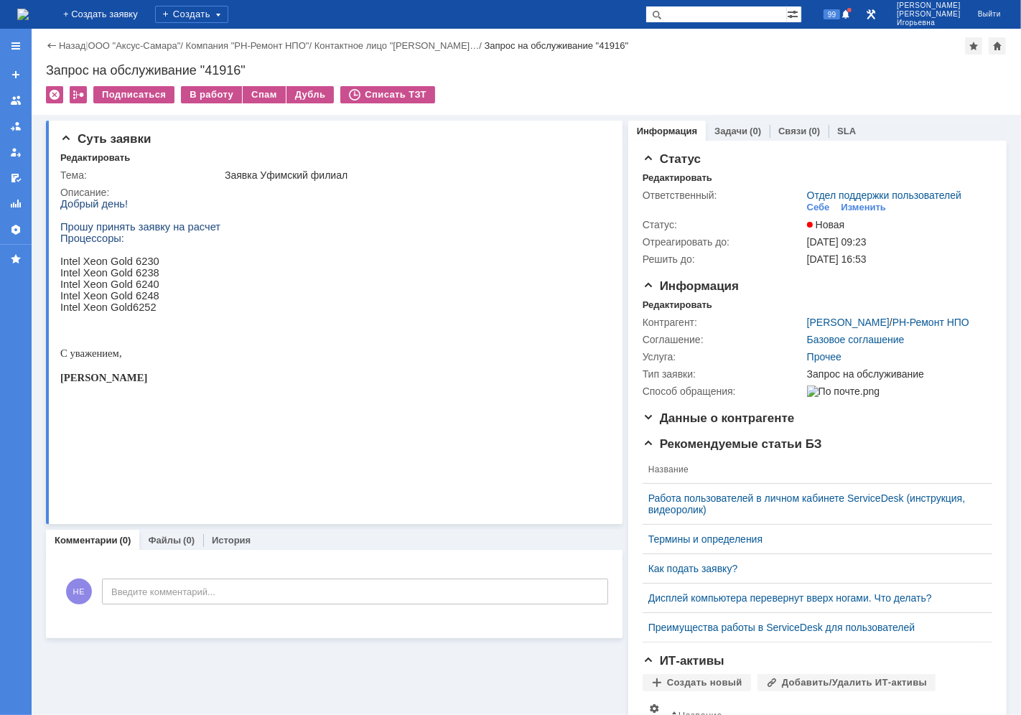
click at [29, 9] on img at bounding box center [22, 14] width 11 height 11
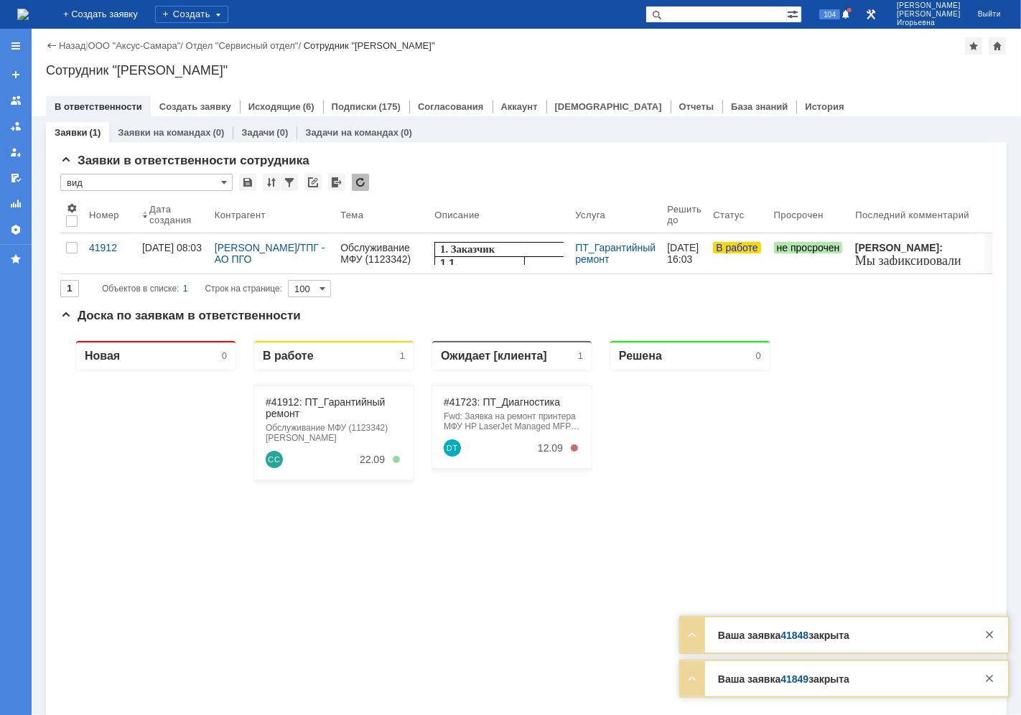
click at [719, 6] on input "text" at bounding box center [716, 14] width 141 height 17
type input "28840"
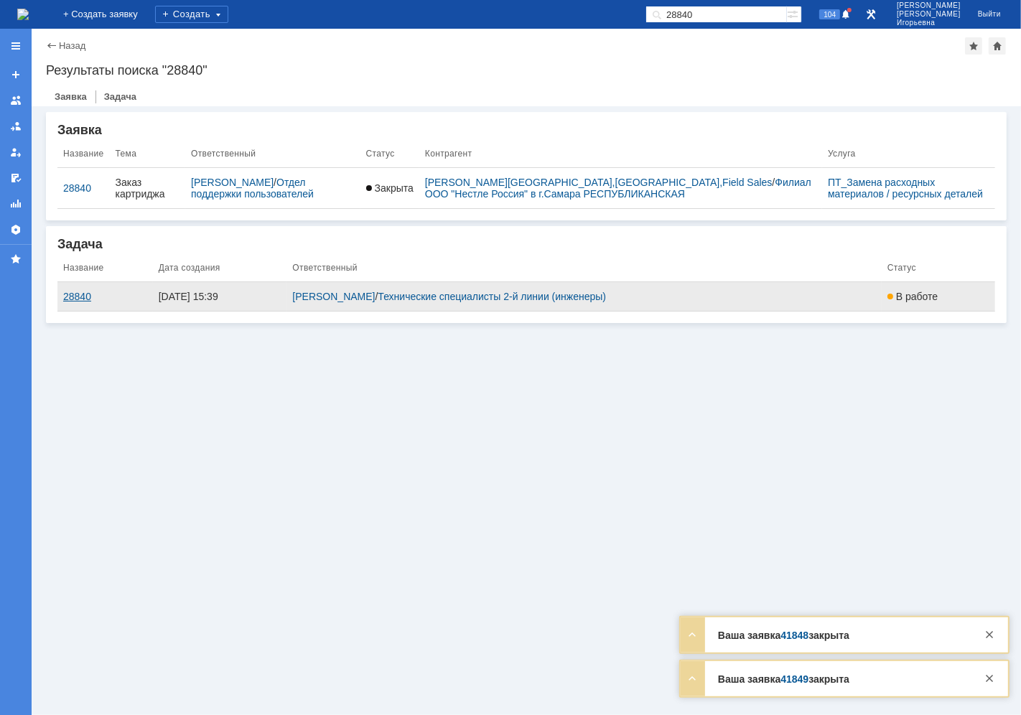
click at [78, 297] on div "28840" at bounding box center [105, 296] width 84 height 11
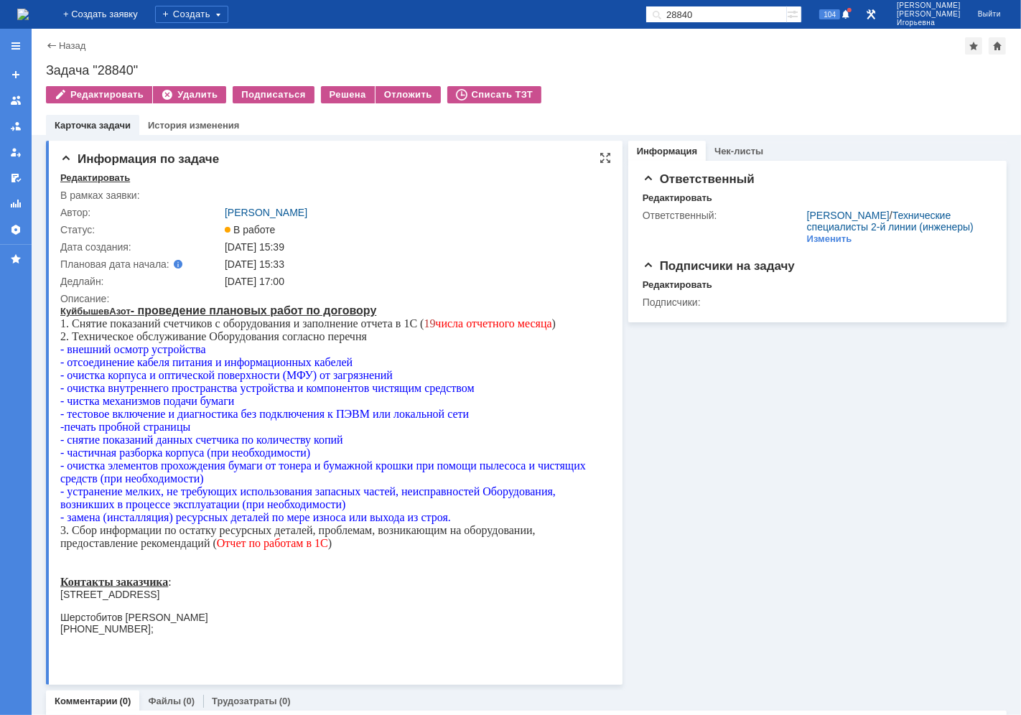
click at [116, 177] on div "Редактировать" at bounding box center [95, 177] width 70 height 11
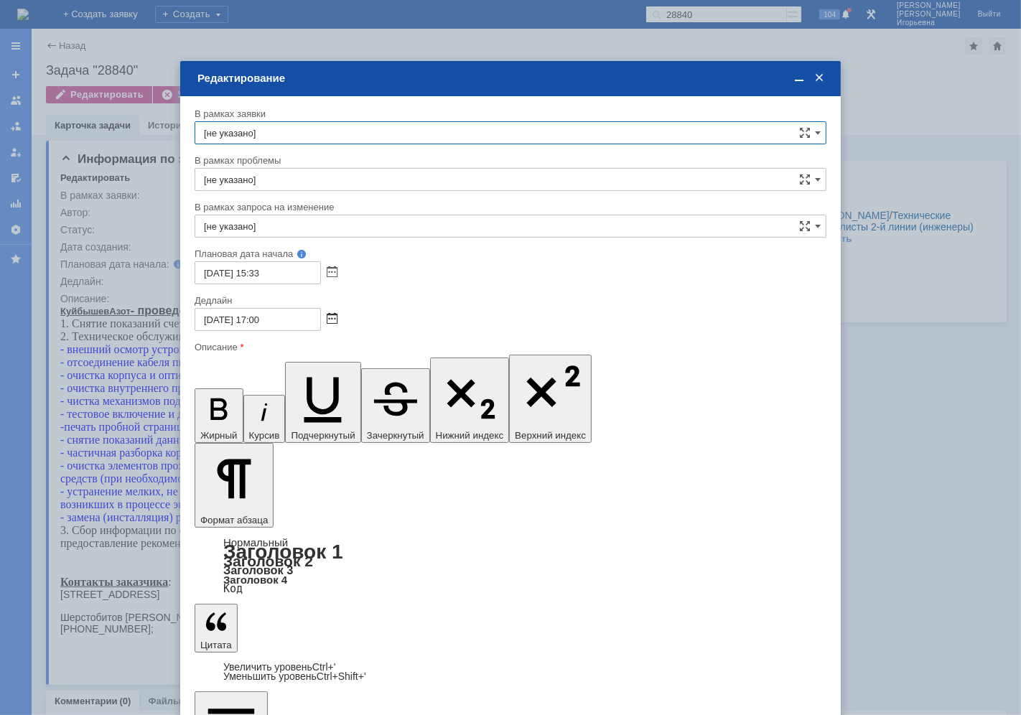
click at [333, 317] on span at bounding box center [332, 319] width 11 height 11
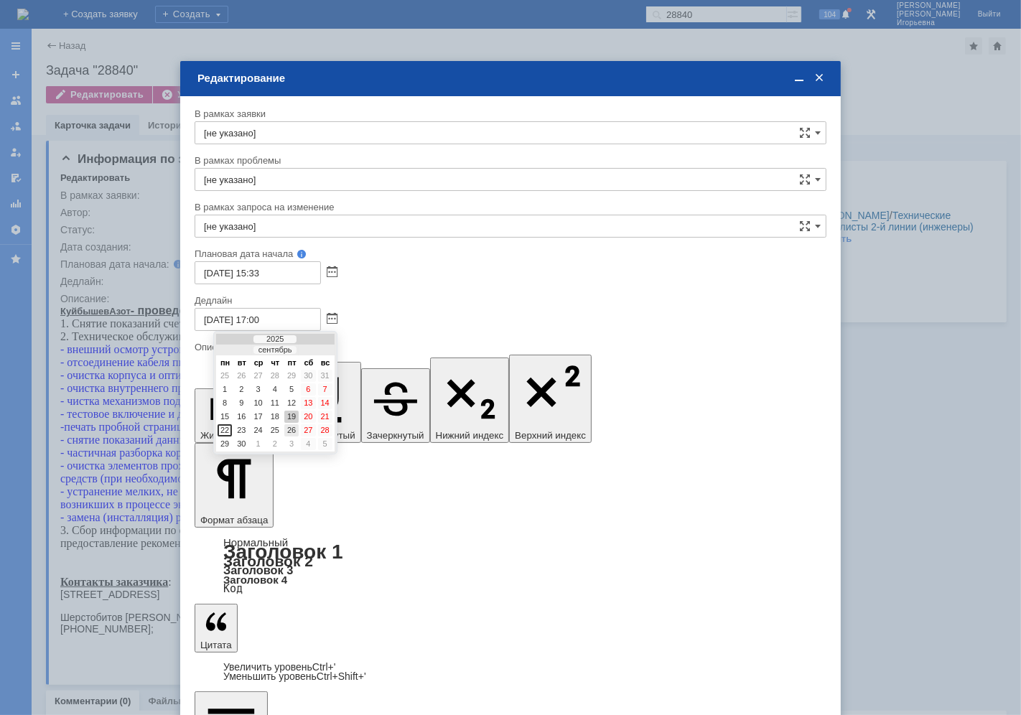
click at [291, 427] on div "26" at bounding box center [291, 430] width 14 height 12
type input "26.09.2025 17:00"
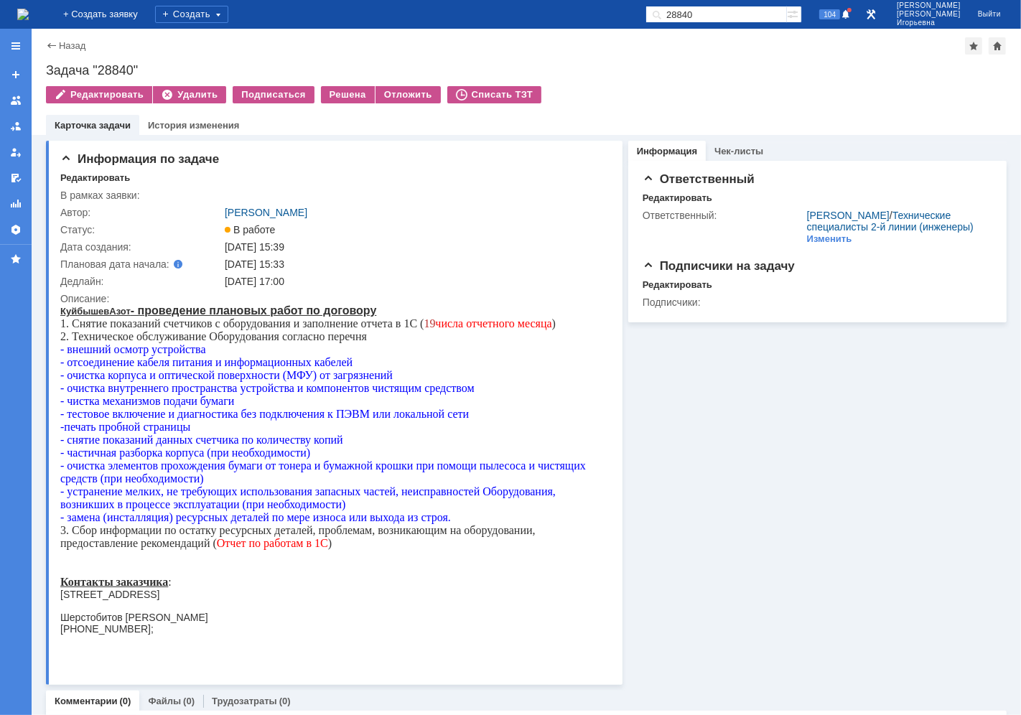
click at [29, 11] on img at bounding box center [22, 14] width 11 height 11
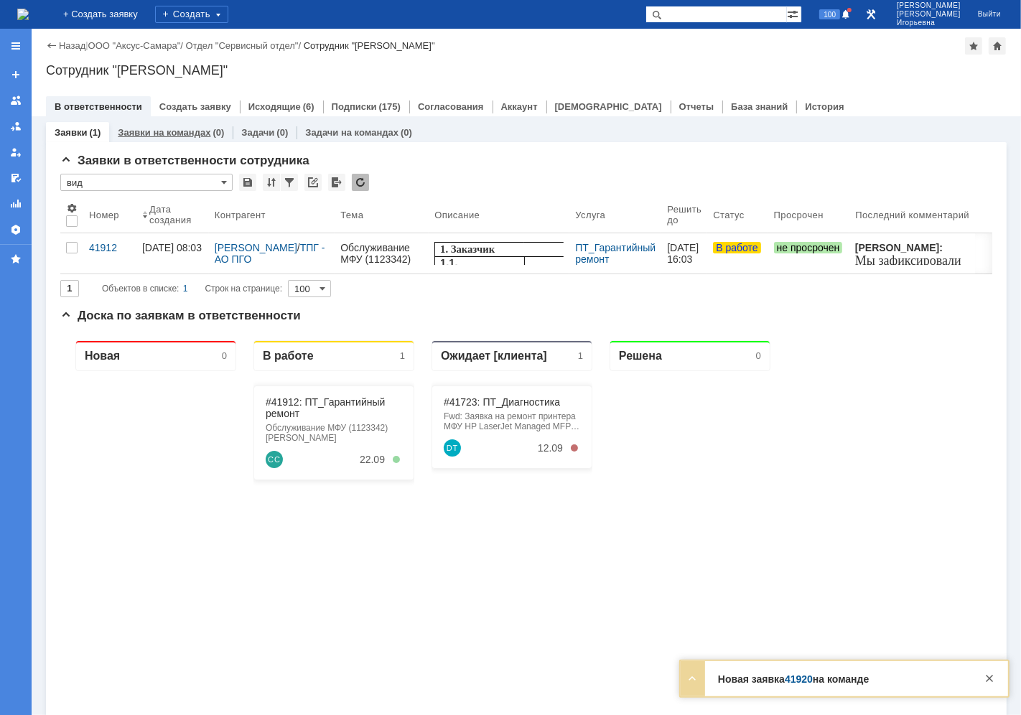
click at [162, 134] on link "Заявки на командах" at bounding box center [164, 132] width 93 height 11
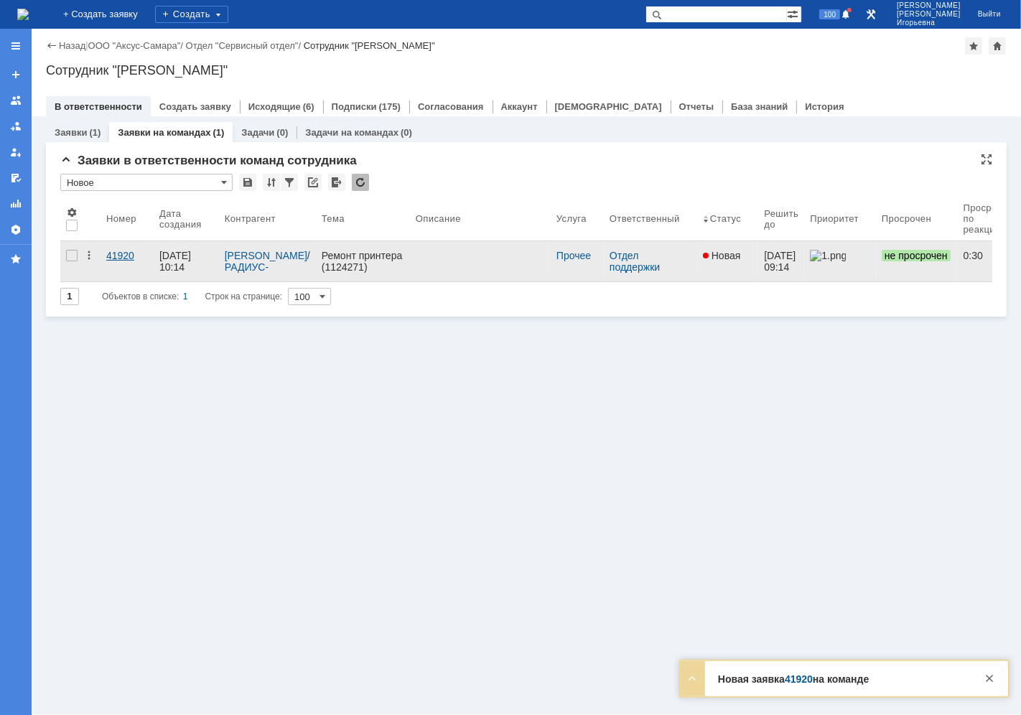
click at [127, 252] on div "41920" at bounding box center [127, 255] width 42 height 11
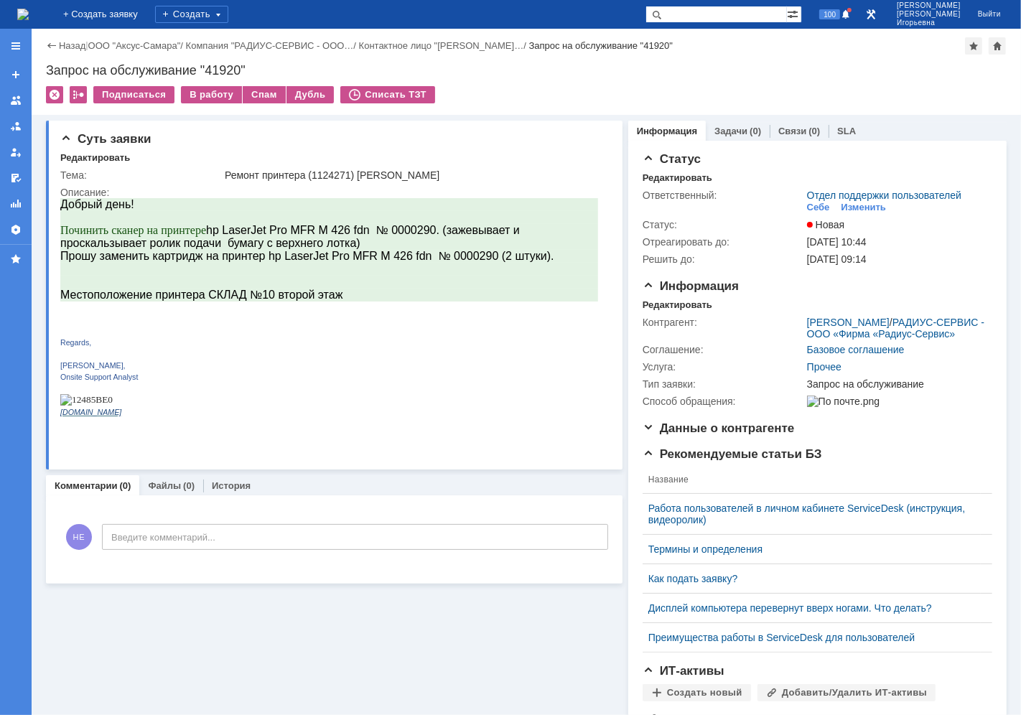
click at [29, 17] on img at bounding box center [22, 14] width 11 height 11
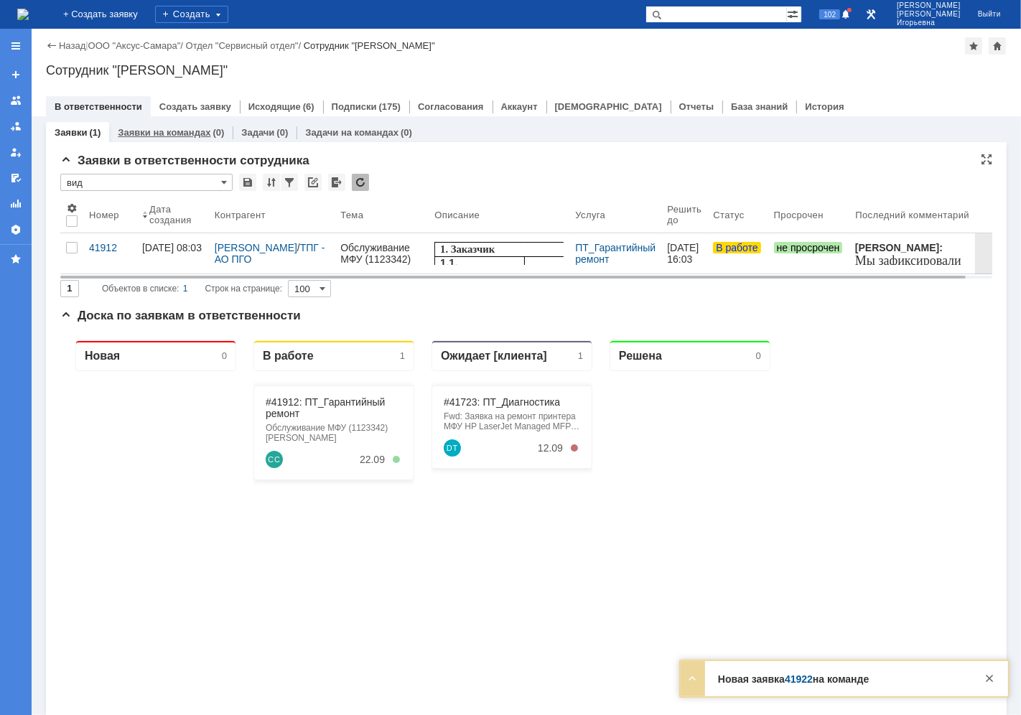
click at [194, 127] on link "Заявки на командах" at bounding box center [164, 132] width 93 height 11
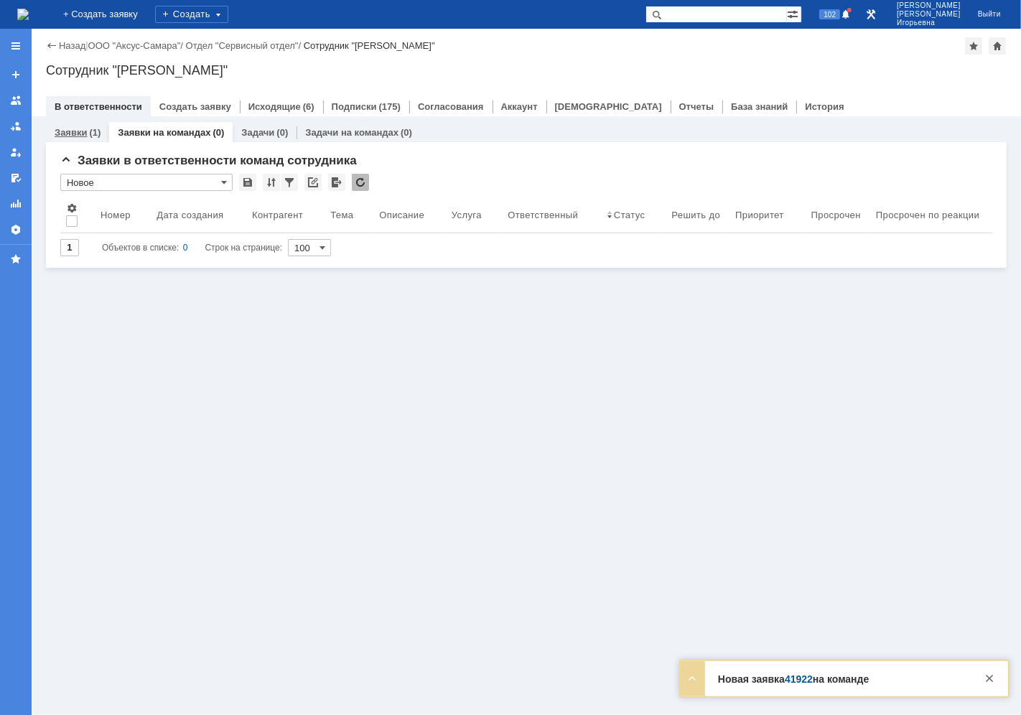
click at [70, 131] on link "Заявки" at bounding box center [71, 132] width 32 height 11
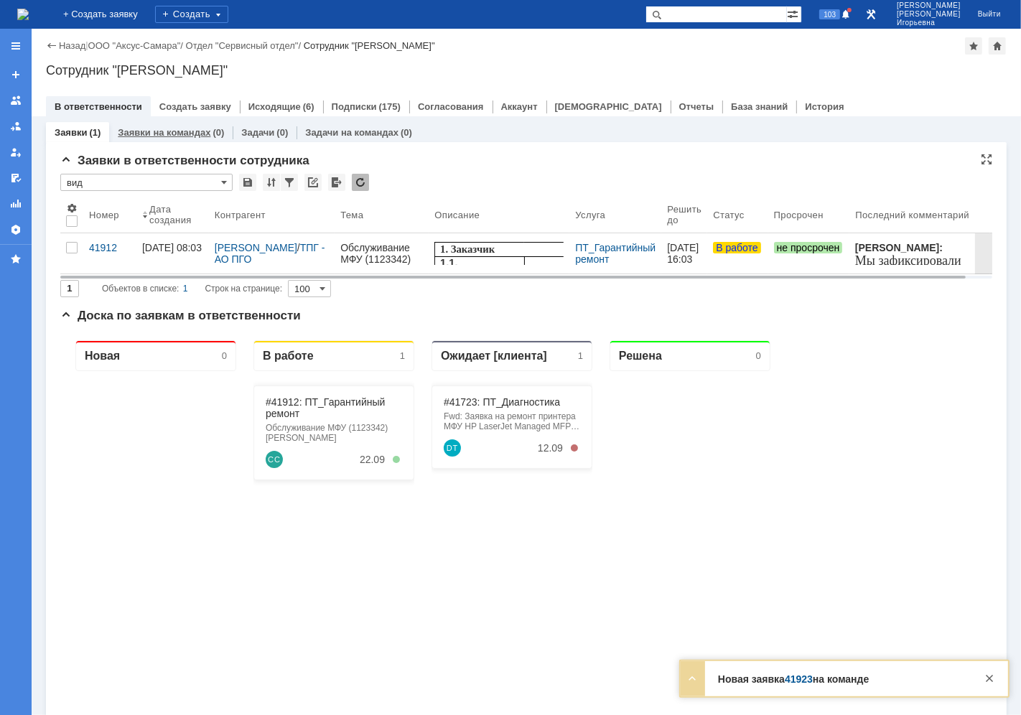
click at [167, 129] on link "Заявки на командах" at bounding box center [164, 132] width 93 height 11
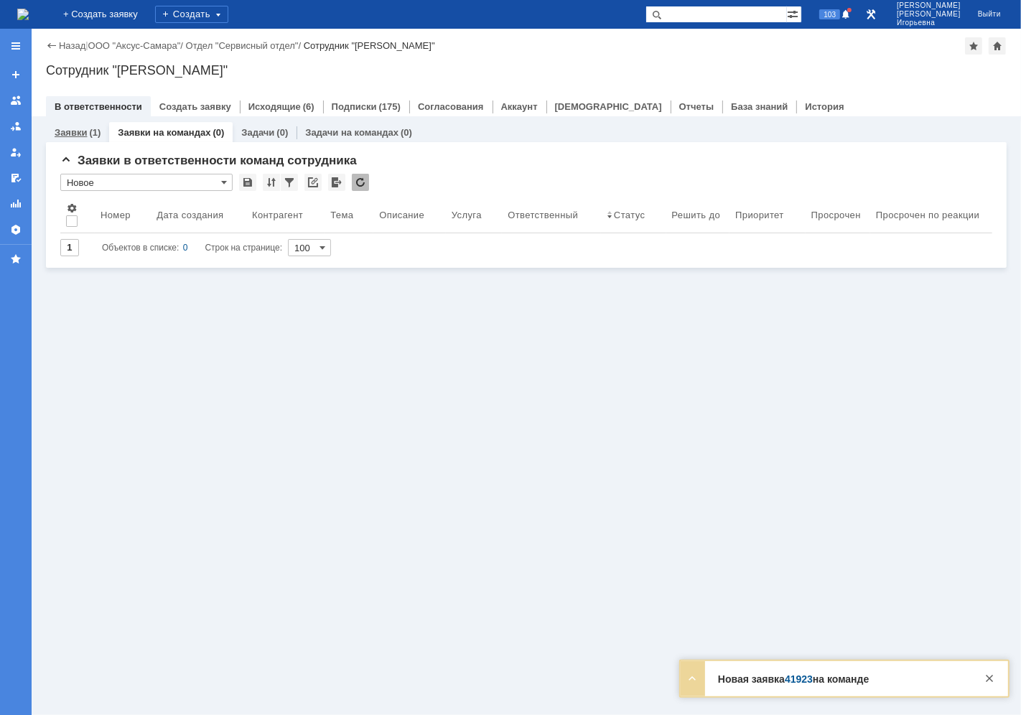
click at [75, 132] on link "Заявки" at bounding box center [71, 132] width 32 height 11
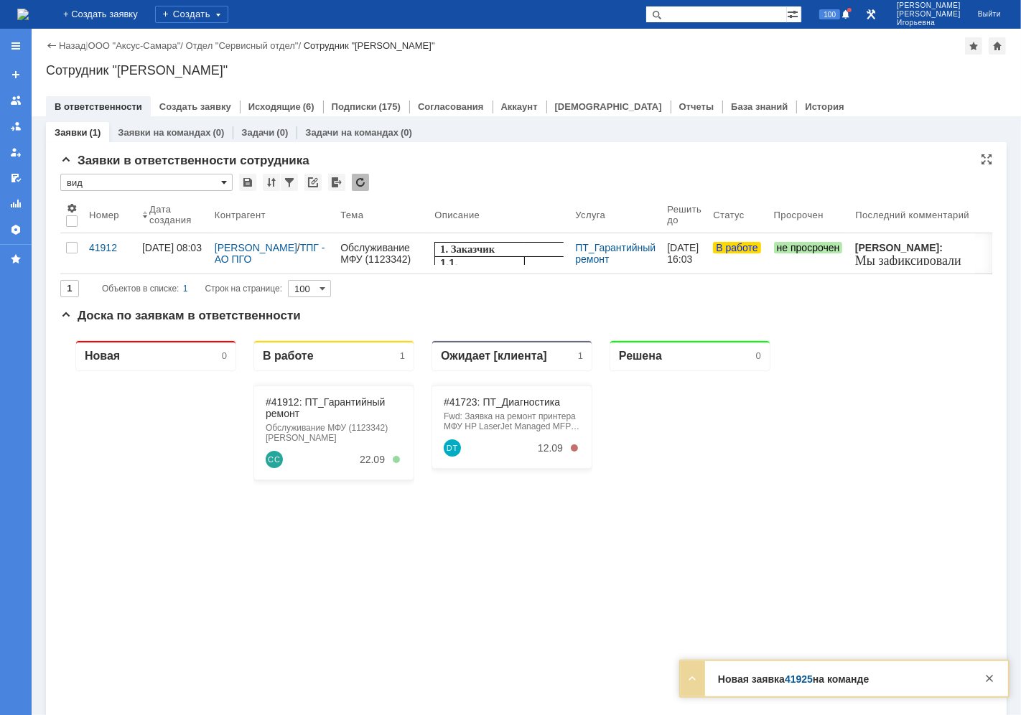
click at [223, 180] on span at bounding box center [224, 182] width 6 height 11
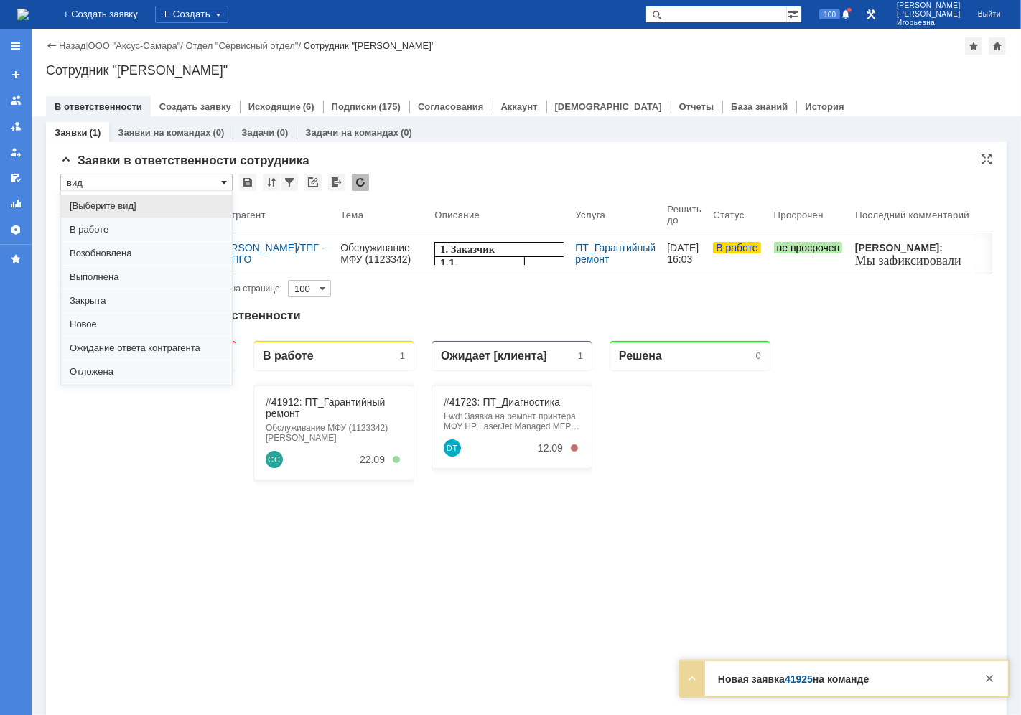
scroll to position [40, 0]
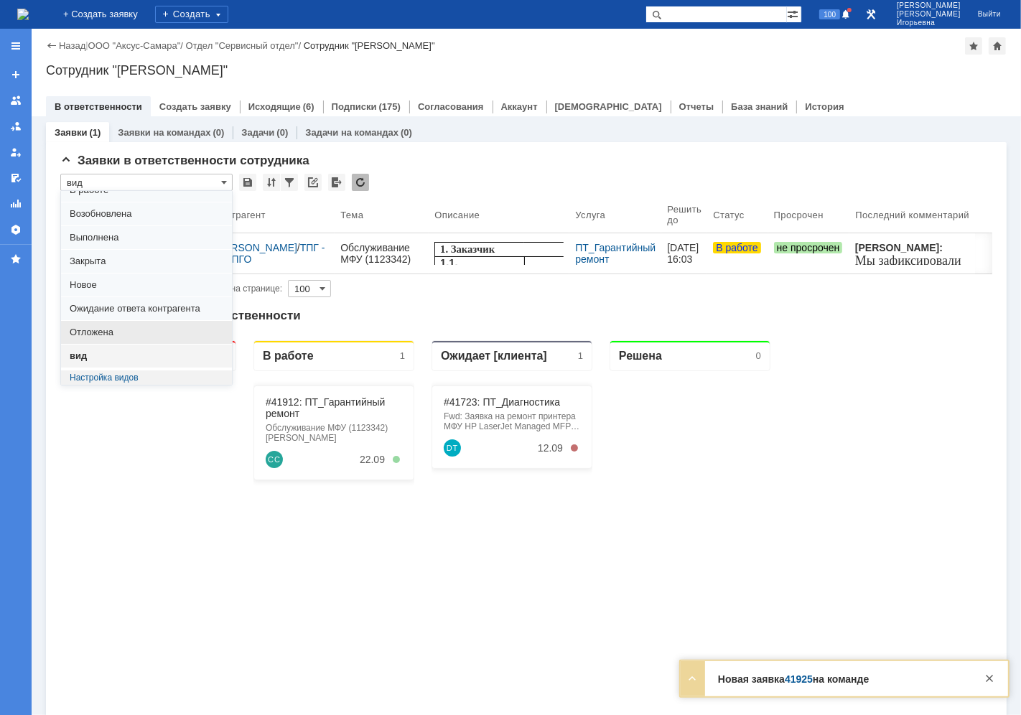
click at [96, 328] on span "Отложена" at bounding box center [147, 332] width 154 height 11
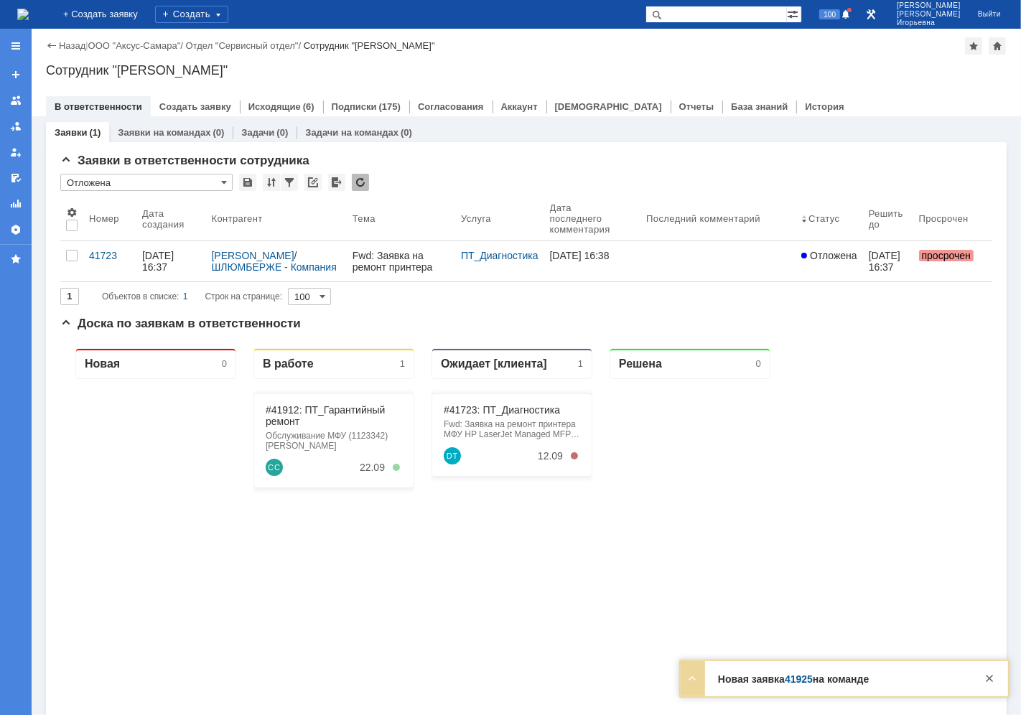
scroll to position [0, 0]
click at [223, 182] on span at bounding box center [224, 182] width 6 height 11
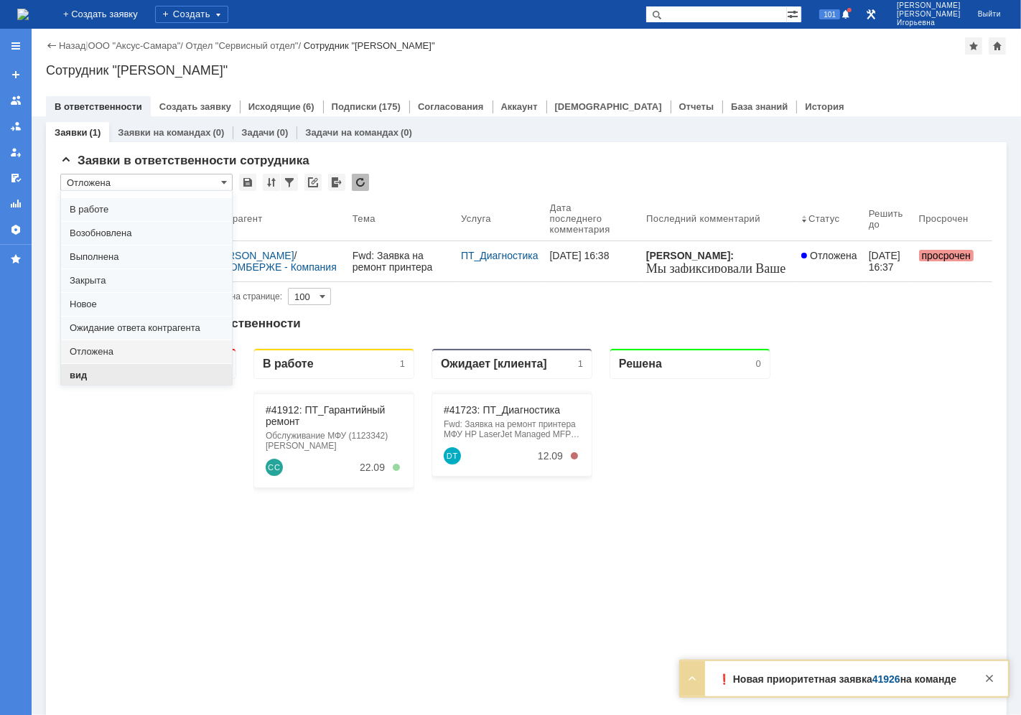
scroll to position [40, 0]
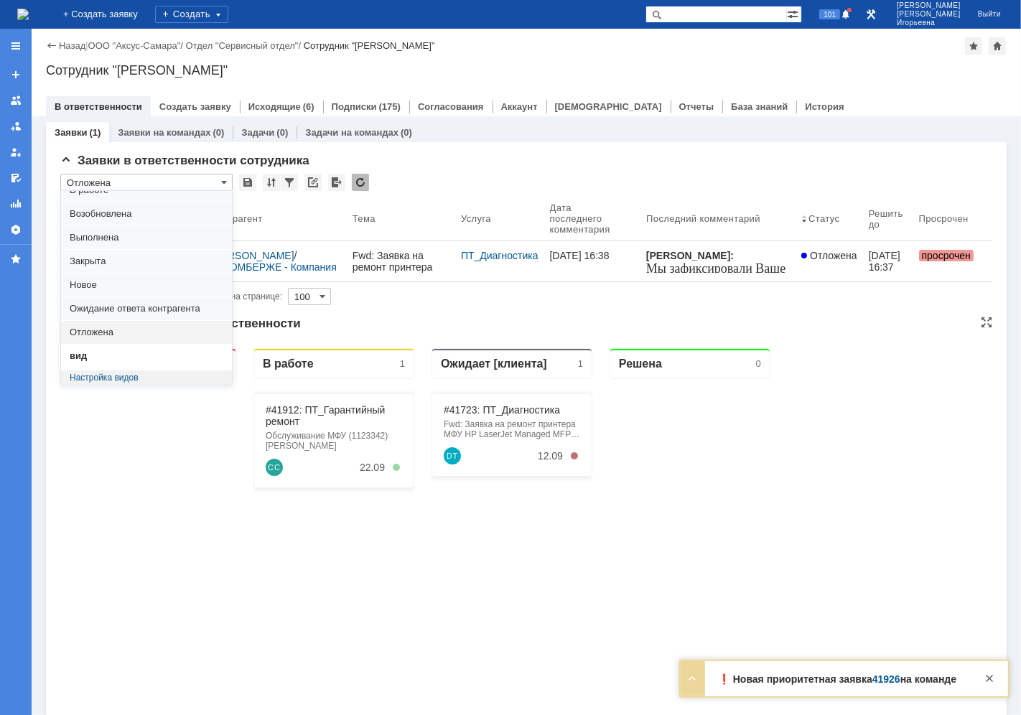
click at [140, 504] on div at bounding box center [155, 638] width 161 height 521
click at [93, 328] on span "Отложена" at bounding box center [147, 332] width 154 height 11
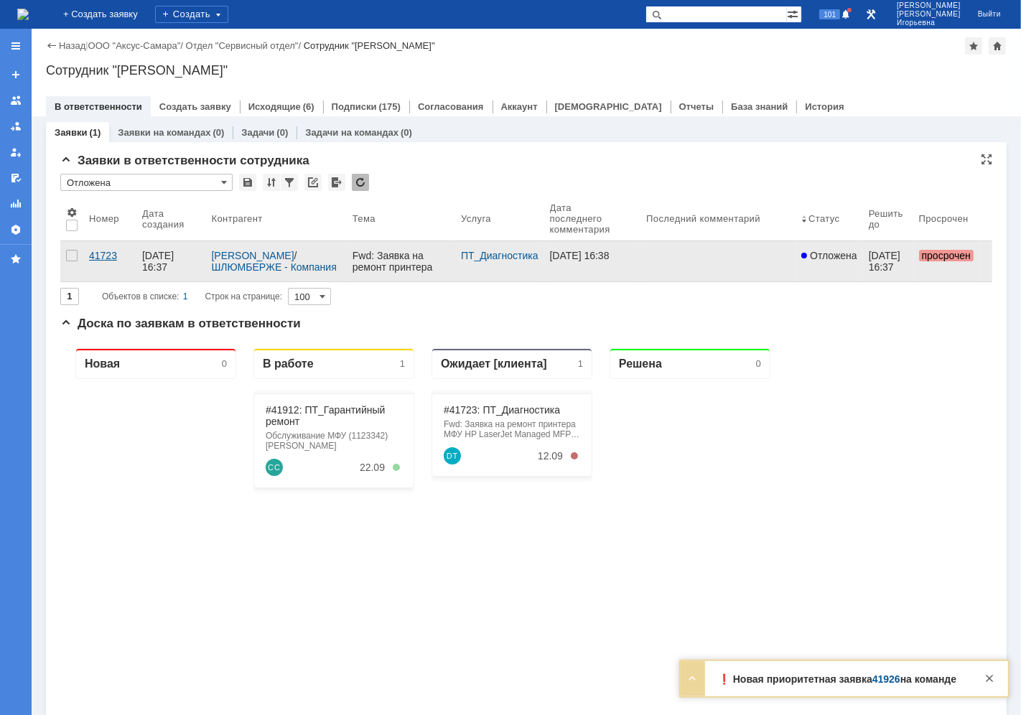
type input "Отложена"
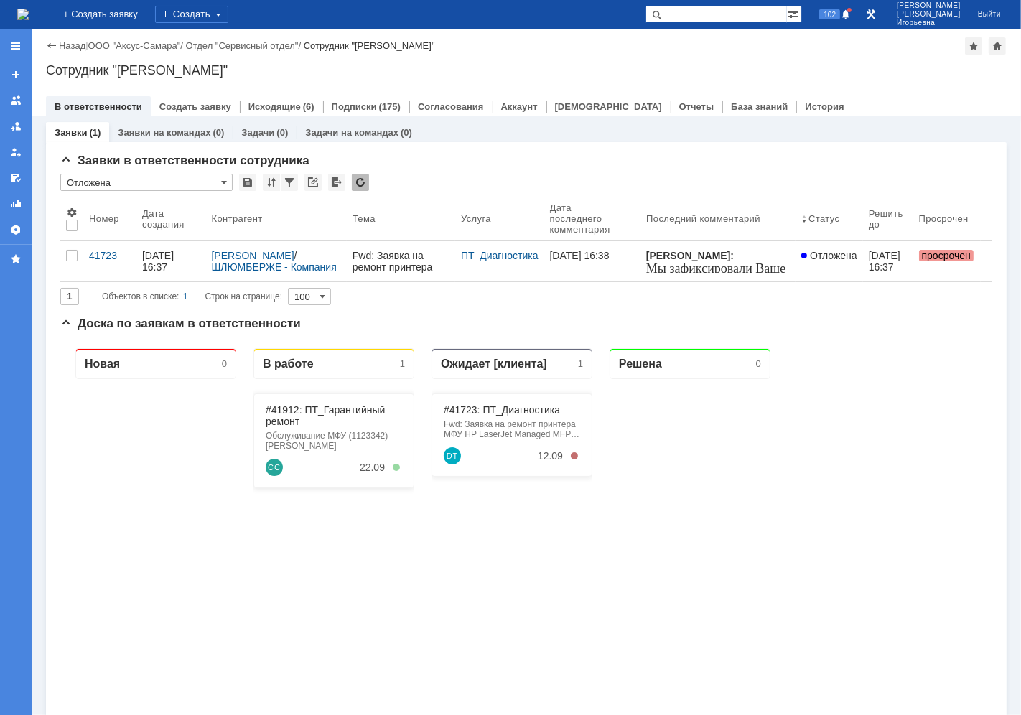
scroll to position [0, 0]
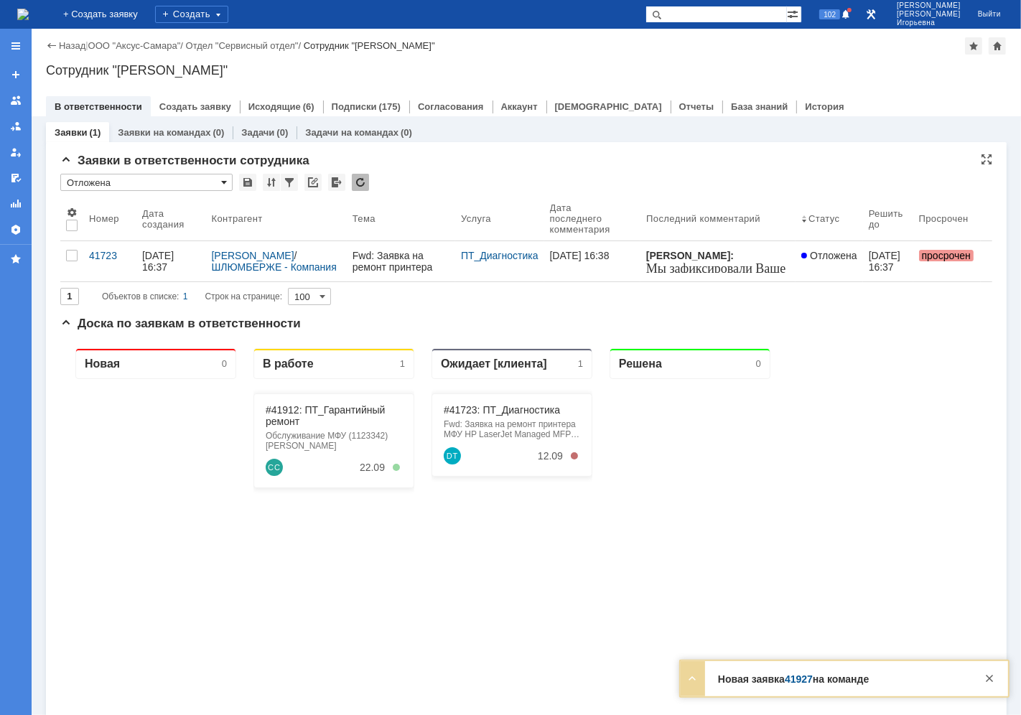
click at [225, 180] on span at bounding box center [224, 182] width 6 height 11
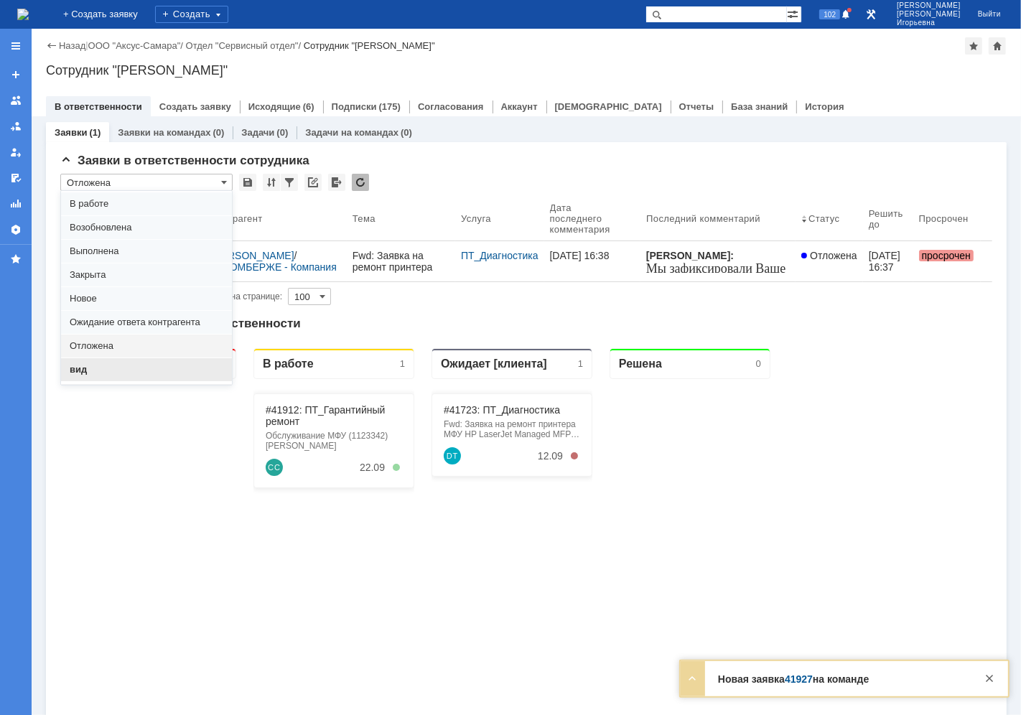
scroll to position [40, 0]
click at [88, 357] on span "вид" at bounding box center [147, 355] width 154 height 11
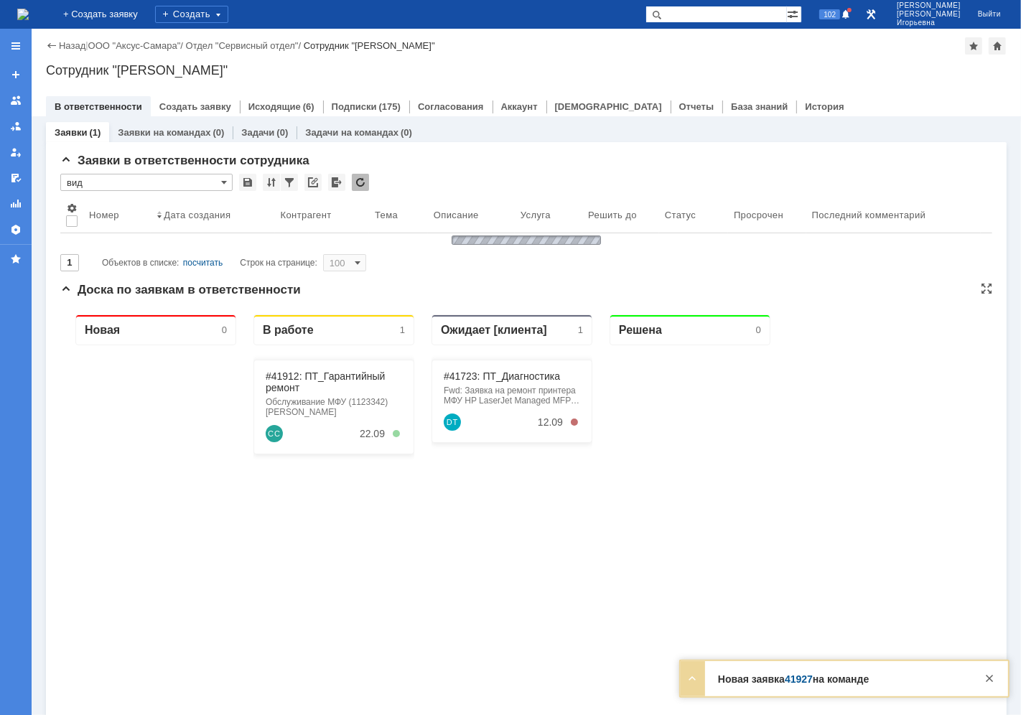
type input "вид"
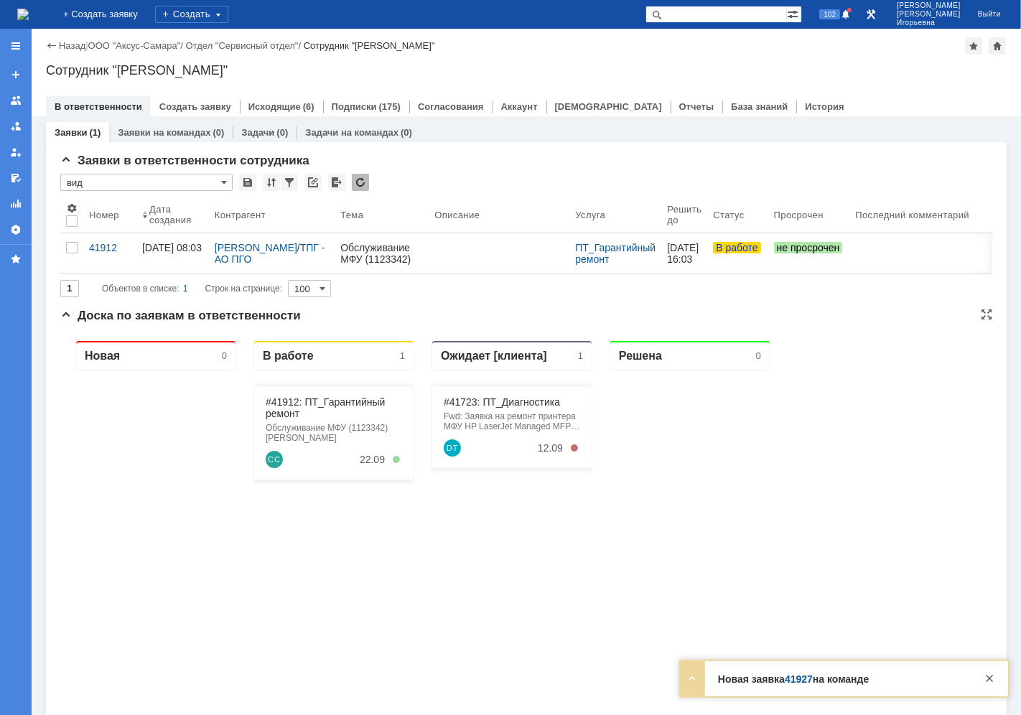
scroll to position [0, 0]
